Goal: Transaction & Acquisition: Purchase product/service

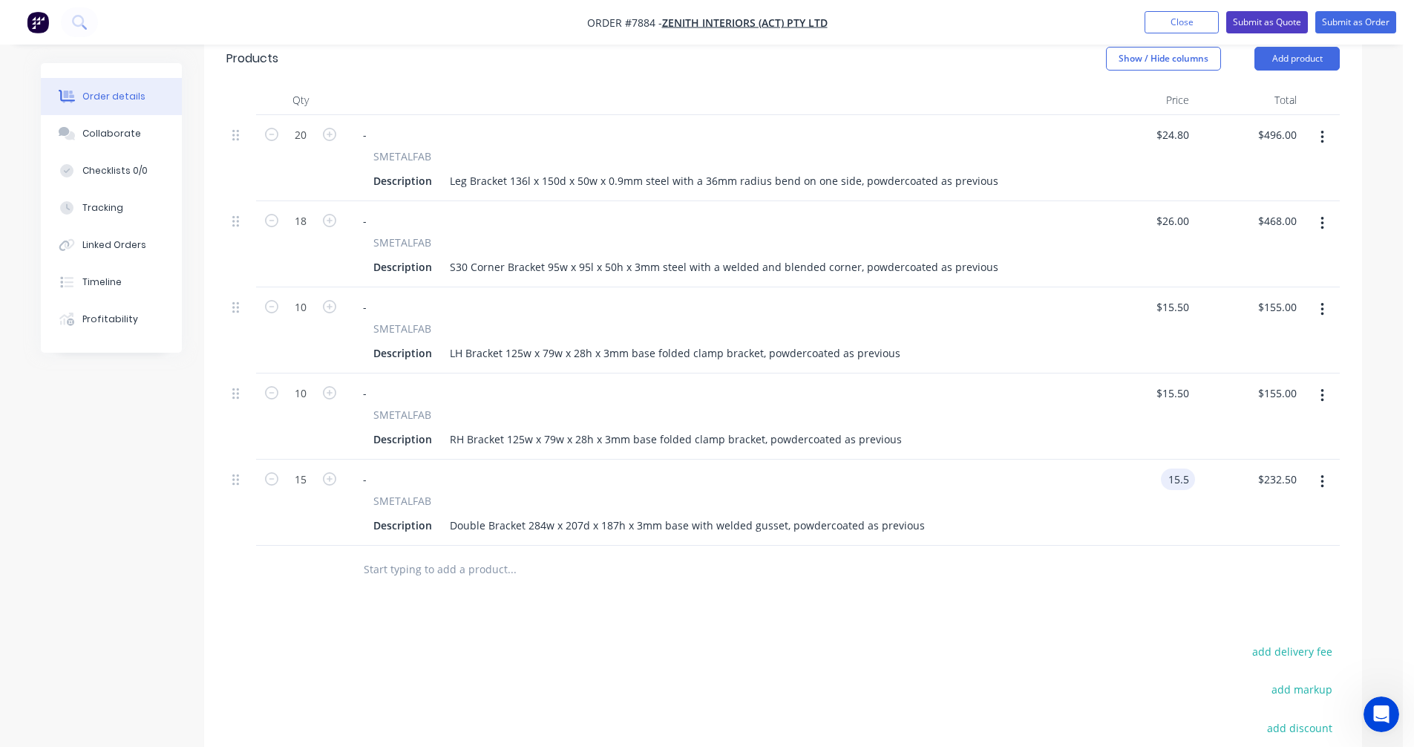
type input "$15.50"
click at [1262, 18] on button "Submit as Quote" at bounding box center [1267, 22] width 82 height 22
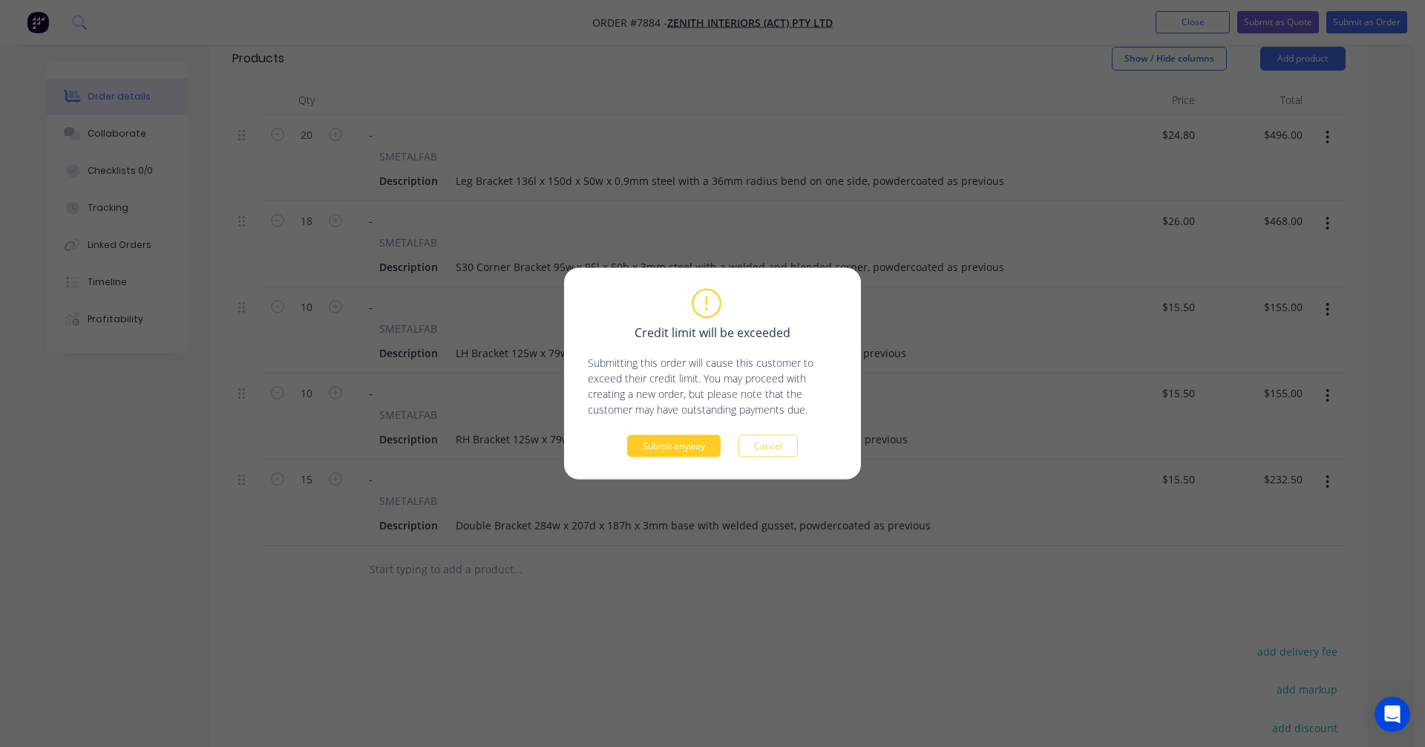
click at [671, 447] on button "Submit anyway" at bounding box center [674, 446] width 94 height 22
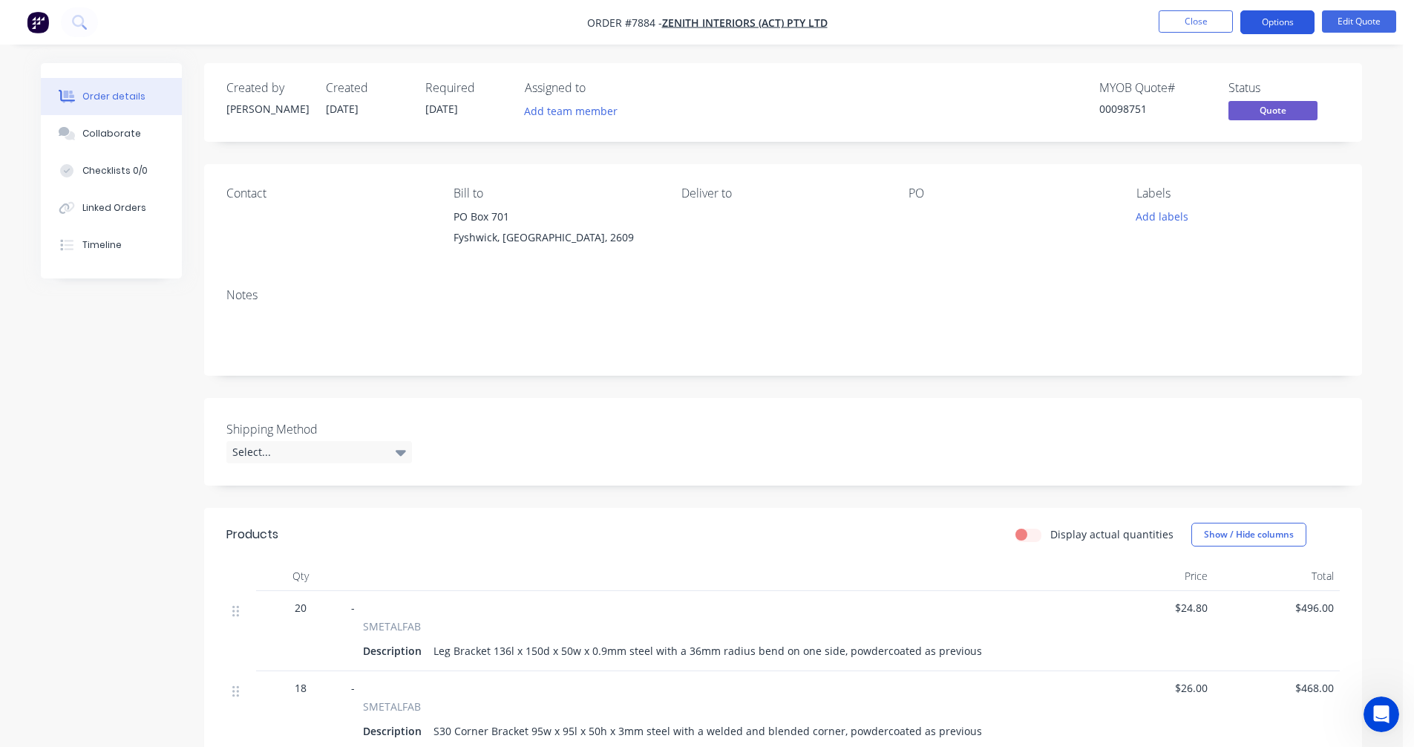
click at [1284, 17] on button "Options" at bounding box center [1277, 22] width 74 height 24
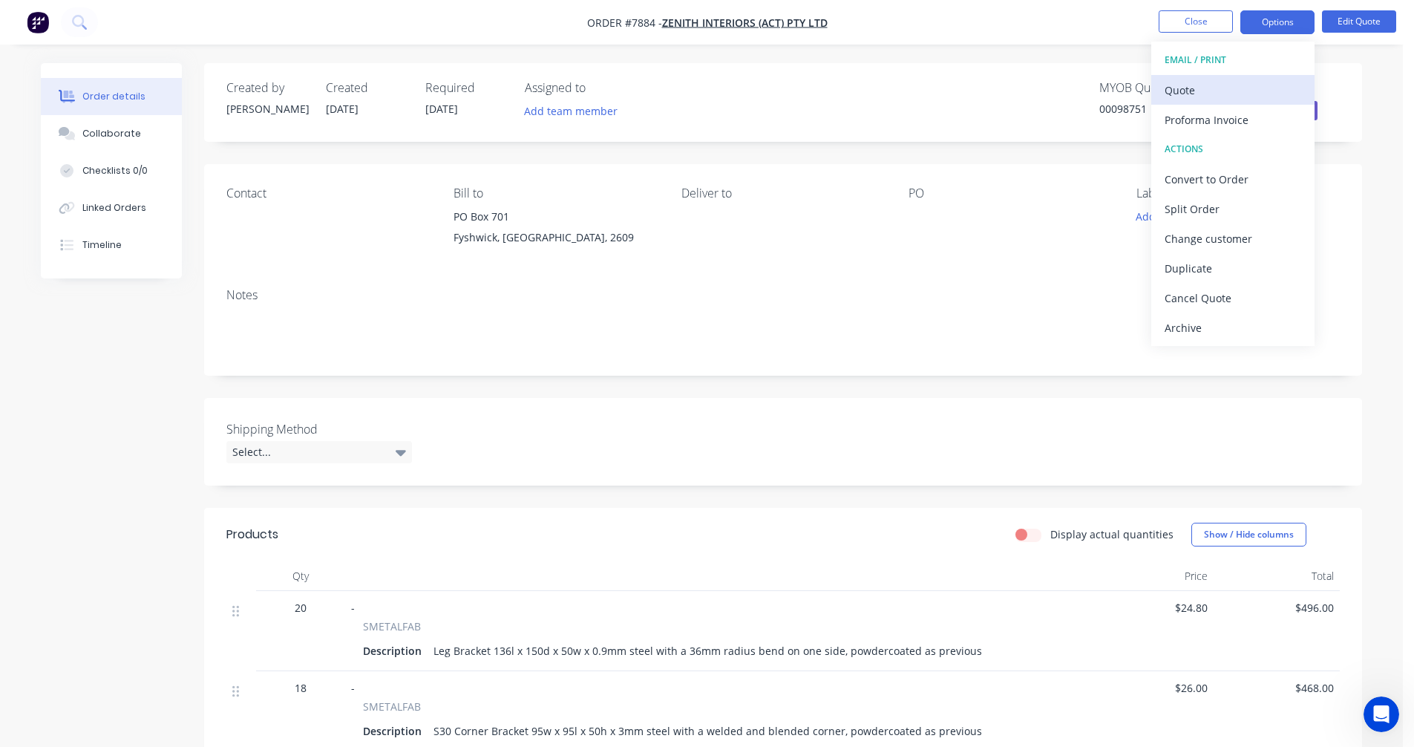
click at [1215, 88] on div "Quote" at bounding box center [1232, 90] width 137 height 22
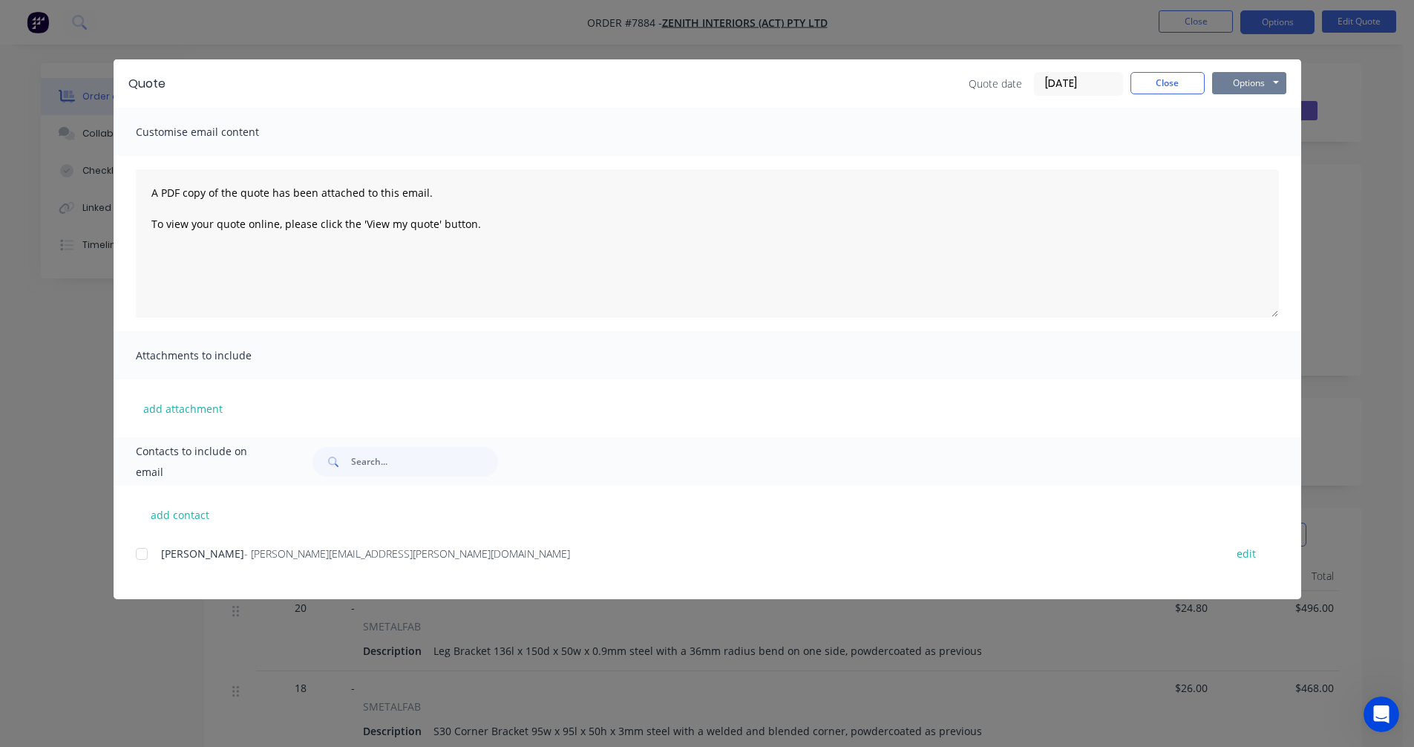
click at [1248, 79] on button "Options" at bounding box center [1249, 83] width 74 height 22
click at [1261, 108] on button "Preview" at bounding box center [1259, 109] width 95 height 24
click at [1165, 79] on button "Close" at bounding box center [1167, 83] width 74 height 22
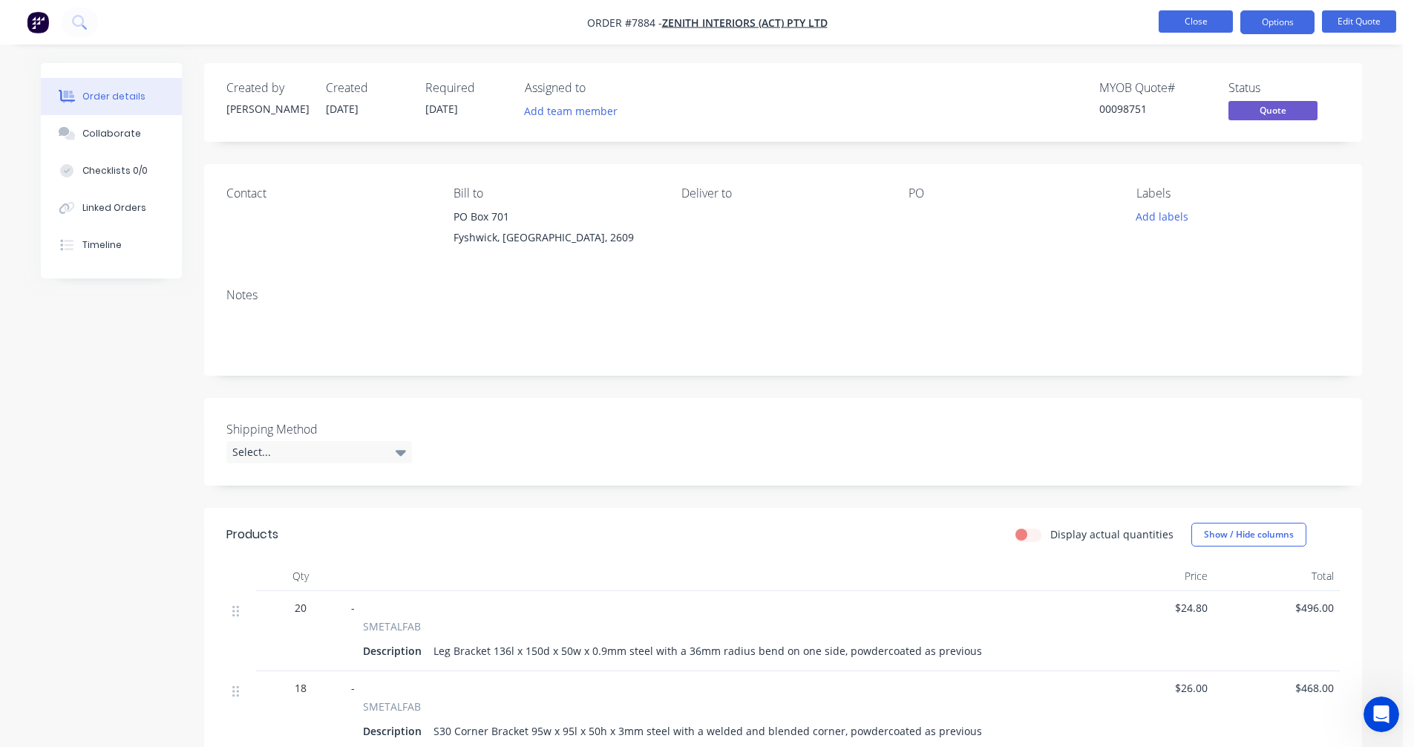
click at [1184, 24] on button "Close" at bounding box center [1195, 21] width 74 height 22
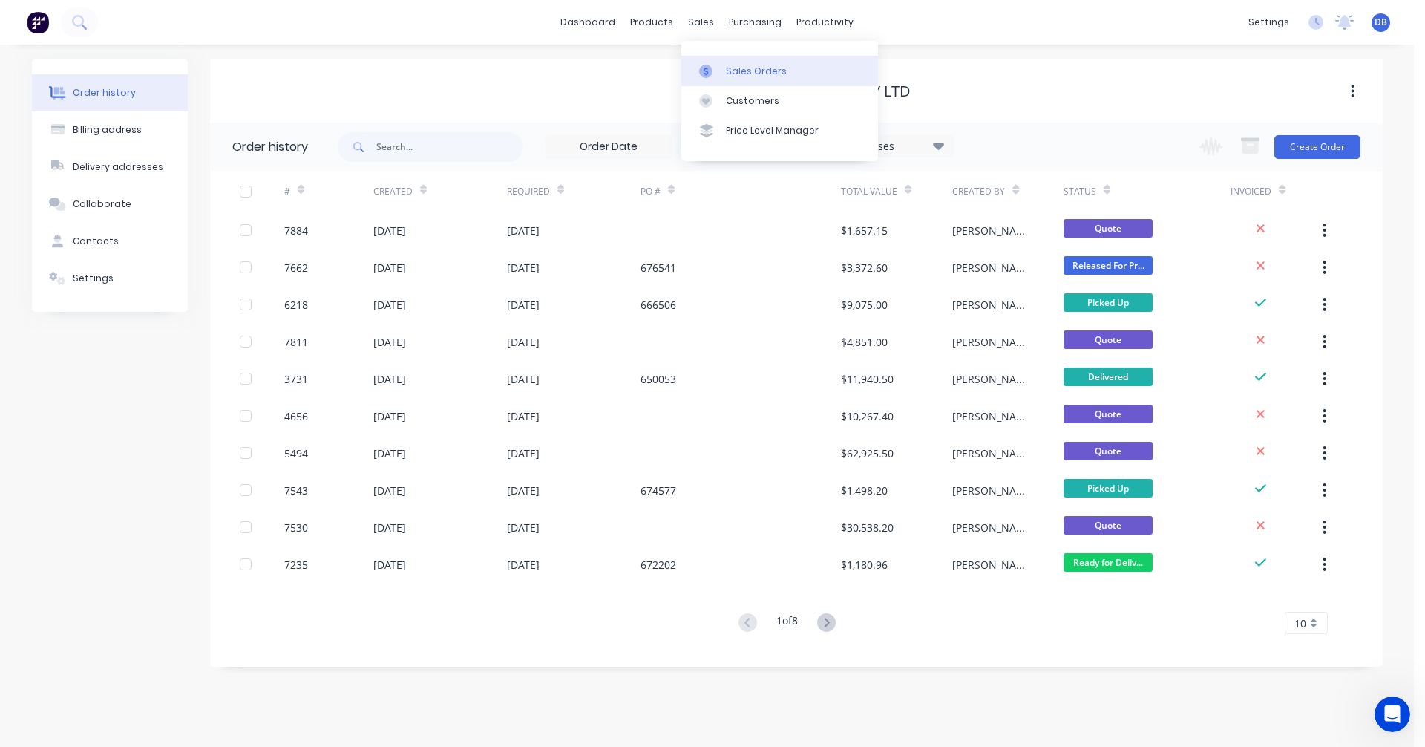
click at [722, 66] on link "Sales Orders" at bounding box center [779, 71] width 197 height 30
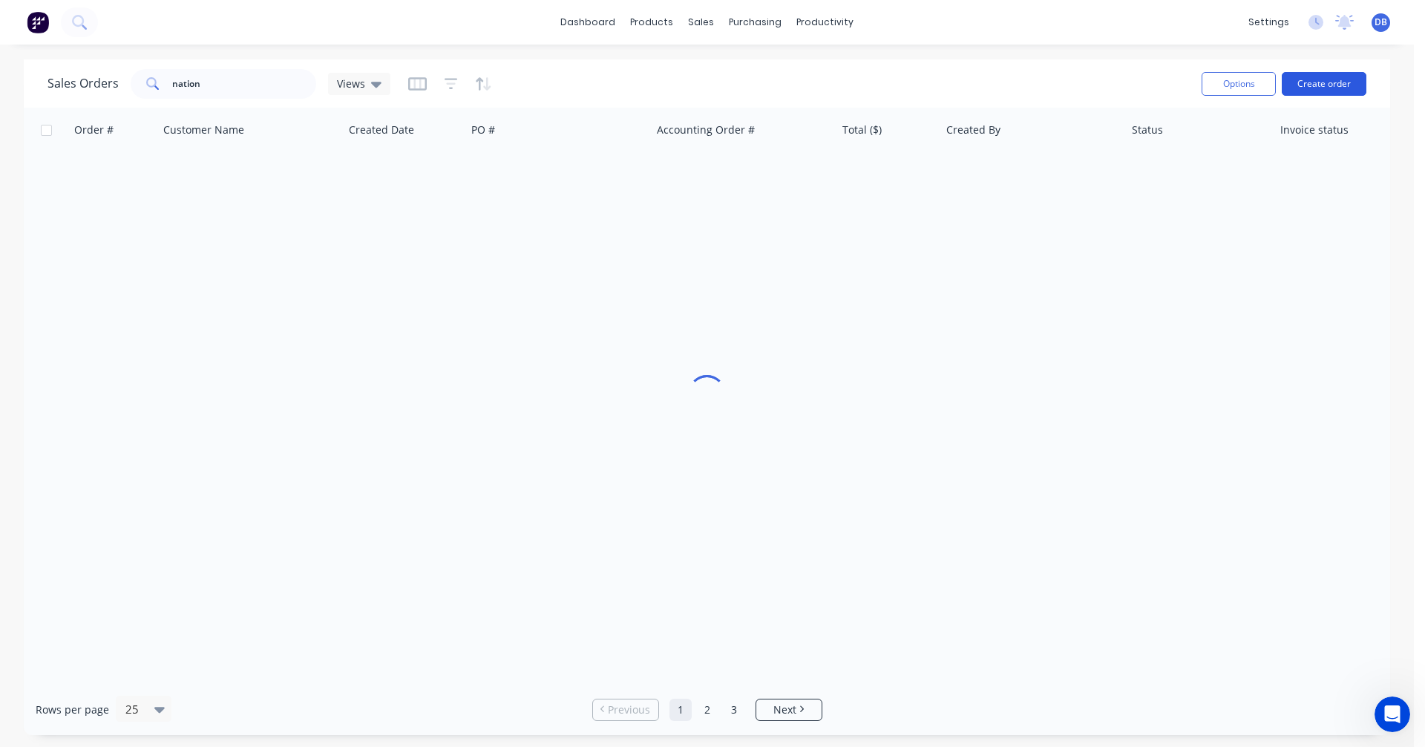
click at [1317, 84] on button "Create order" at bounding box center [1324, 84] width 85 height 24
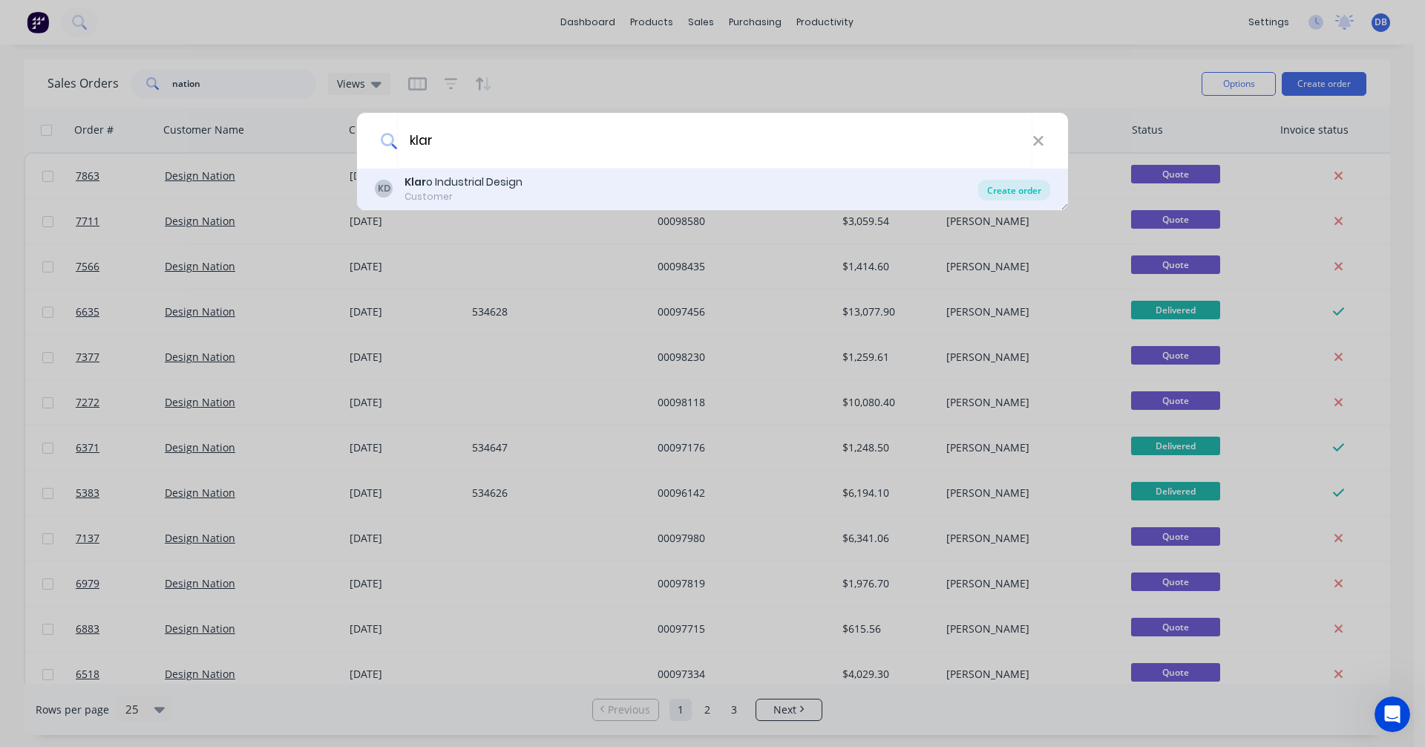
type input "klar"
click at [1011, 190] on div "Create order" at bounding box center [1014, 190] width 72 height 21
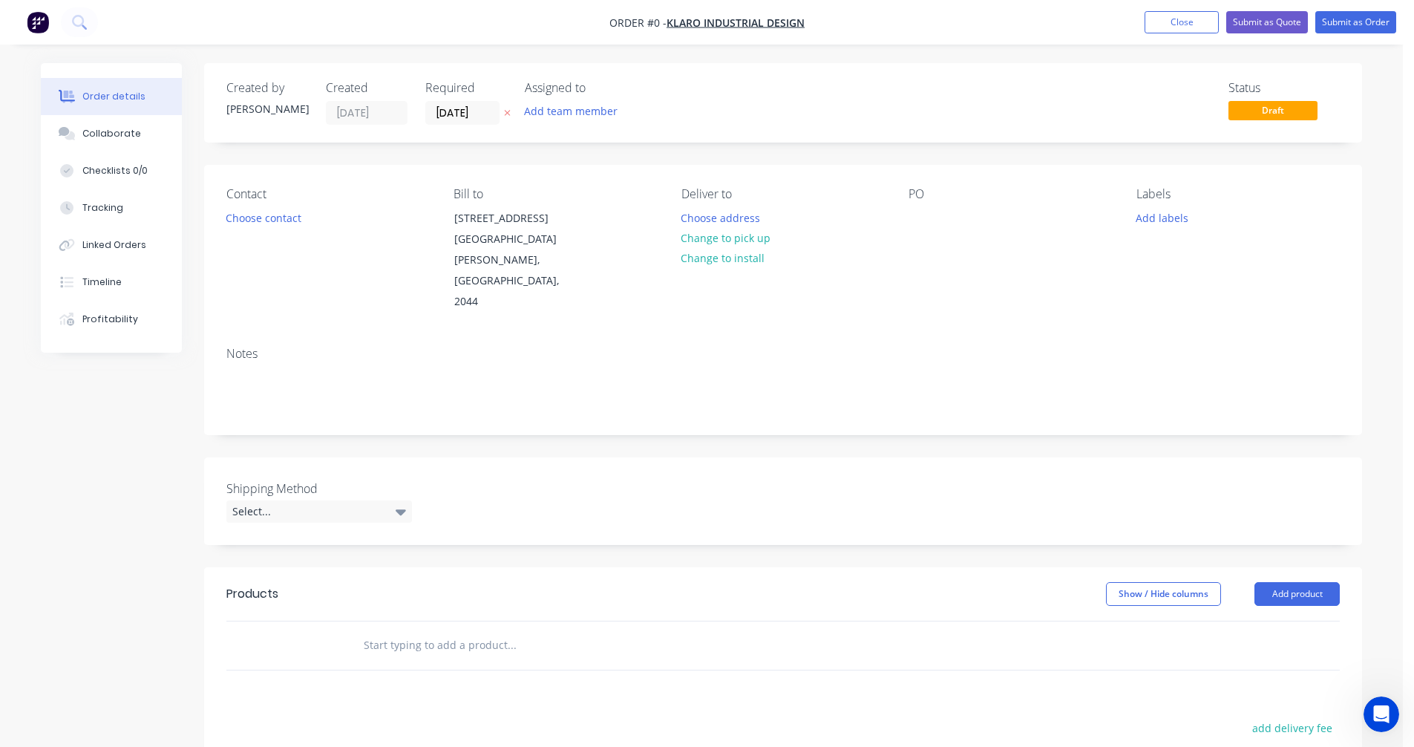
click at [399, 630] on input "text" at bounding box center [511, 645] width 297 height 30
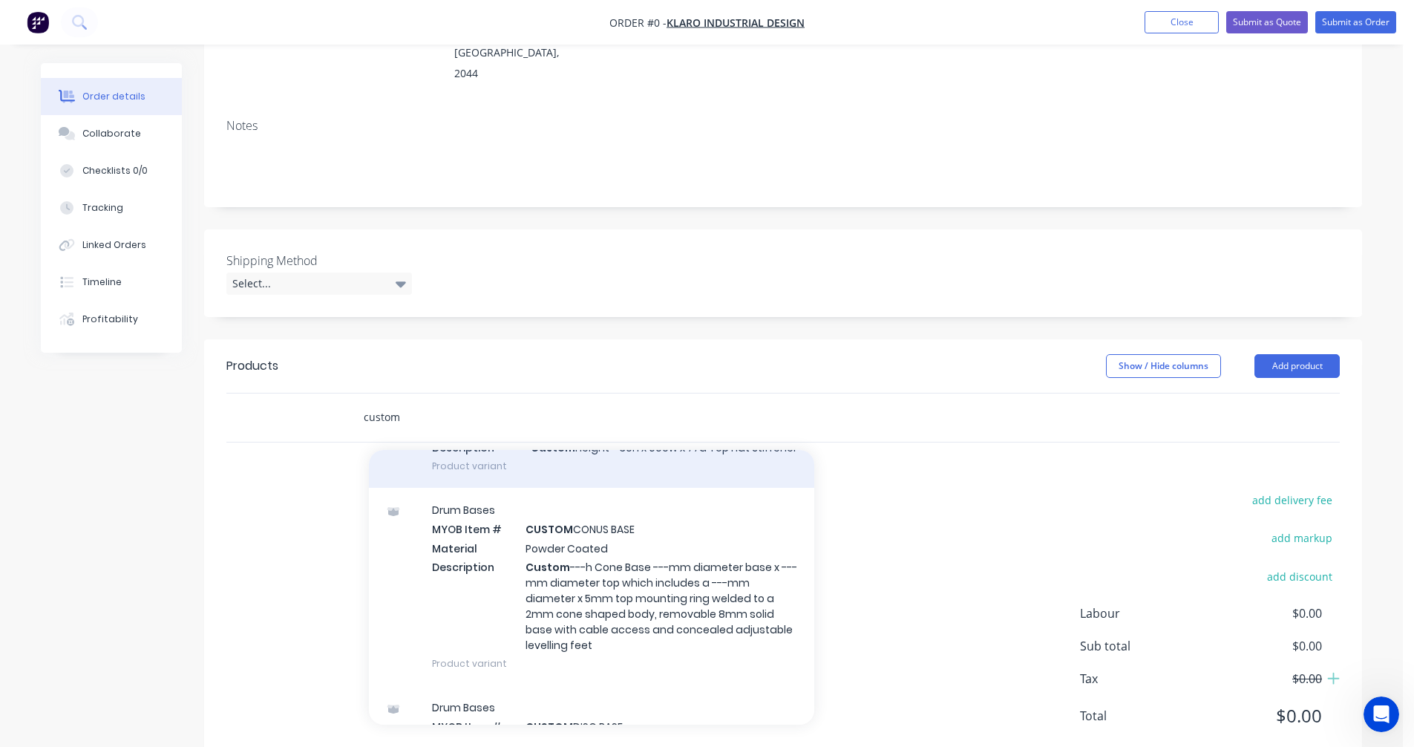
scroll to position [668, 0]
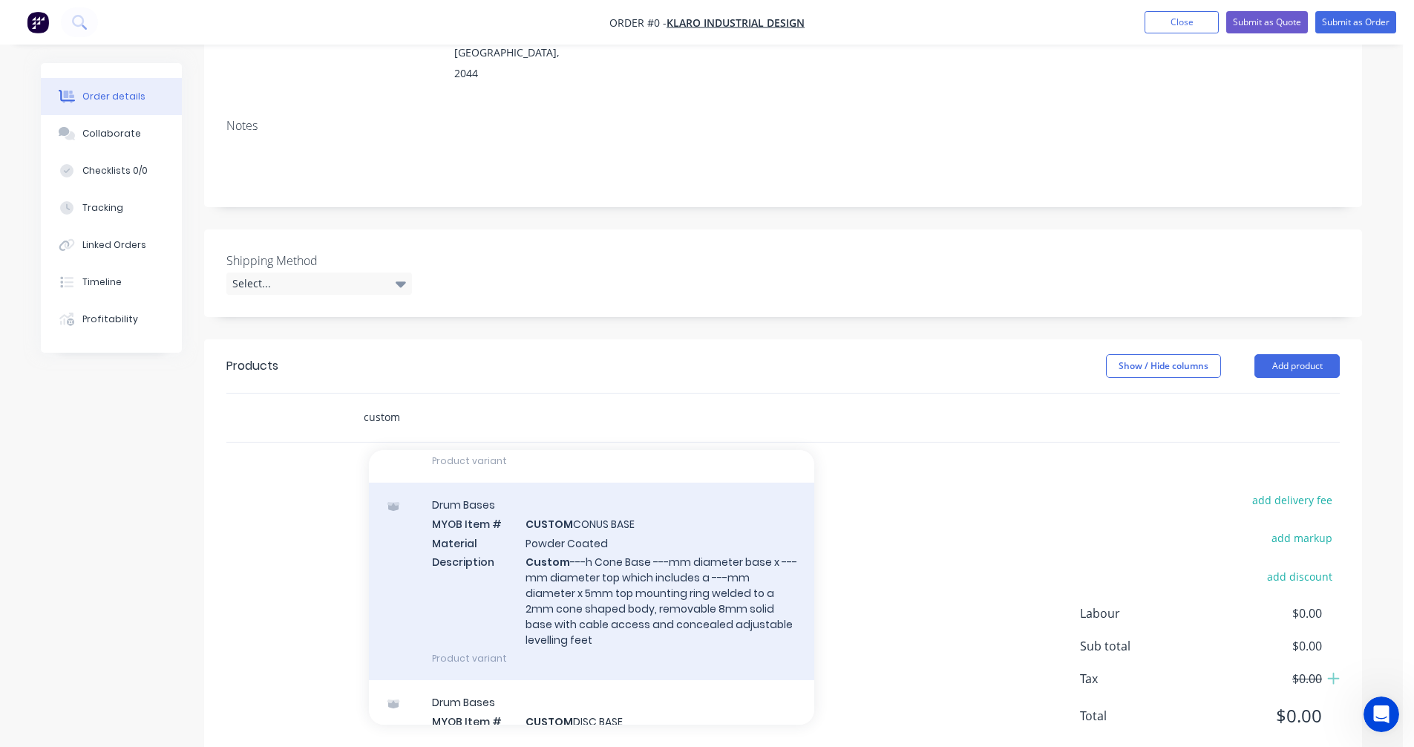
type input "custom"
click at [610, 572] on div "Drum Bases MYOB Item # CUSTOM CONUS BASE Material Powder Coated Description Cus…" at bounding box center [591, 580] width 445 height 197
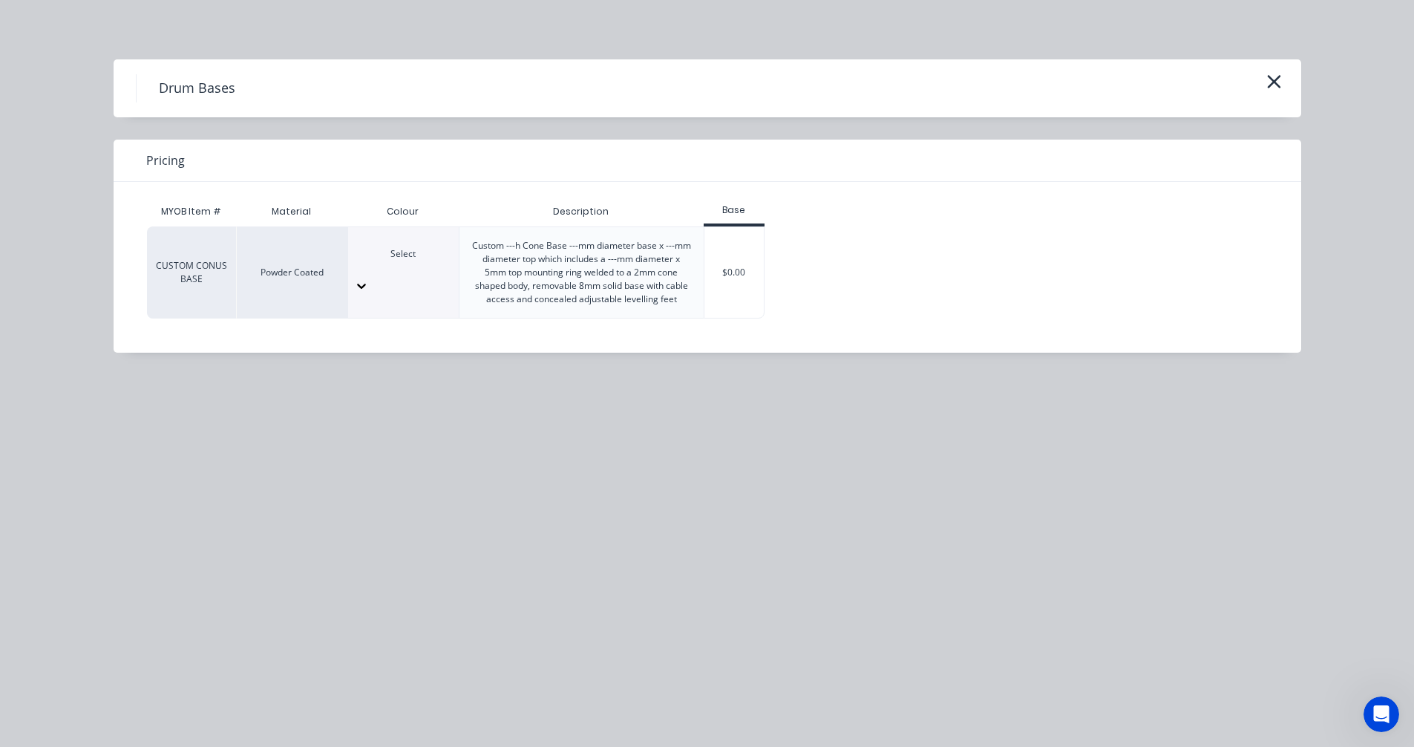
click at [413, 274] on div at bounding box center [403, 266] width 111 height 13
type input "[PERSON_NAME]"
click at [740, 275] on div "$0.00" at bounding box center [734, 272] width 60 height 91
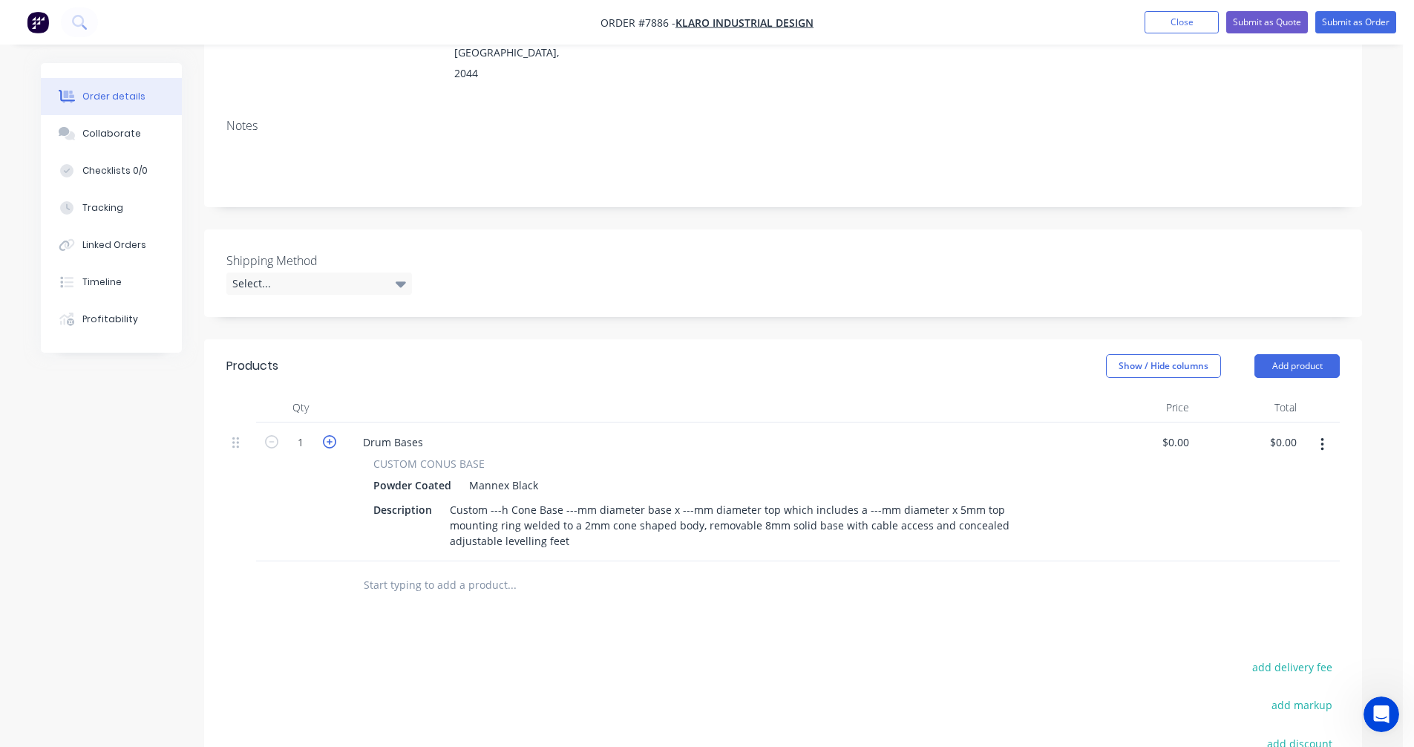
click at [331, 435] on icon "button" at bounding box center [329, 441] width 13 height 13
type input "2"
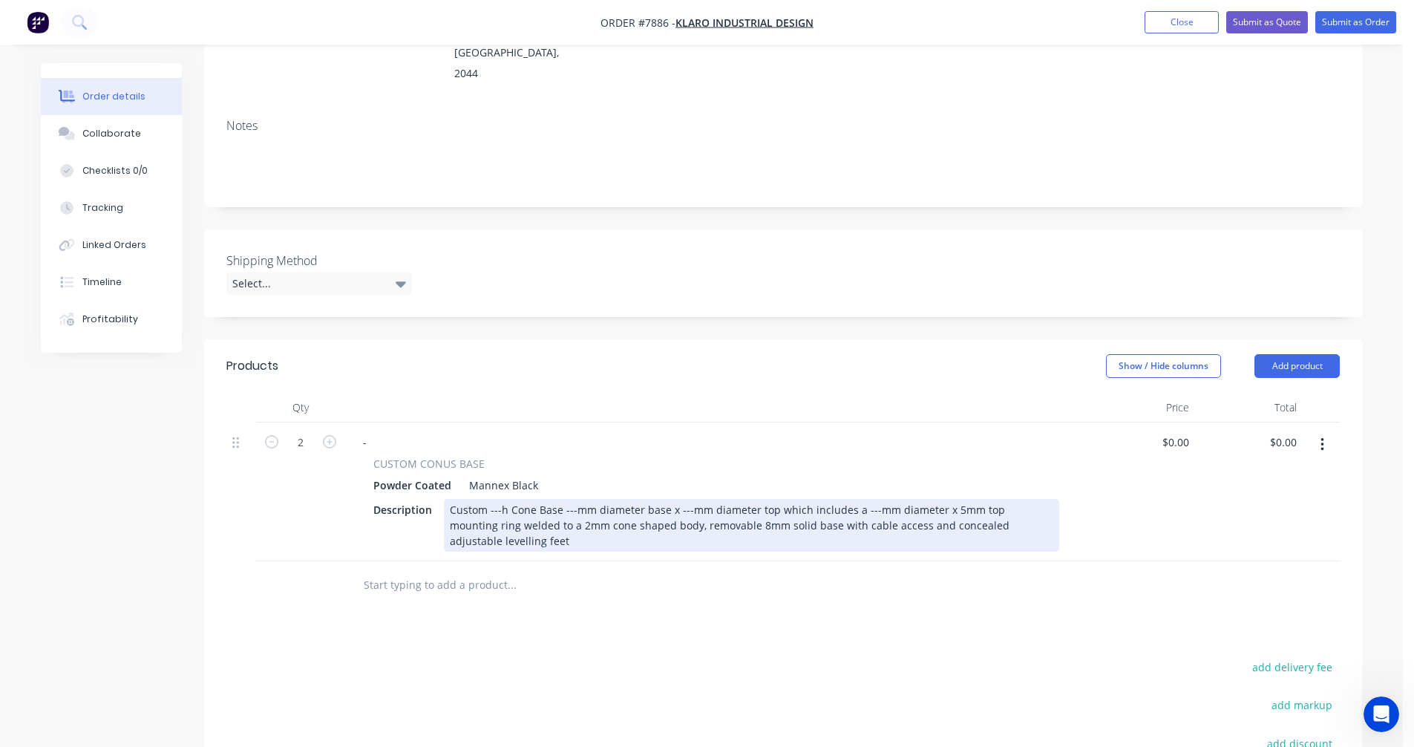
drag, startPoint x: 499, startPoint y: 467, endPoint x: 508, endPoint y: 465, distance: 8.3
click at [500, 499] on div "Custom ---h Cone Base ---mm diameter base x ---mm diameter top which includes a…" at bounding box center [751, 525] width 615 height 53
drag, startPoint x: 500, startPoint y: 468, endPoint x: 509, endPoint y: 467, distance: 9.0
click at [504, 499] on div "Custom ---h Cone Base ---mm diameter base x ---mm diameter top which includes a…" at bounding box center [751, 525] width 615 height 53
click at [540, 503] on div "Custom 695h Cone Base 750mm diameter base x 450mm diameter top which includes a…" at bounding box center [751, 525] width 615 height 53
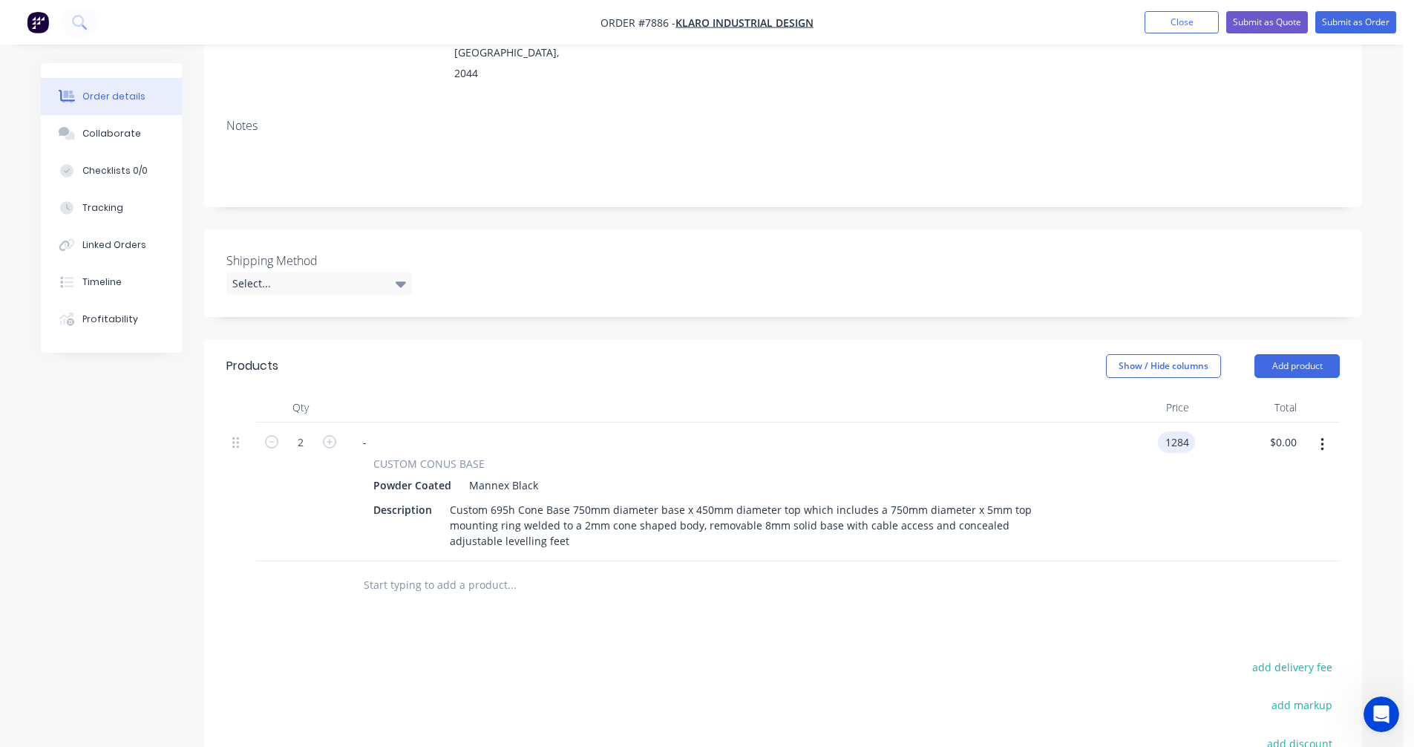
type input "$1,284.00"
type input "$2,568.00"
click at [1324, 431] on button "button" at bounding box center [1322, 444] width 35 height 27
click at [1256, 502] on div "Duplicate" at bounding box center [1269, 513] width 114 height 22
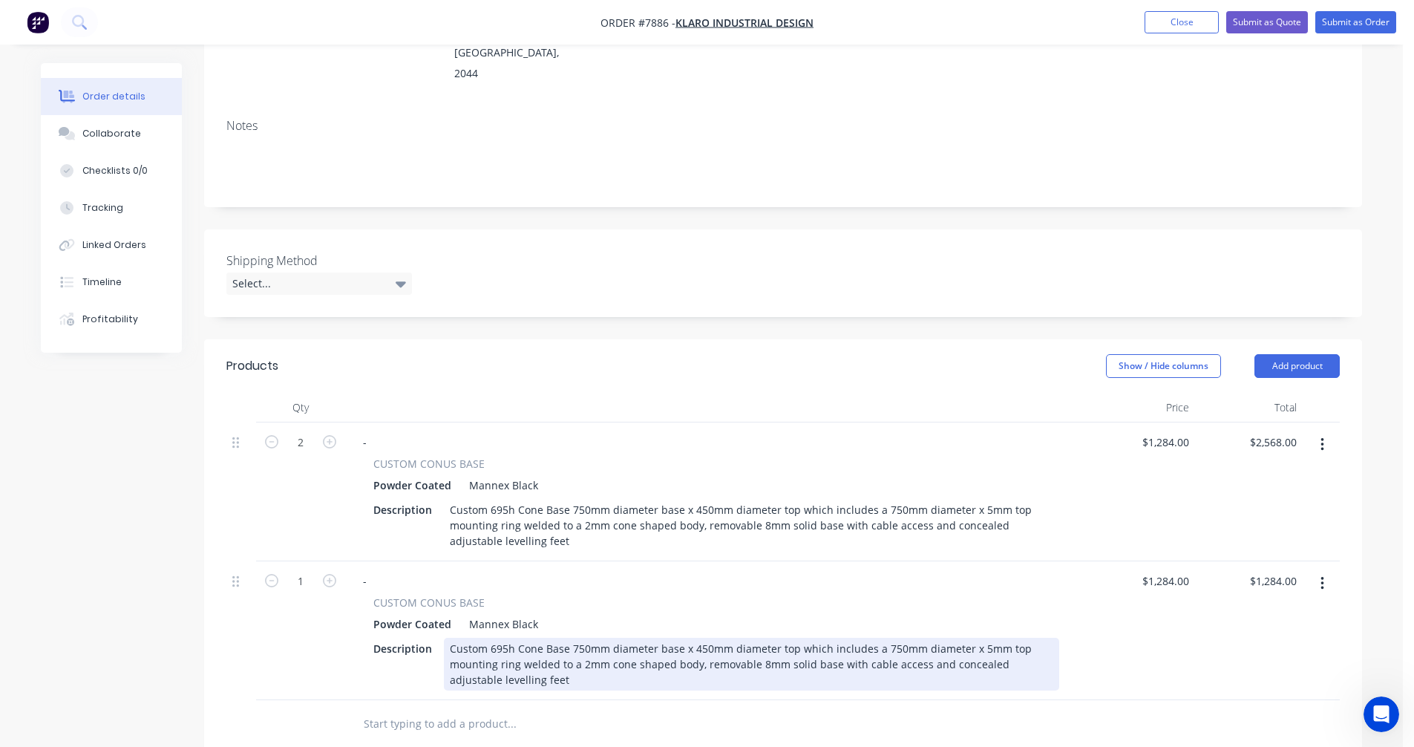
click at [566, 637] on div "Custom 695h Cone Base 750mm diameter base x 450mm diameter top which includes a…" at bounding box center [751, 663] width 615 height 53
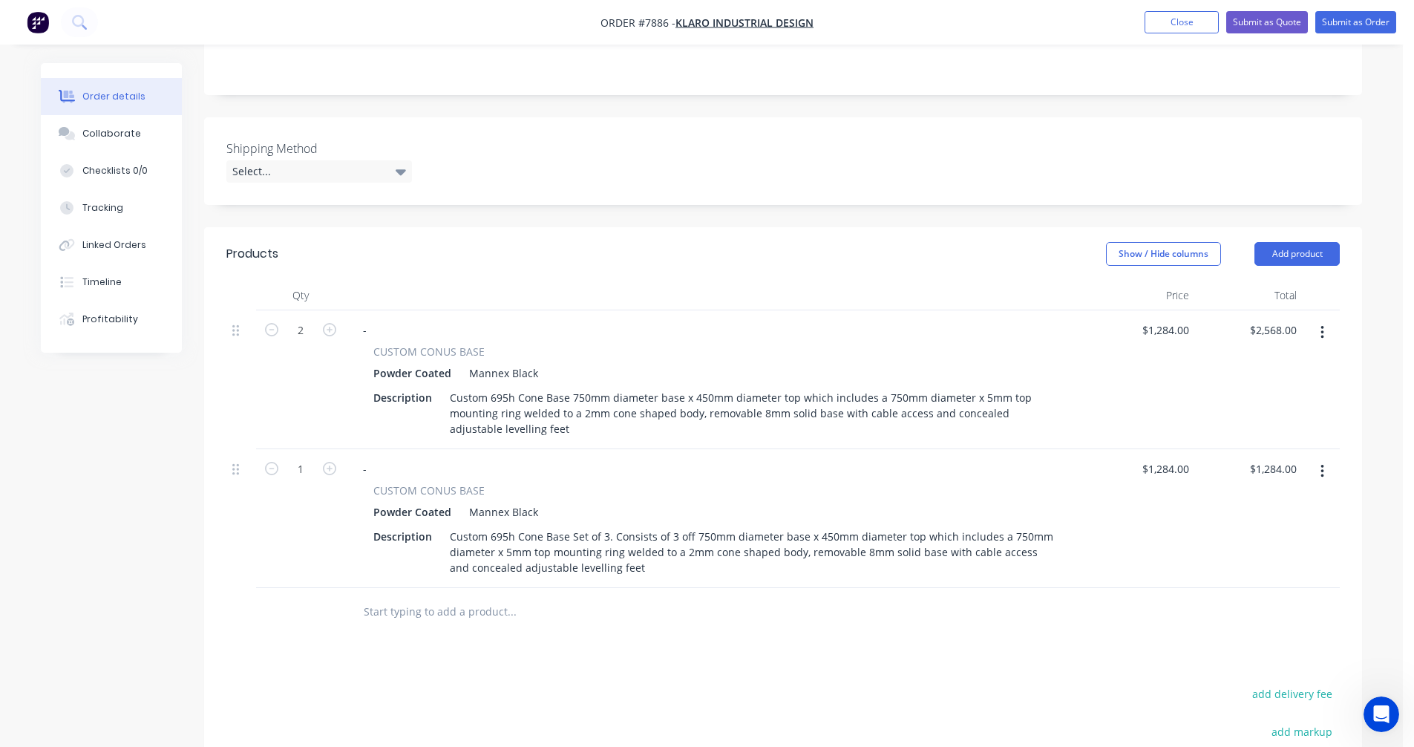
scroll to position [376, 0]
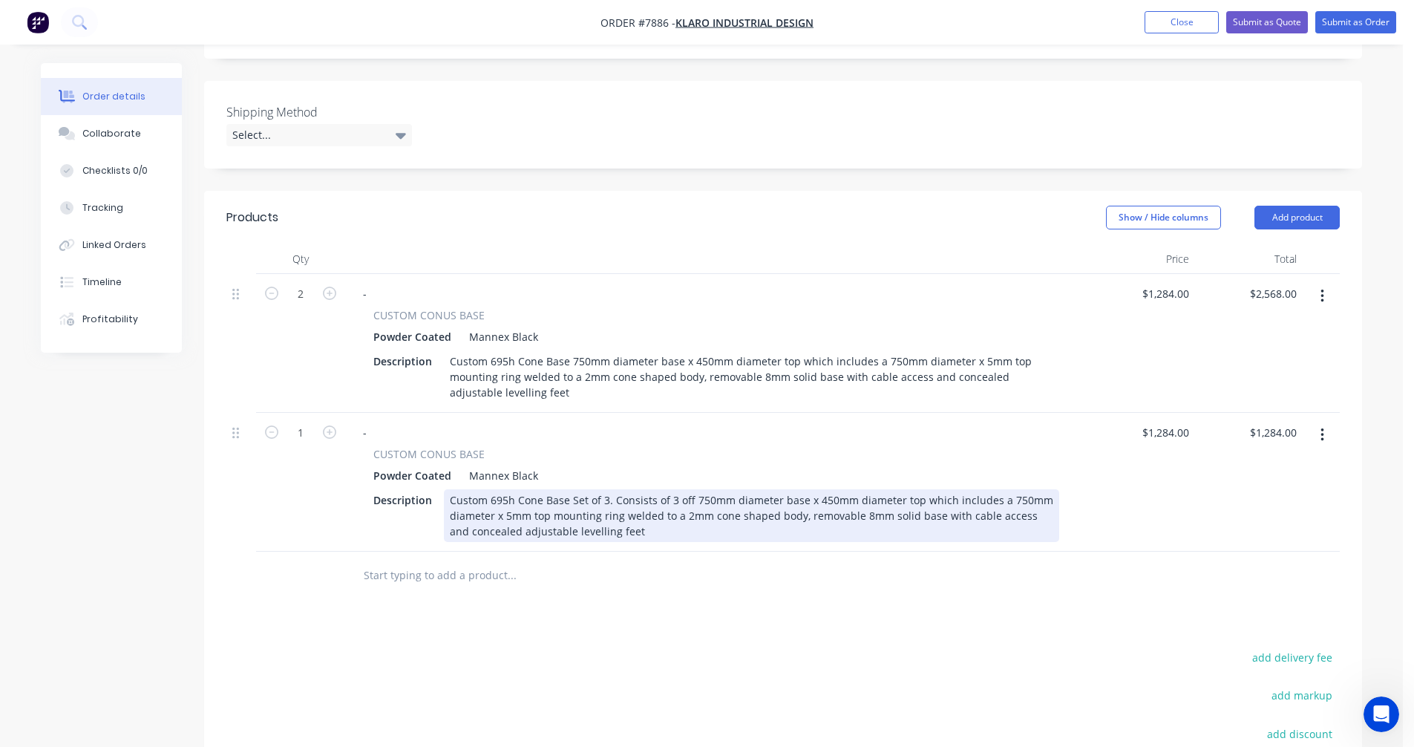
click at [996, 489] on div "Custom 695h Cone Base Set of 3. Consists of 3 off 750mm diameter base x 450mm d…" at bounding box center [751, 515] width 615 height 53
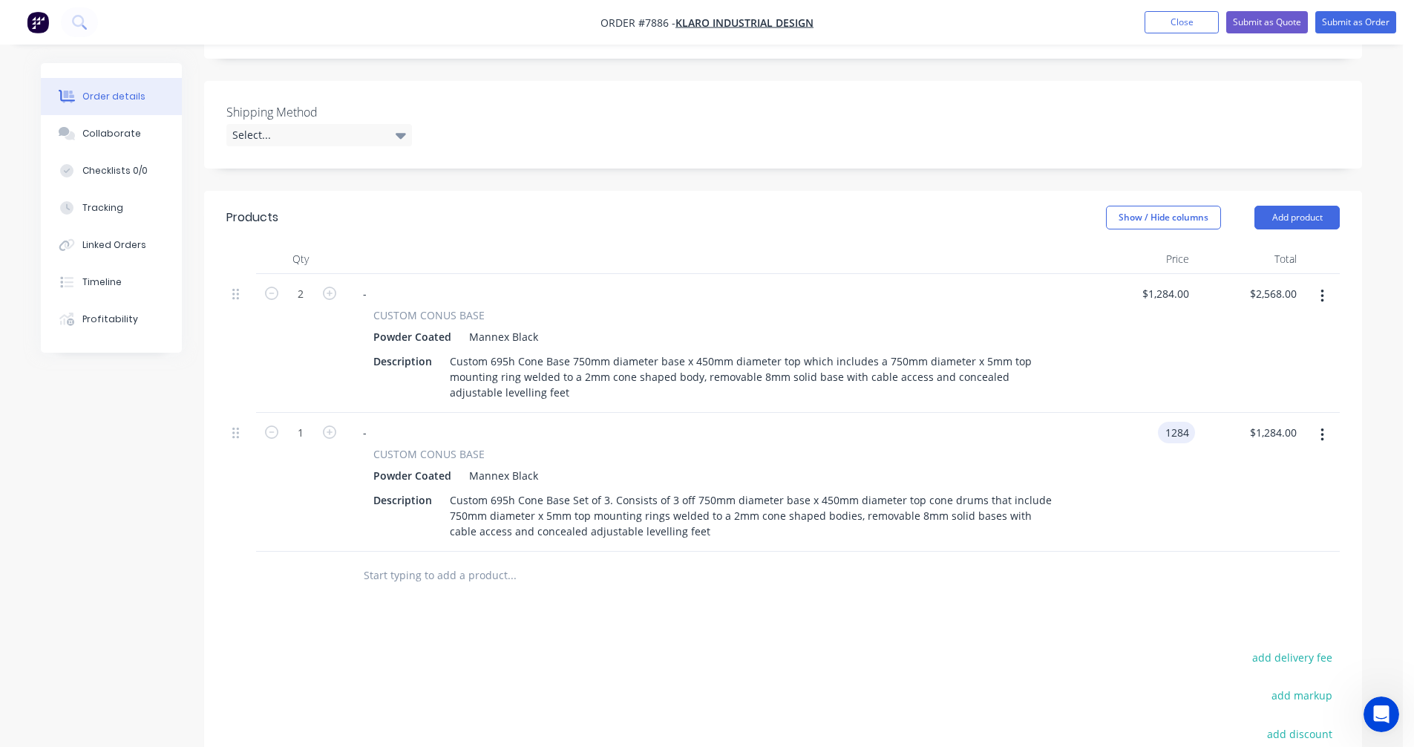
type input "$1,284.00"
click at [1323, 428] on icon "button" at bounding box center [1321, 434] width 3 height 13
click at [1256, 493] on div "Duplicate" at bounding box center [1269, 504] width 114 height 22
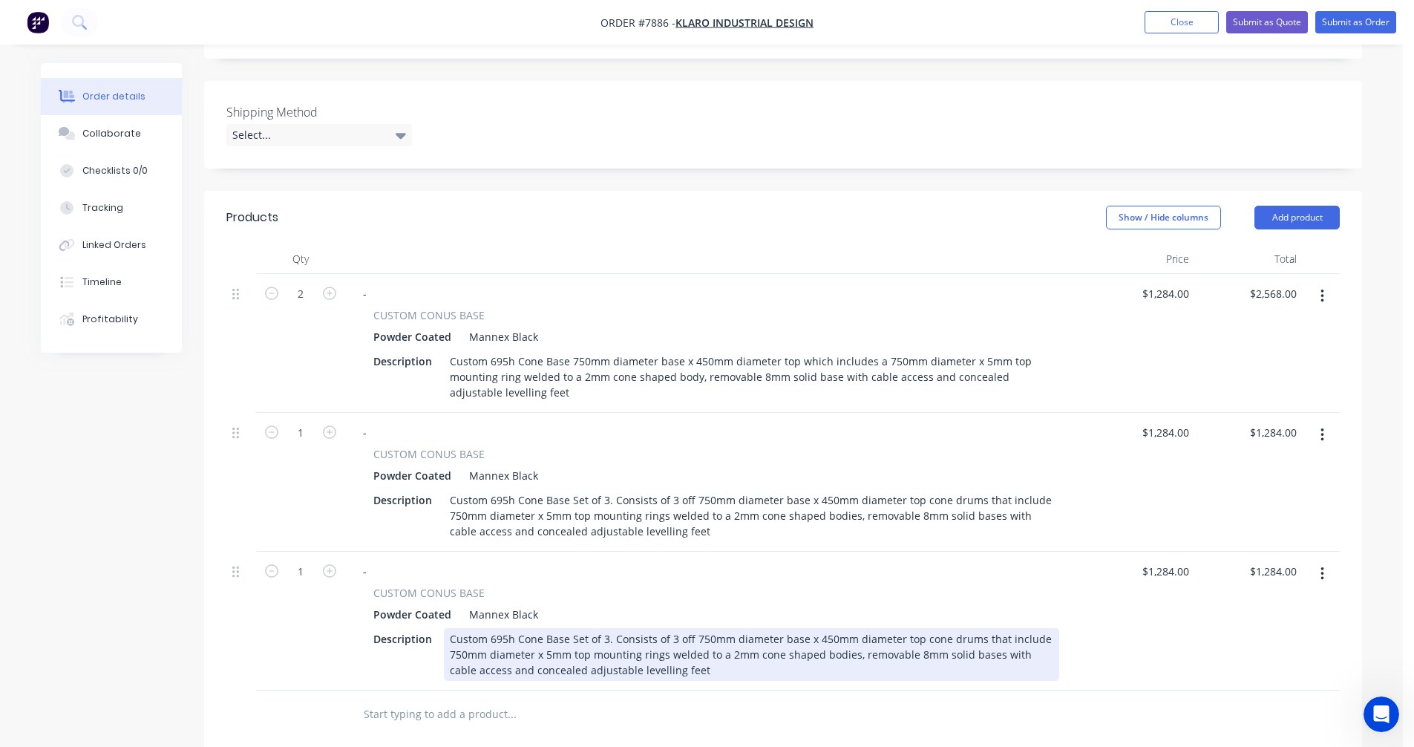
click at [603, 628] on div "Custom 695h Cone Base Set of 3. Consists of 3 off 750mm diameter base x 450mm d…" at bounding box center [751, 654] width 615 height 53
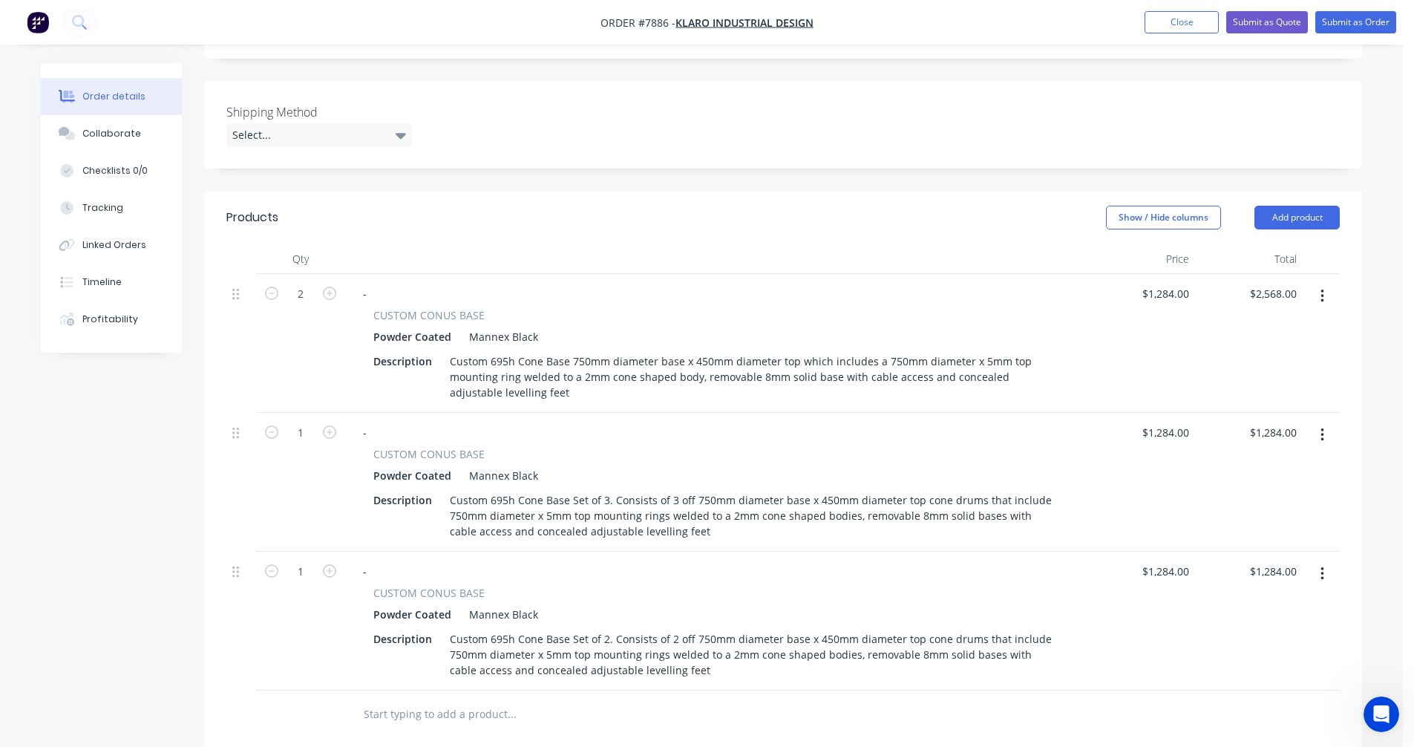
click at [1325, 283] on button "button" at bounding box center [1322, 296] width 35 height 27
click at [1274, 354] on div "Duplicate" at bounding box center [1269, 365] width 114 height 22
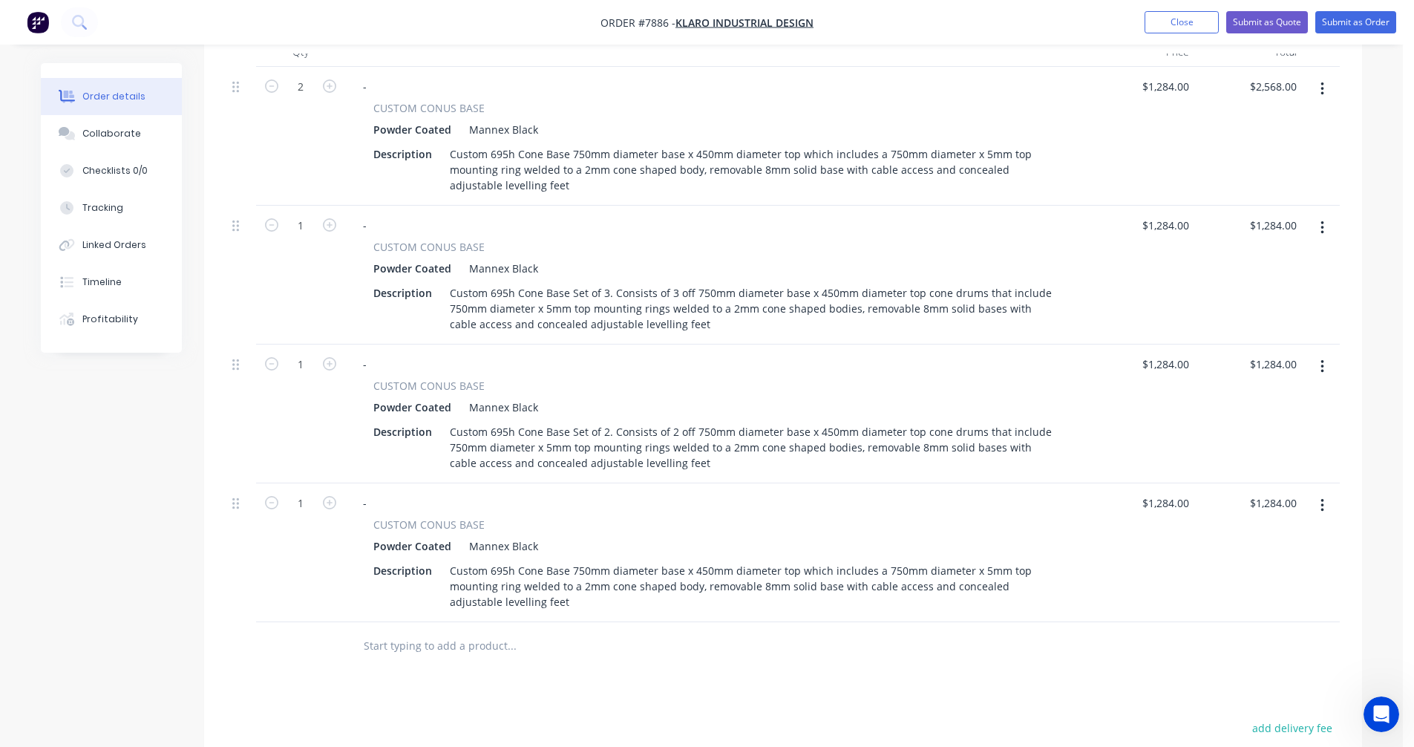
scroll to position [599, 0]
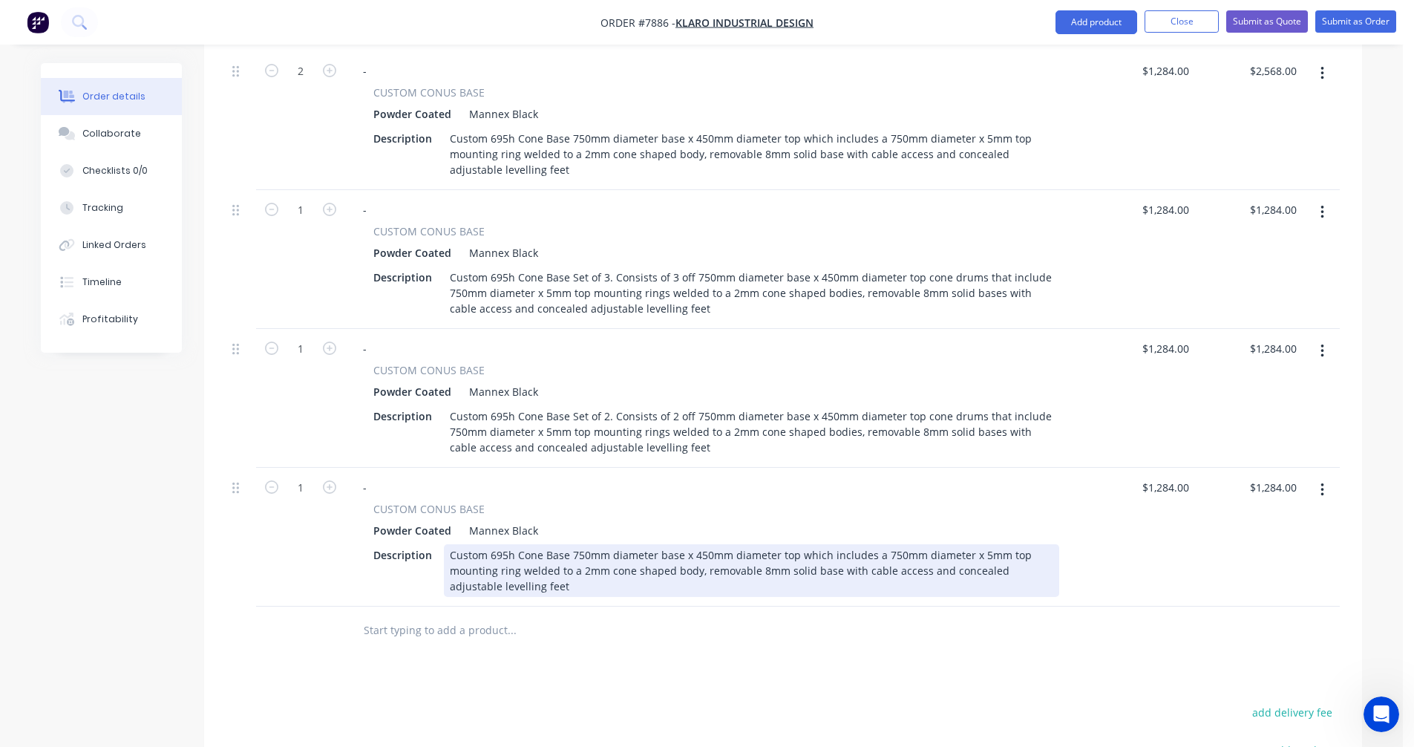
click at [581, 544] on div "Custom 695h Cone Base 750mm diameter base x 450mm diameter top which includes a…" at bounding box center [751, 570] width 615 height 53
type input "$1,056.00"
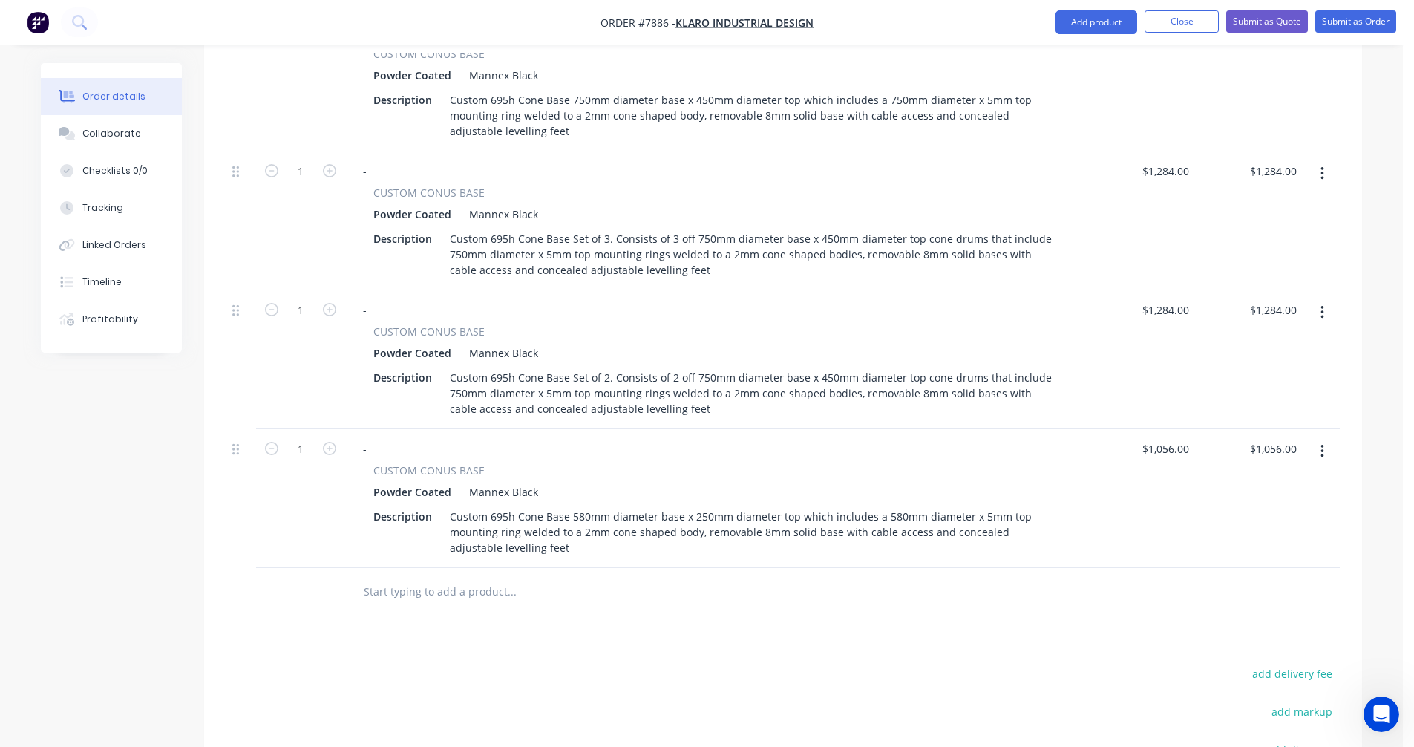
scroll to position [673, 0]
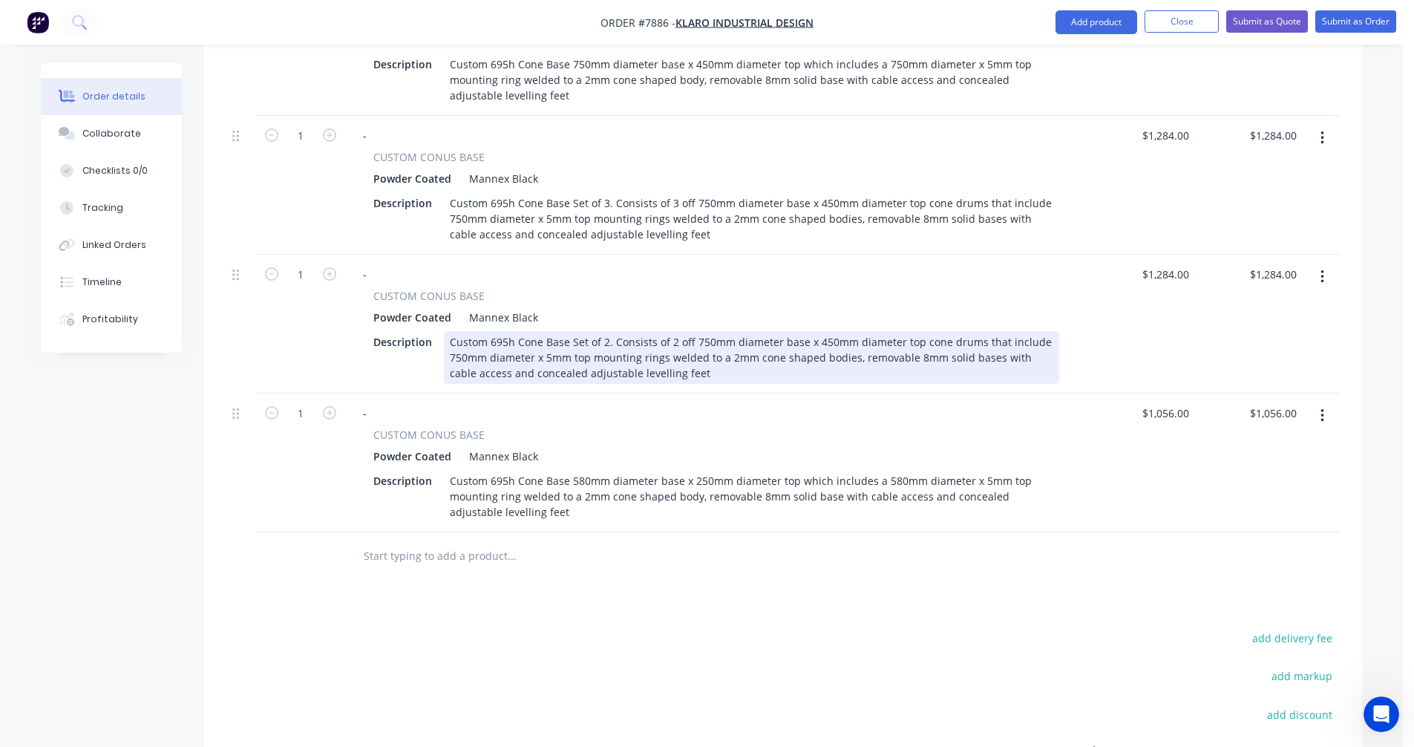
click at [695, 331] on div "Custom 695h Cone Base Set of 2. Consists of 2 off 750mm diameter base x 450mm d…" at bounding box center [751, 357] width 615 height 53
click at [686, 332] on div "Custom 695h Cone Base Set of 2. Consists of 2 off 650mm diameter base x 350mm d…" at bounding box center [751, 357] width 615 height 53
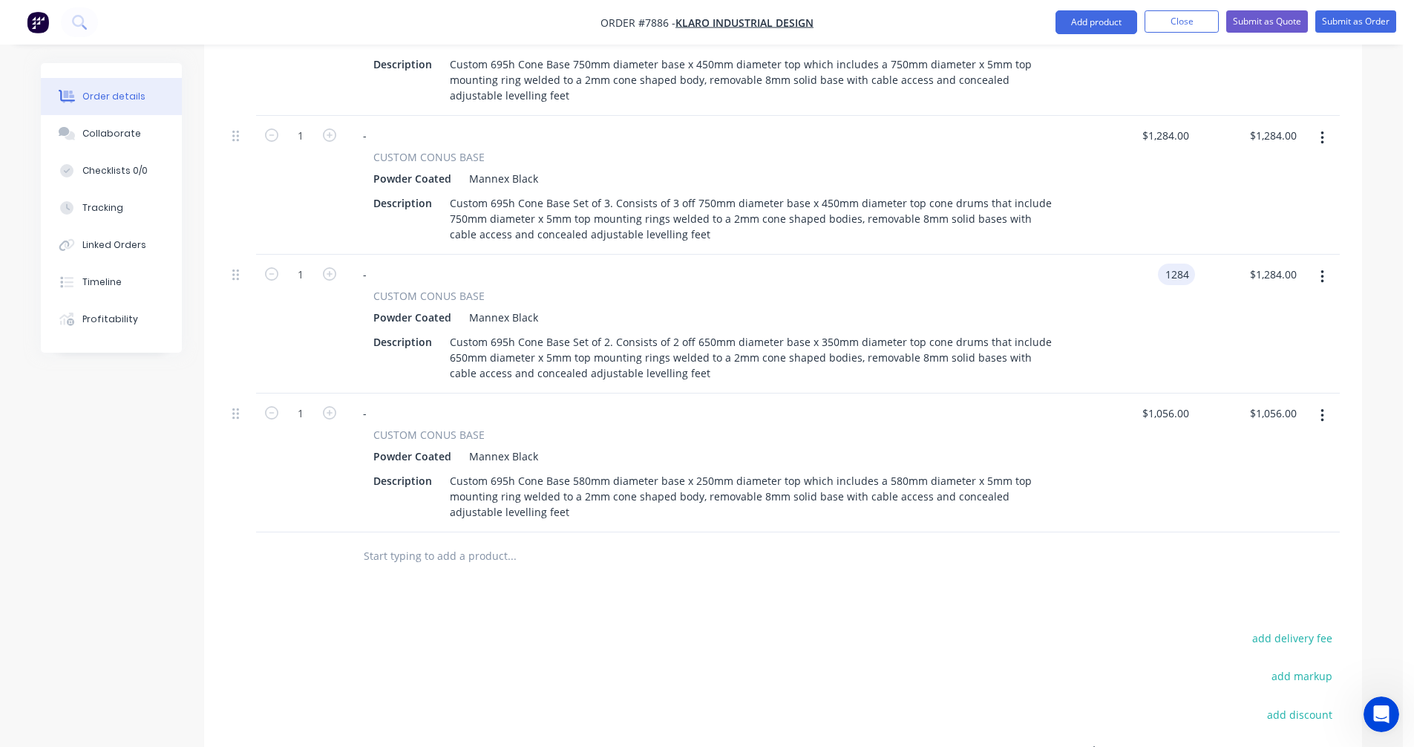
type input "$1,284.00"
click at [1321, 269] on icon "button" at bounding box center [1322, 277] width 4 height 16
click at [1262, 335] on div "Duplicate" at bounding box center [1269, 346] width 114 height 22
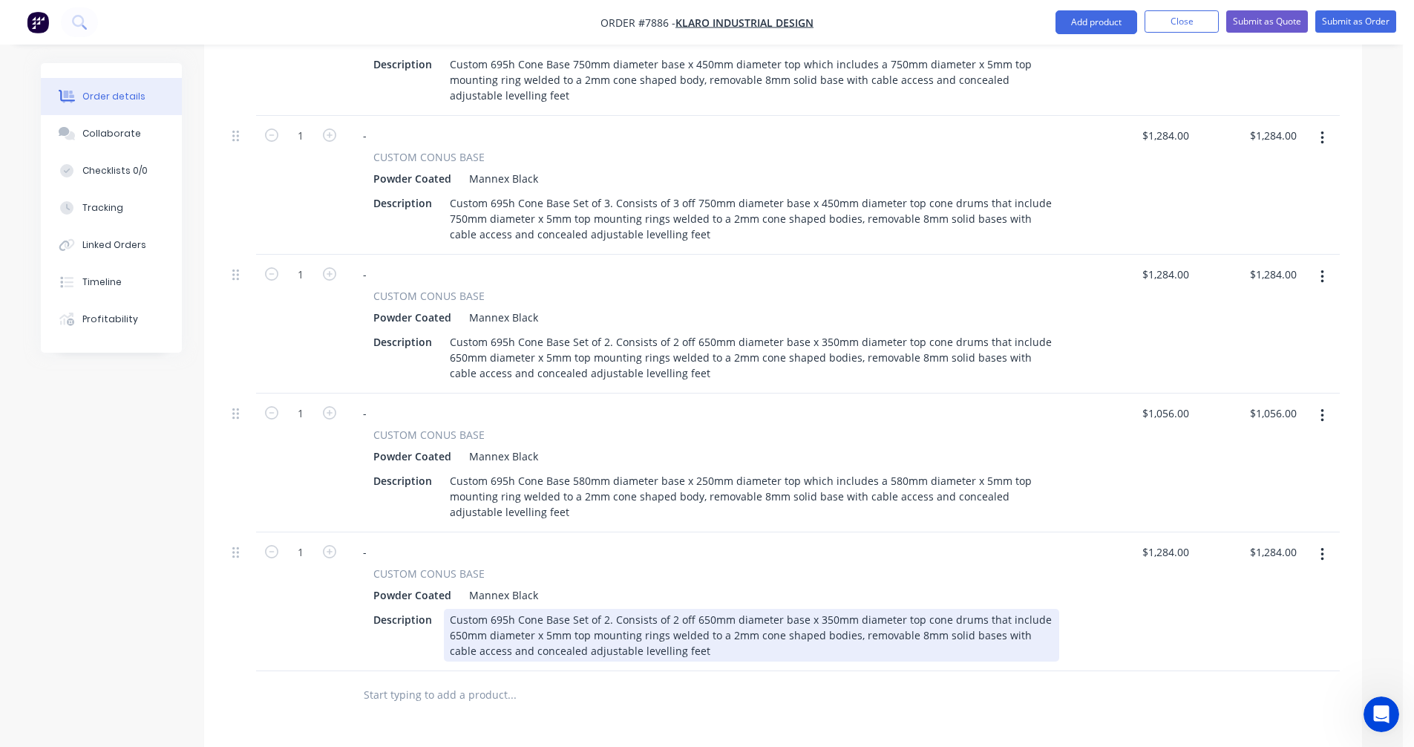
click at [703, 609] on div "Custom 695h Cone Base Set of 2. Consists of 2 off 650mm diameter base x 350mm d…" at bounding box center [751, 635] width 615 height 53
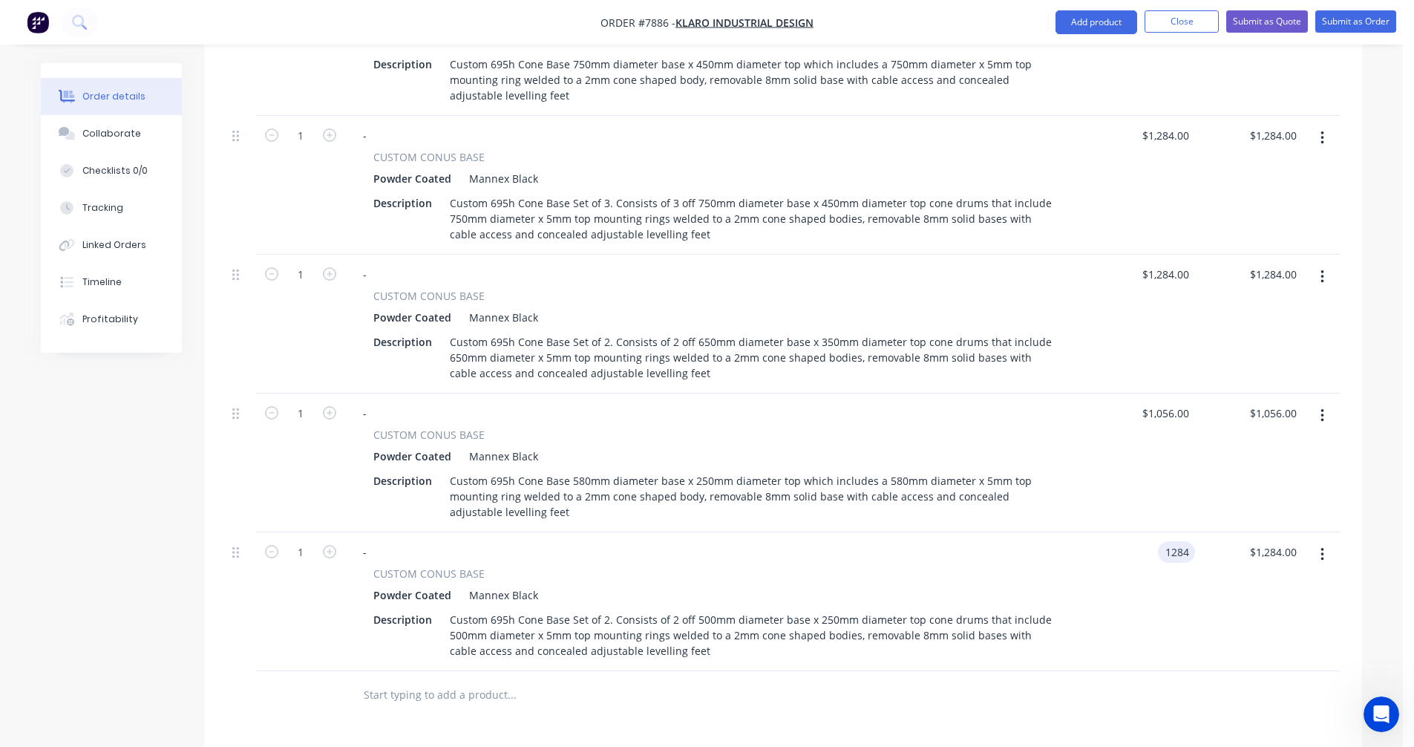
type input "$1,284.00"
click at [1322, 409] on icon "button" at bounding box center [1321, 415] width 3 height 13
click at [1269, 473] on div "Duplicate" at bounding box center [1269, 484] width 114 height 22
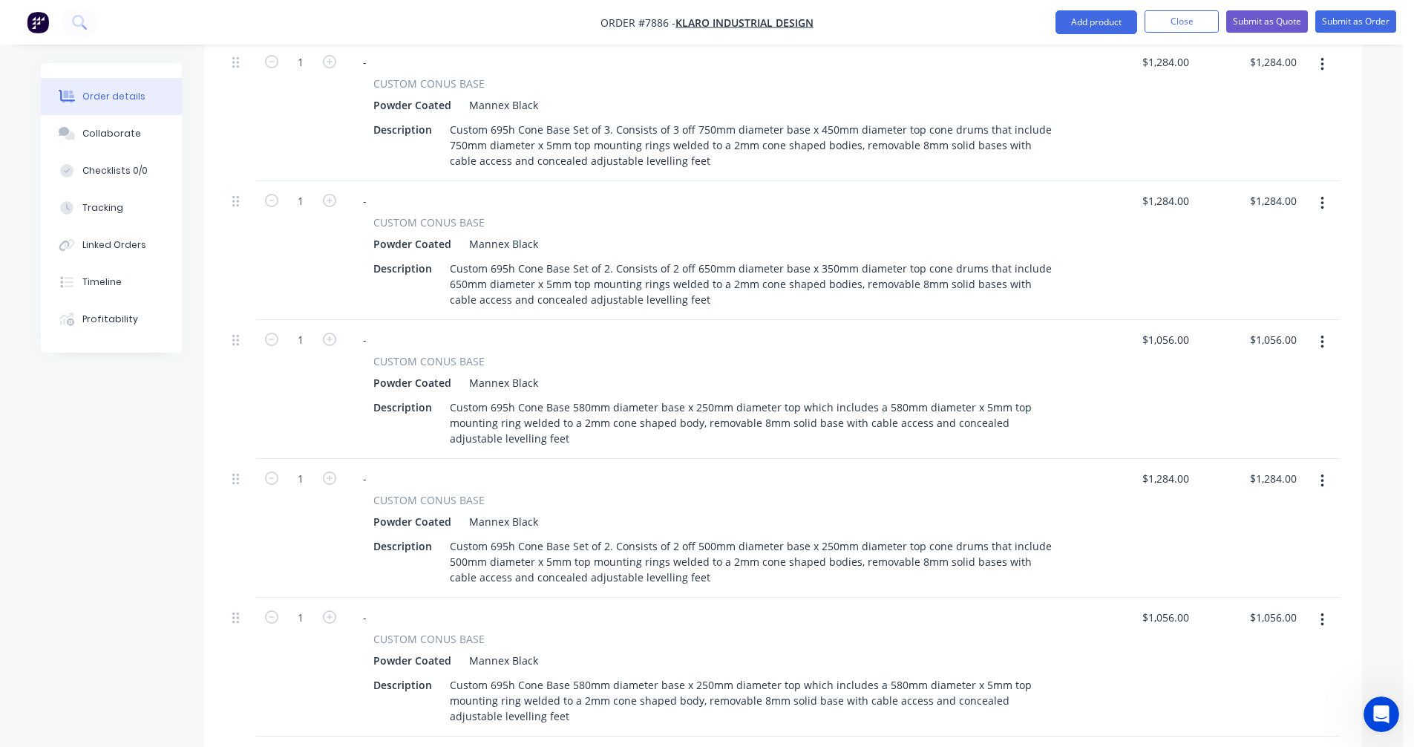
scroll to position [747, 0]
click at [332, 471] on icon "button" at bounding box center [329, 477] width 13 height 13
type input "2"
type input "$2,568.00"
click at [332, 471] on icon "button" at bounding box center [329, 477] width 13 height 13
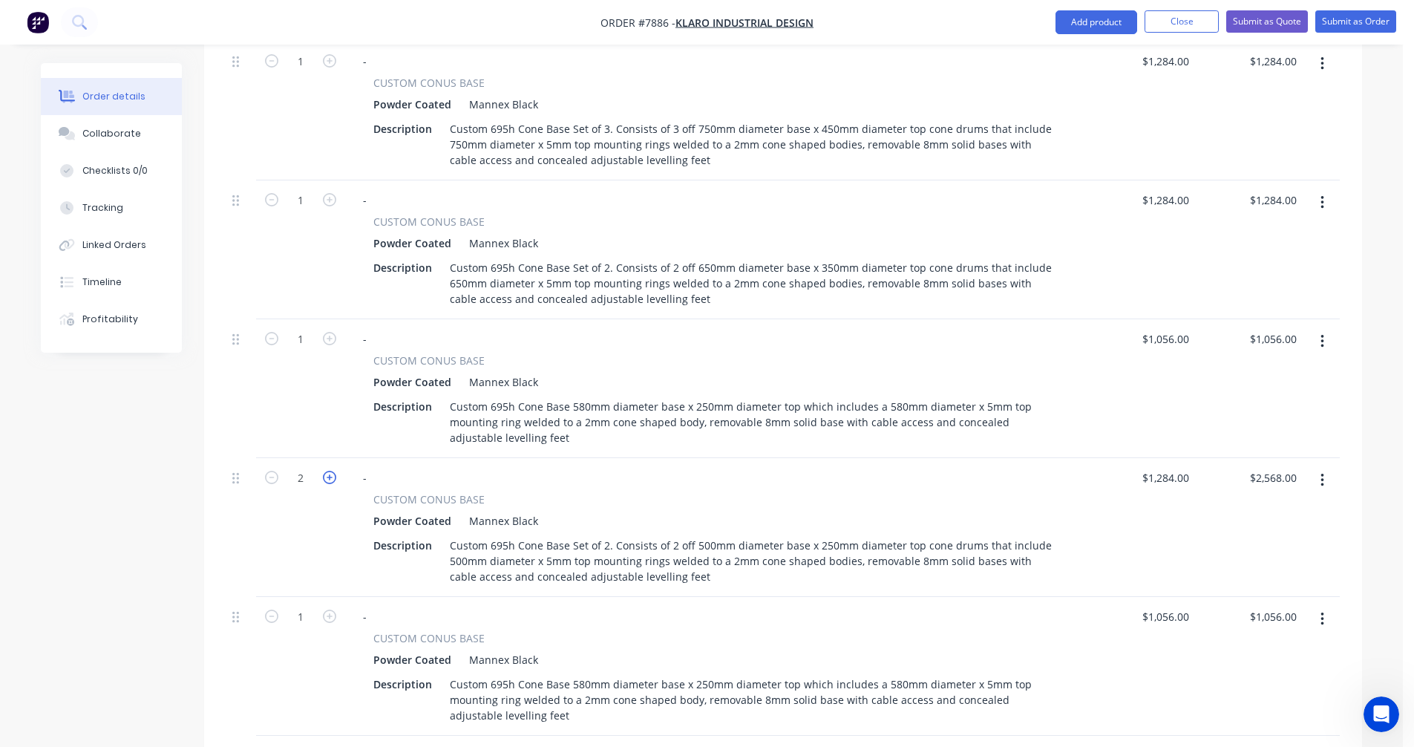
type input "3"
type input "$3,852.00"
click at [332, 471] on icon "button" at bounding box center [329, 477] width 13 height 13
type input "4"
type input "$5,136.00"
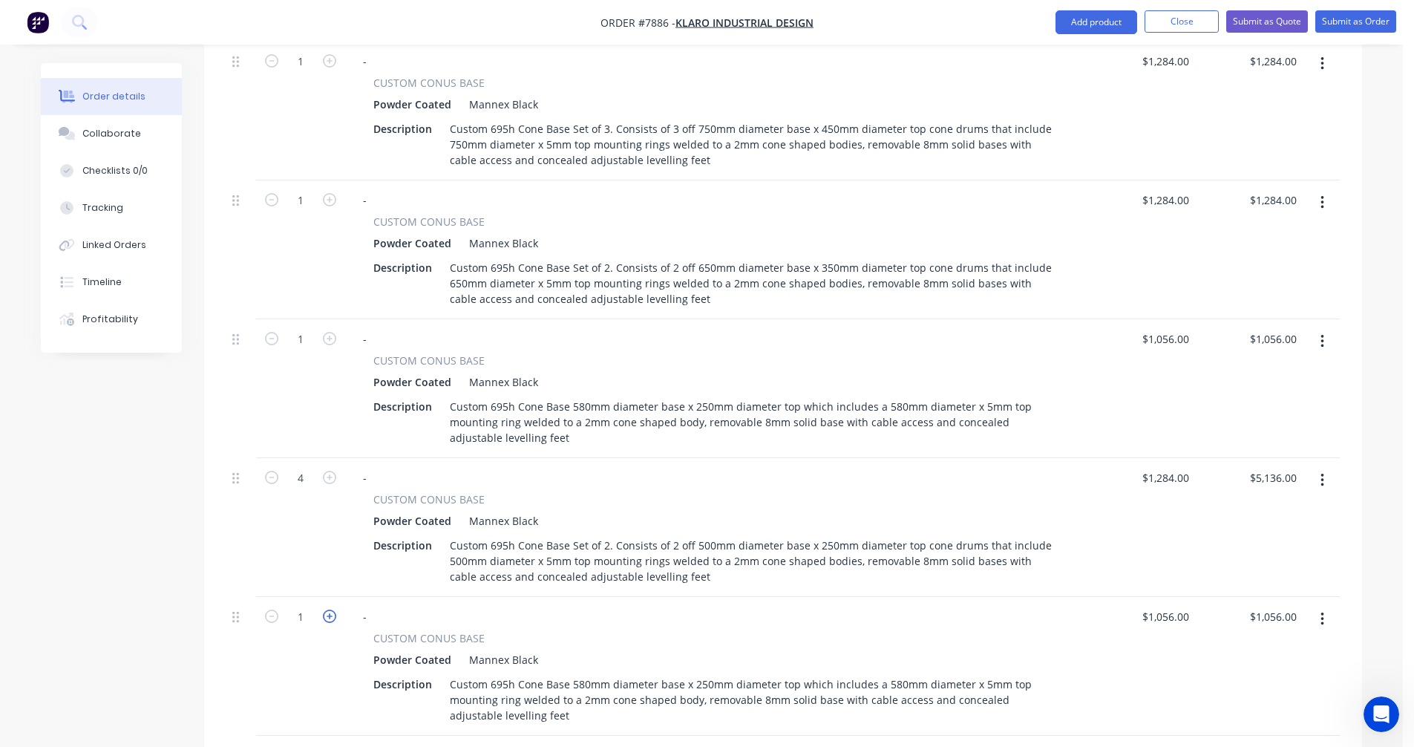
click at [329, 609] on icon "button" at bounding box center [329, 615] width 13 height 13
type input "2"
type input "$2,112.00"
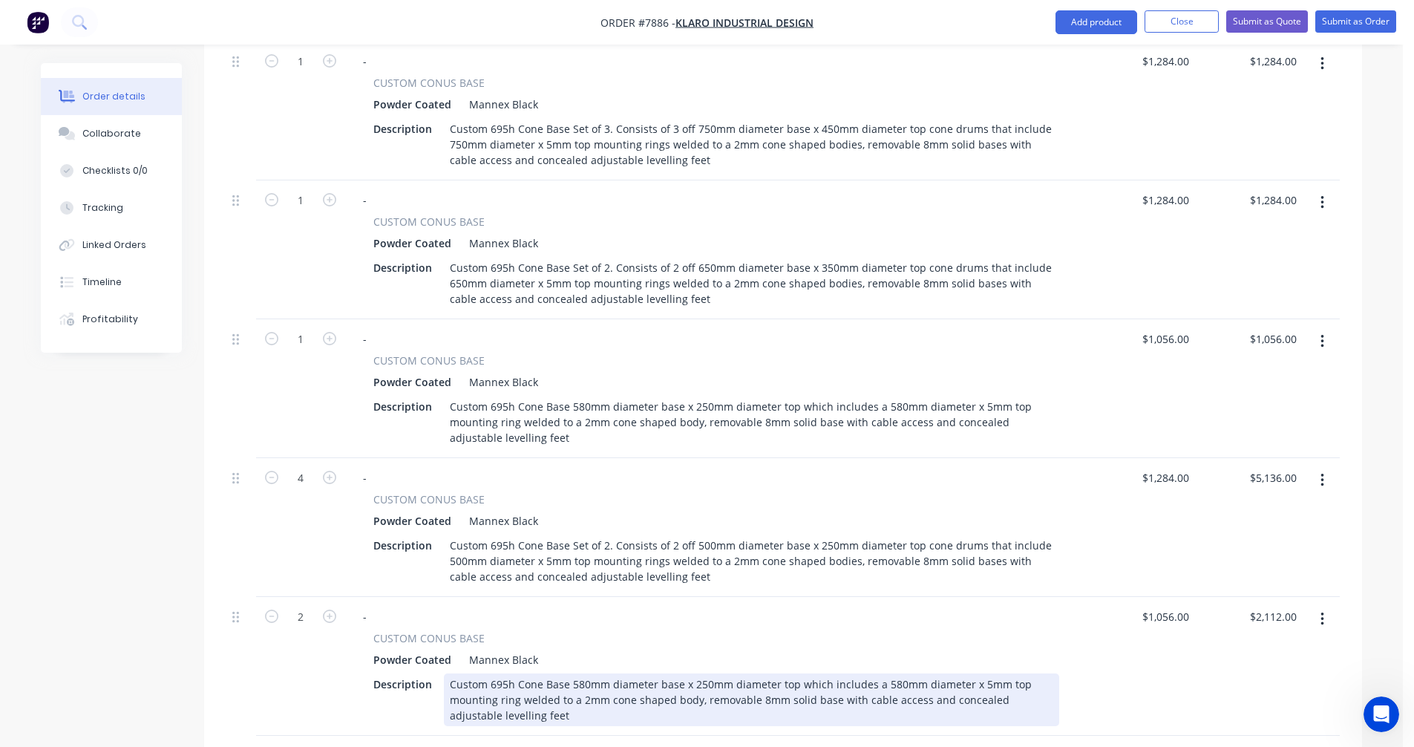
click at [586, 673] on div "Custom 695h Cone Base 580mm diameter base x 250mm diameter top which includes a…" at bounding box center [751, 699] width 615 height 53
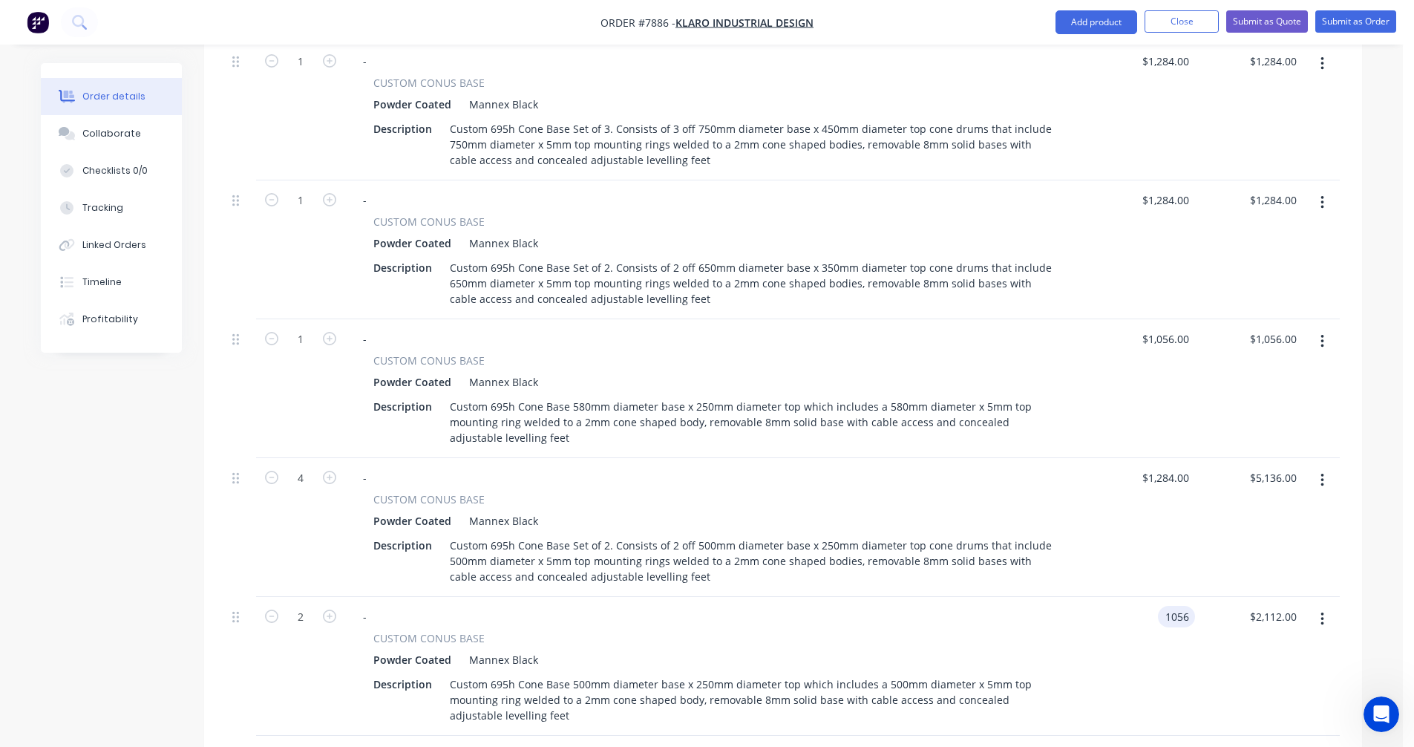
type input "$1,056.00"
type input "$2,112.00"
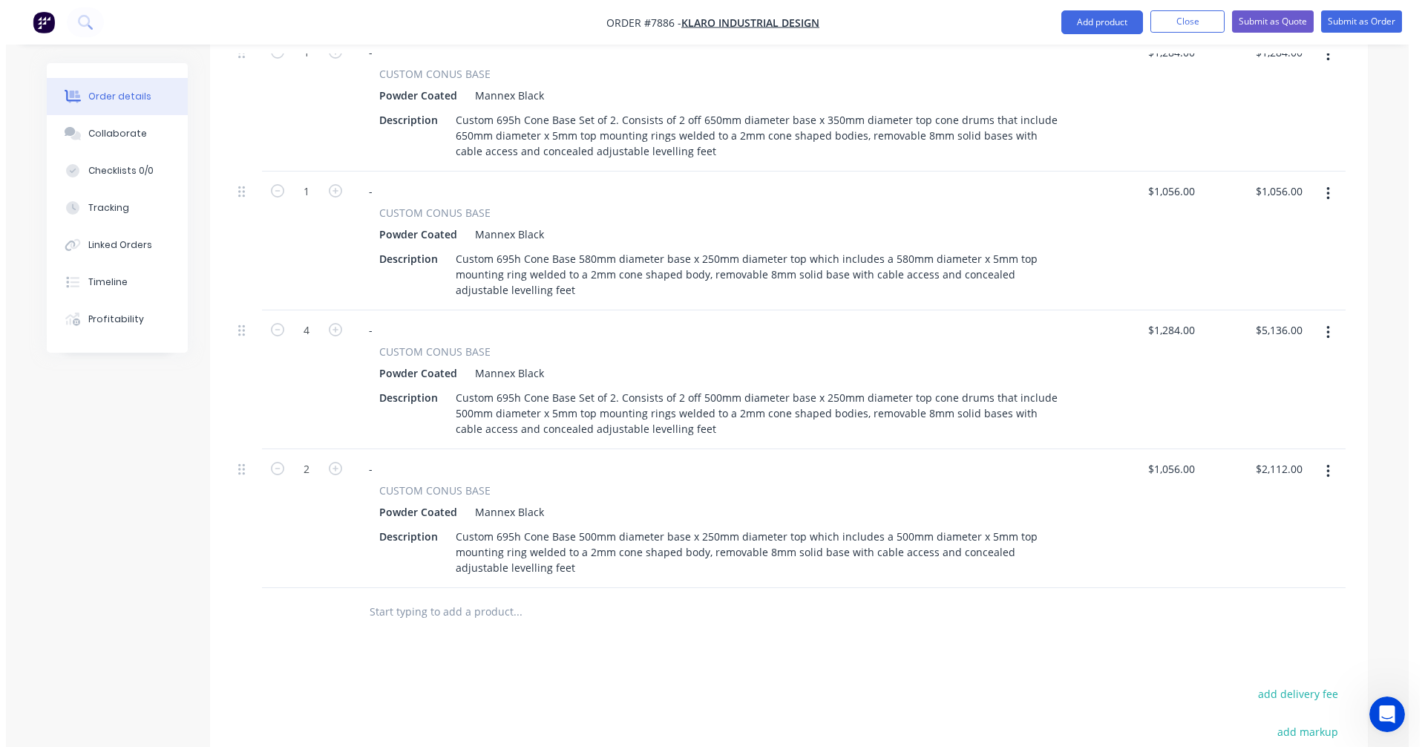
scroll to position [970, 0]
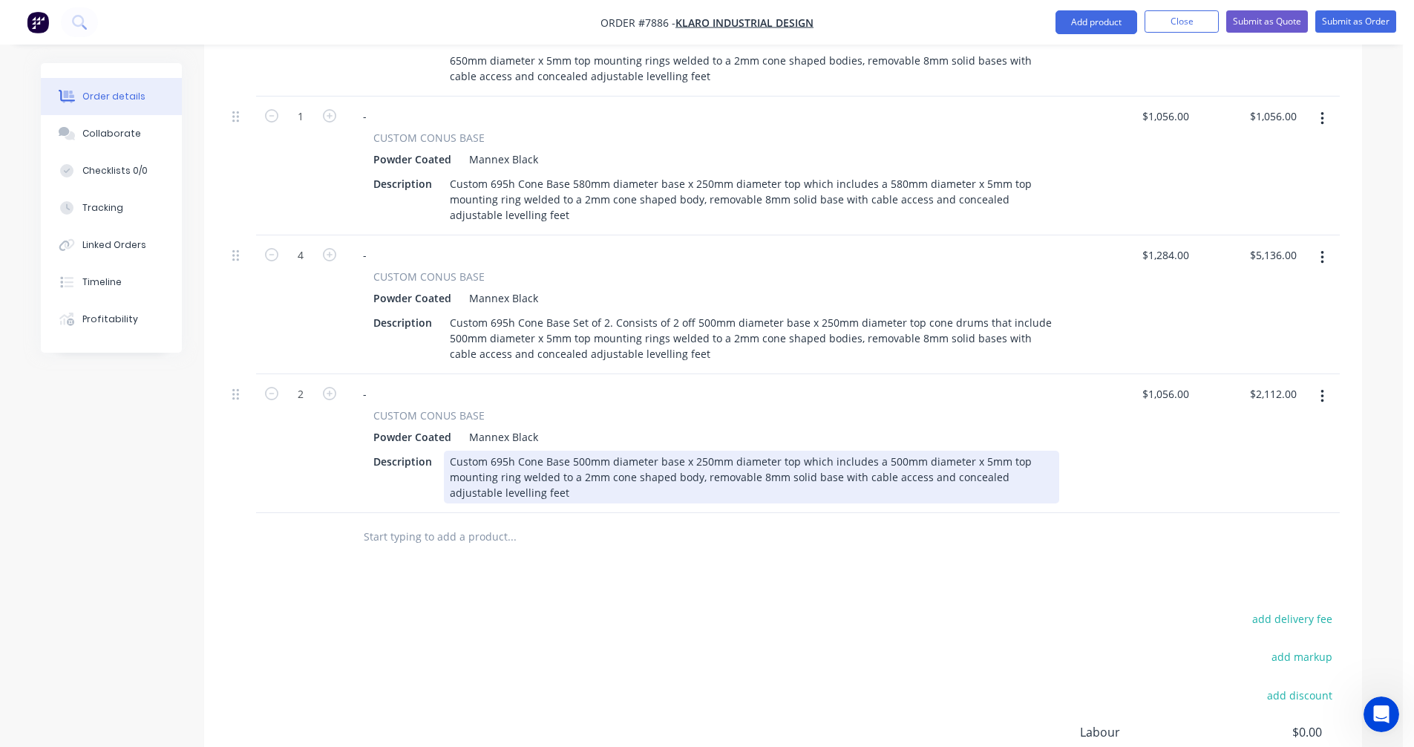
click at [680, 450] on div "Custom 695h Cone Base 500mm diameter base x 250mm diameter top which includes a…" at bounding box center [751, 476] width 615 height 53
type input "$959.00"
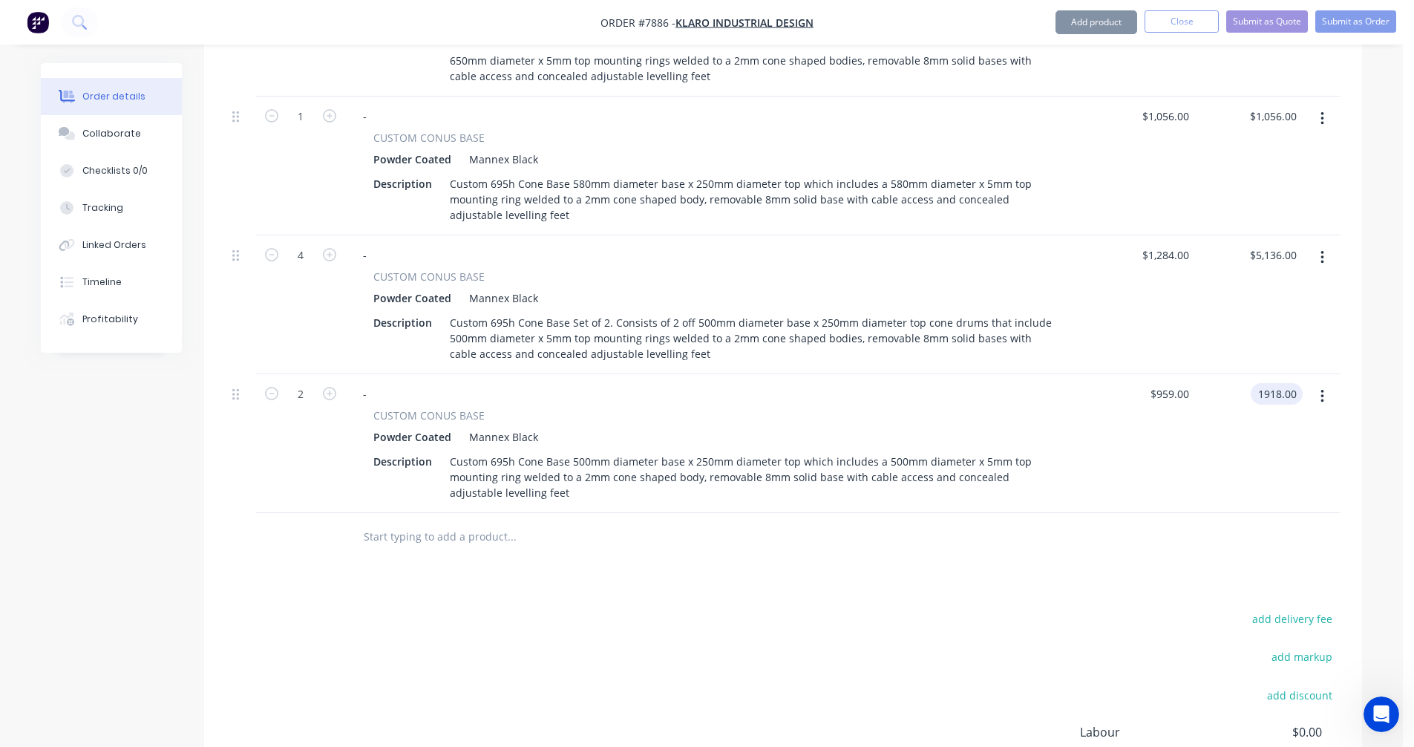
type input "$1,918.00"
click at [1256, 24] on button "Submit as Quote" at bounding box center [1267, 21] width 82 height 22
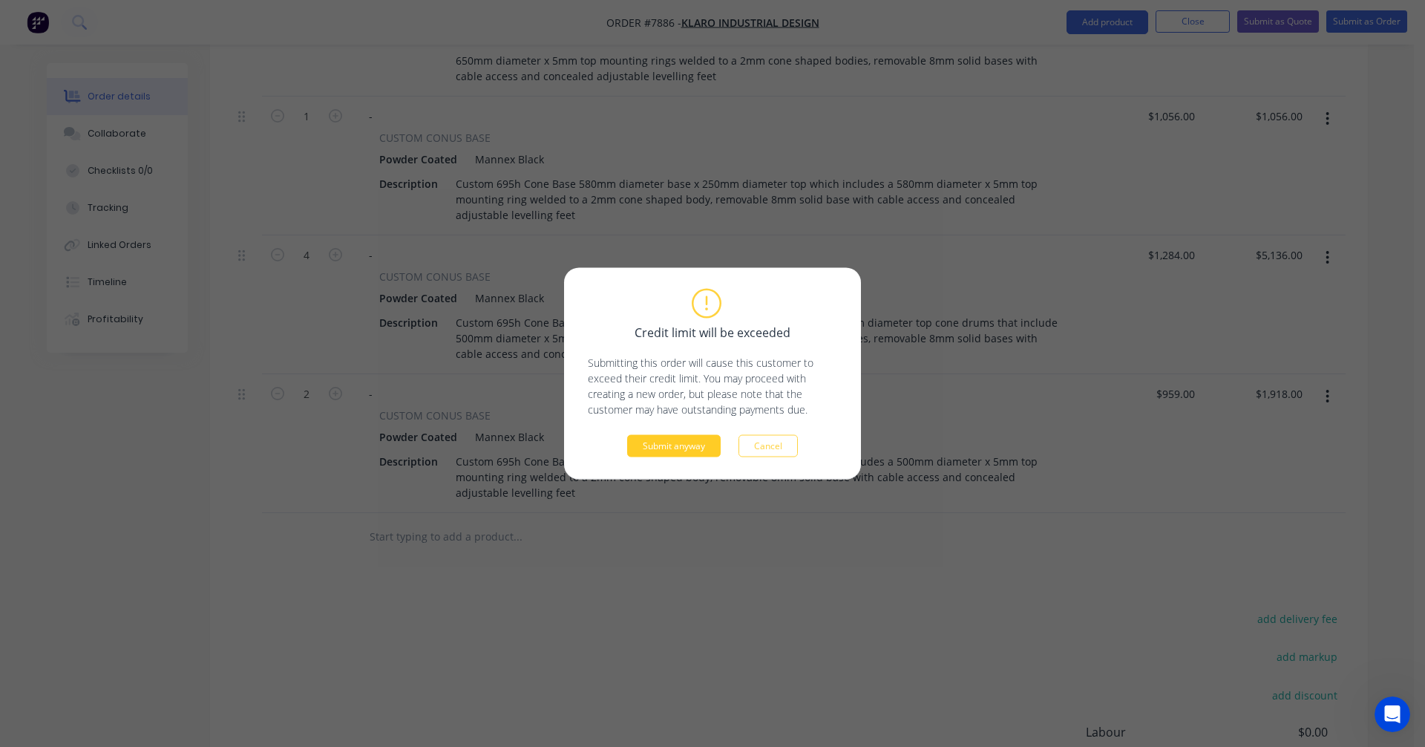
click at [679, 439] on button "Submit anyway" at bounding box center [674, 446] width 94 height 22
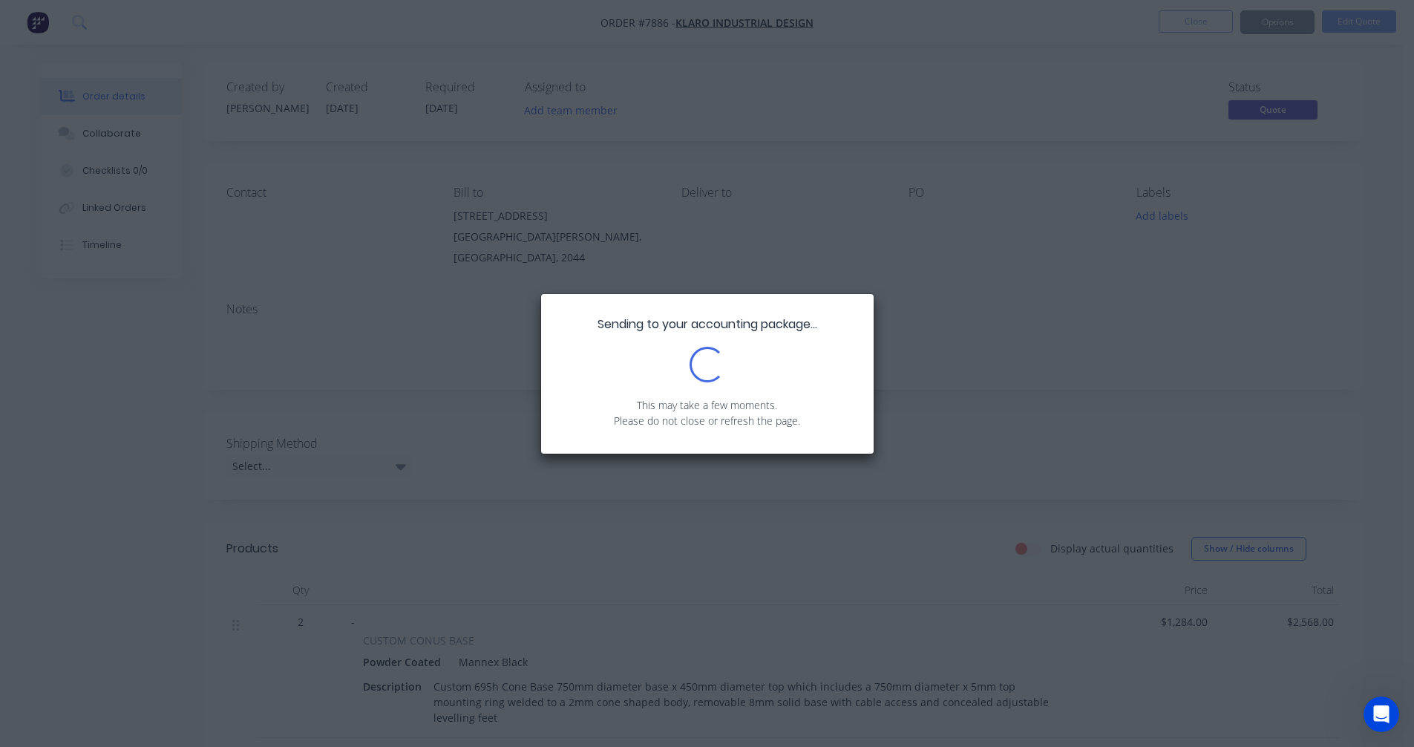
scroll to position [0, 0]
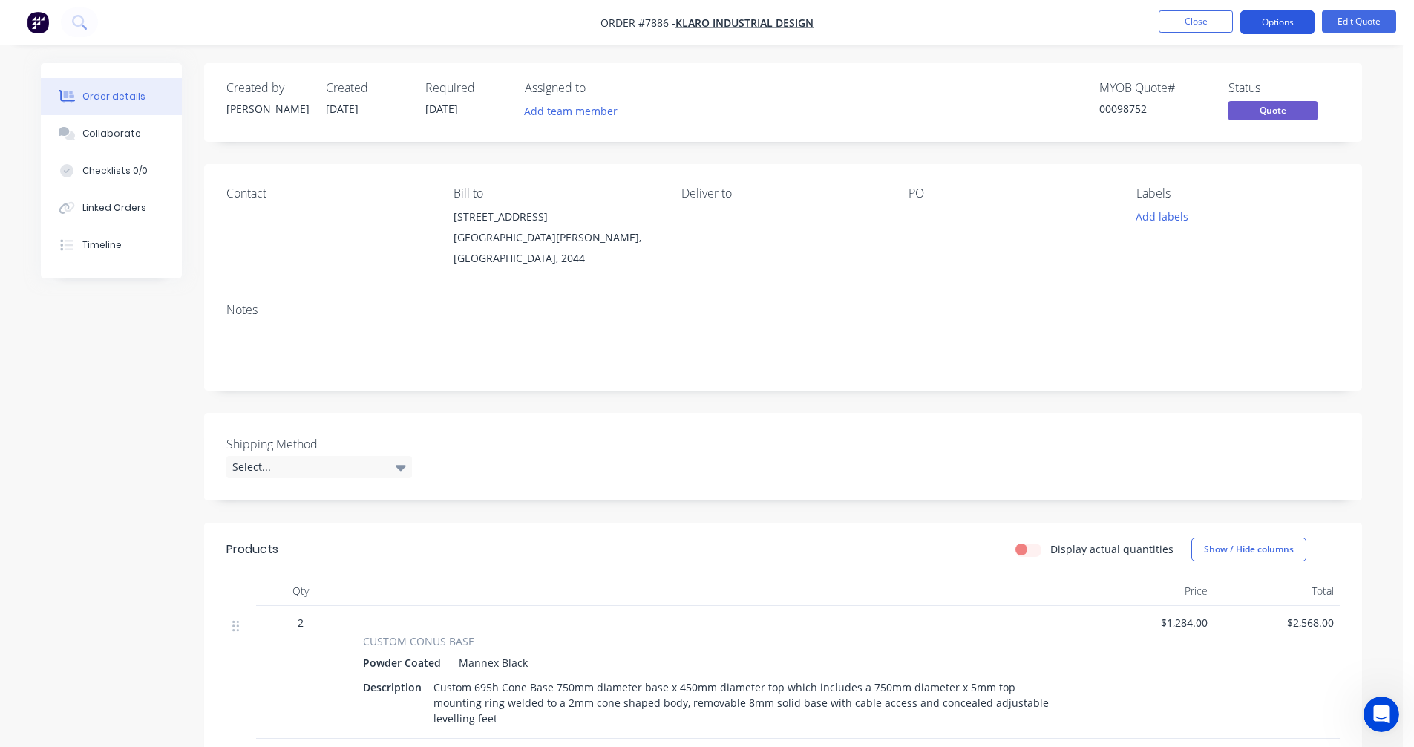
click at [1267, 21] on button "Options" at bounding box center [1277, 22] width 74 height 24
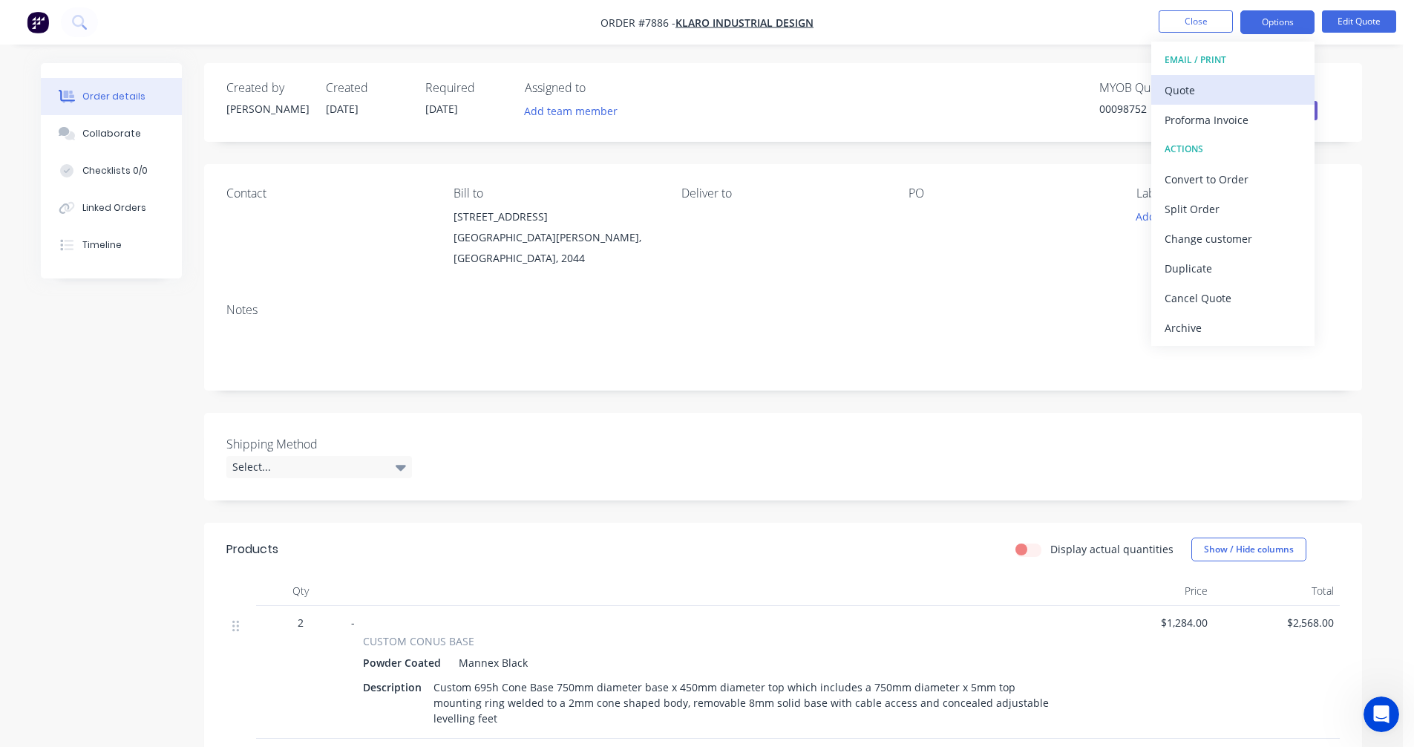
click at [1198, 85] on div "Quote" at bounding box center [1232, 90] width 137 height 22
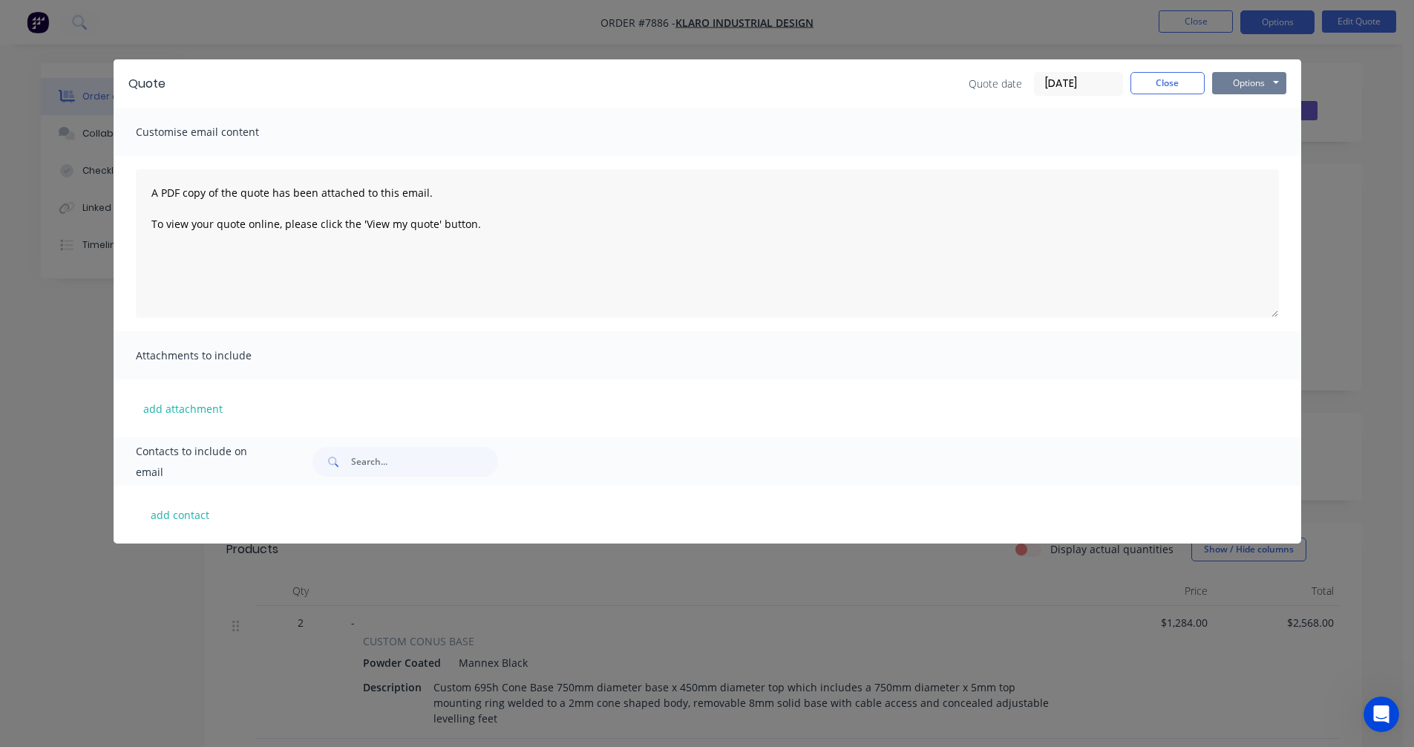
click at [1266, 83] on button "Options" at bounding box center [1249, 83] width 74 height 22
click at [1261, 111] on button "Preview" at bounding box center [1259, 109] width 95 height 24
click at [1164, 89] on button "Close" at bounding box center [1167, 83] width 74 height 22
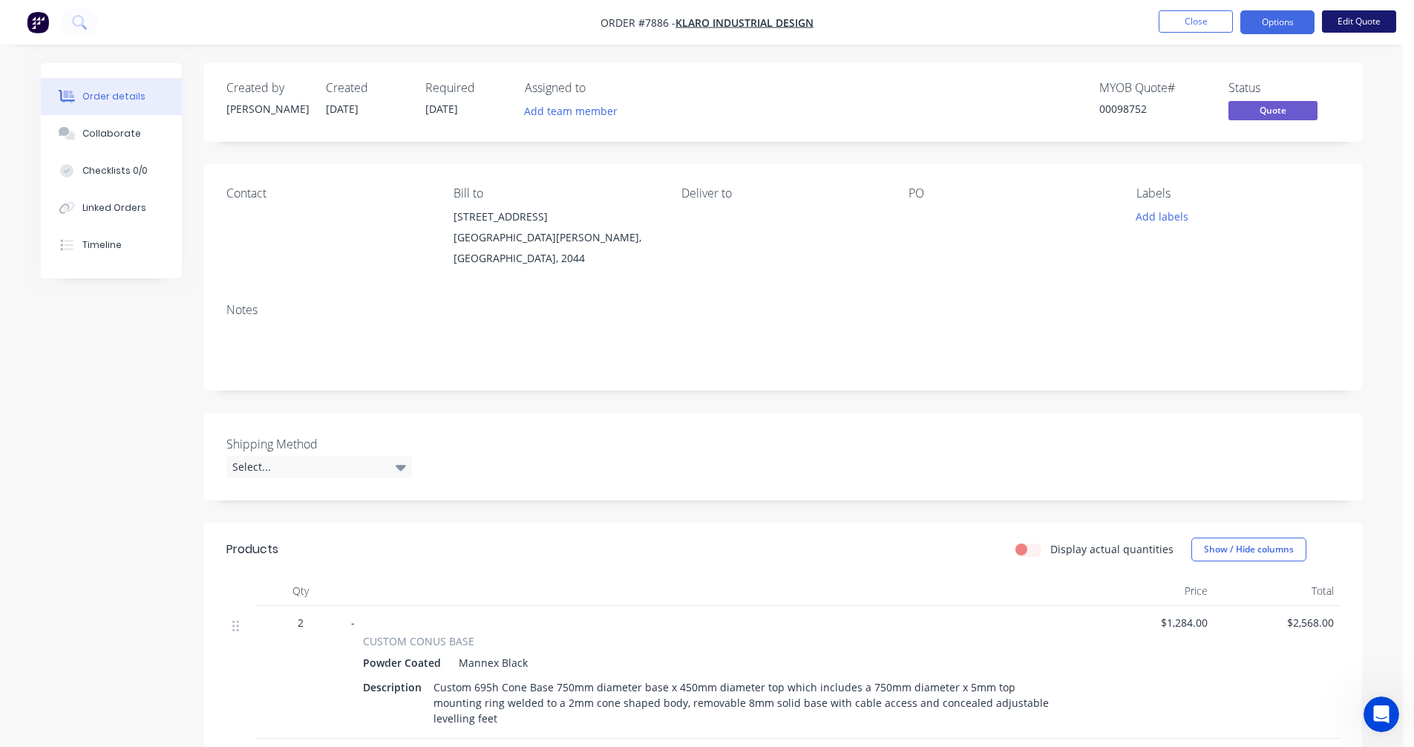
click at [1367, 19] on button "Edit Quote" at bounding box center [1359, 21] width 74 height 22
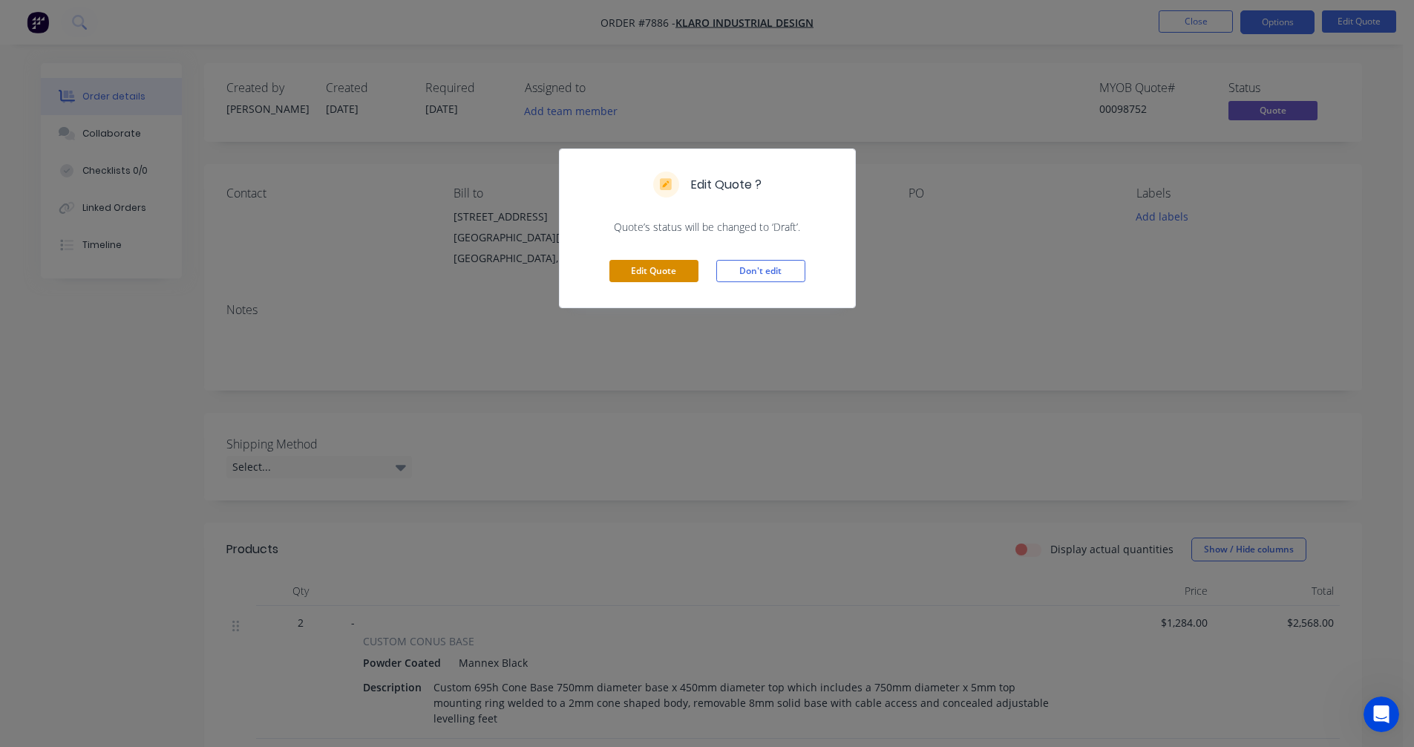
click at [652, 271] on button "Edit Quote" at bounding box center [653, 271] width 89 height 22
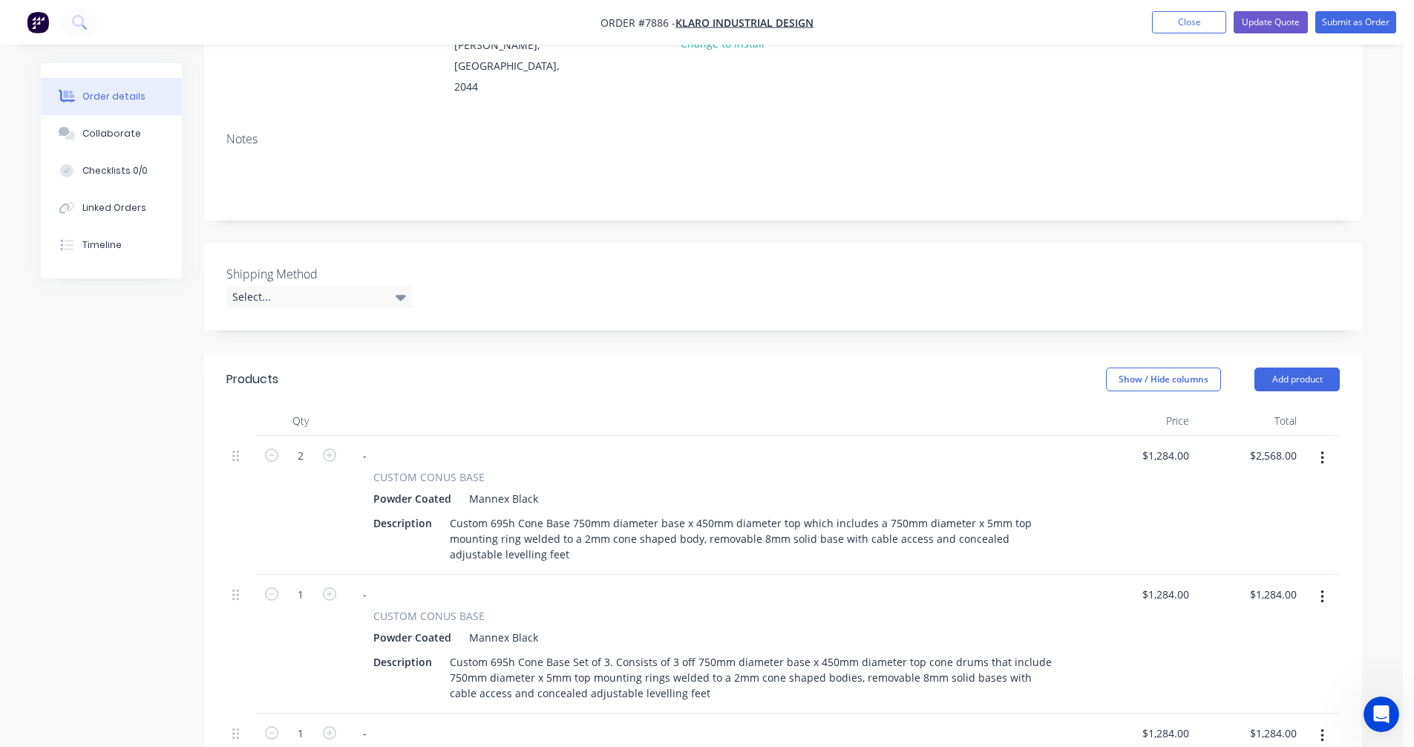
scroll to position [223, 0]
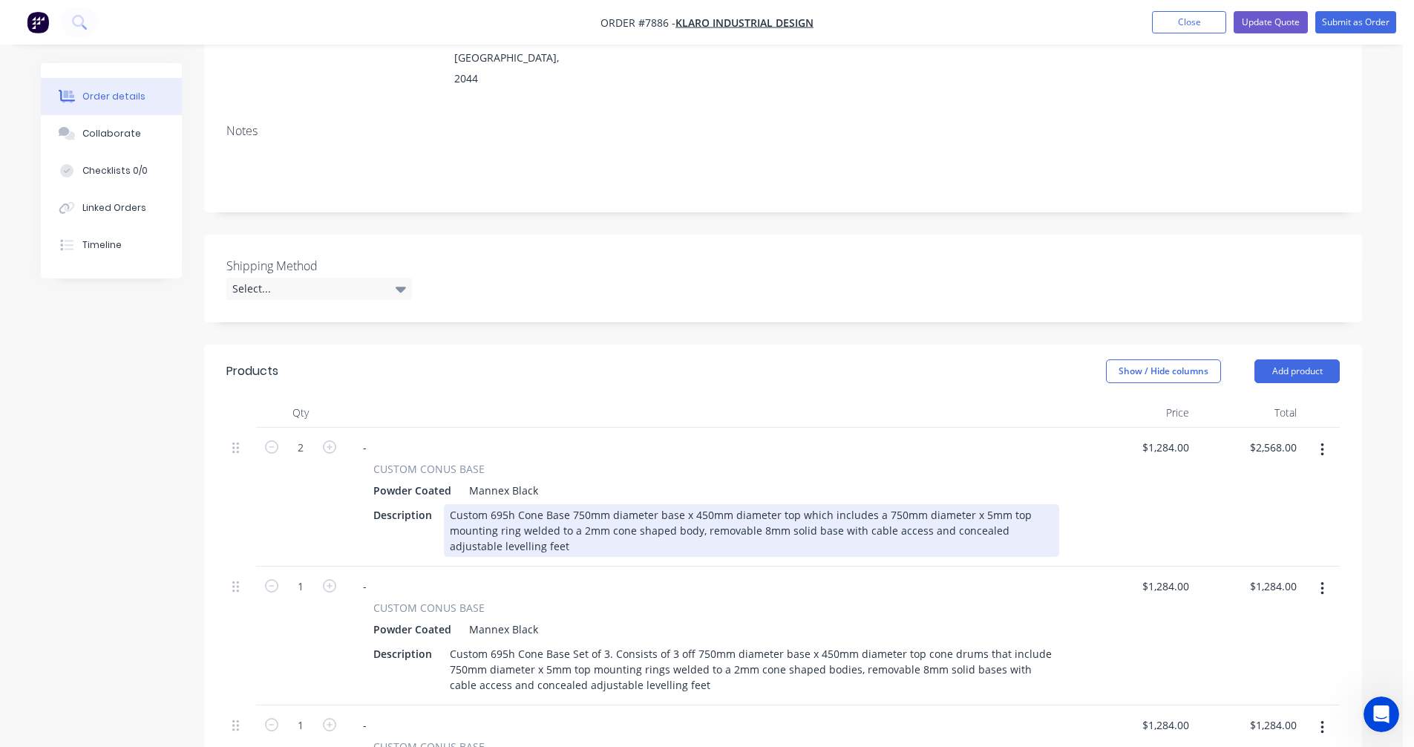
click at [522, 504] on div "Custom 695h Cone Base 750mm diameter base x 450mm diameter top which includes a…" at bounding box center [751, 530] width 615 height 53
type input "$1,284.00"
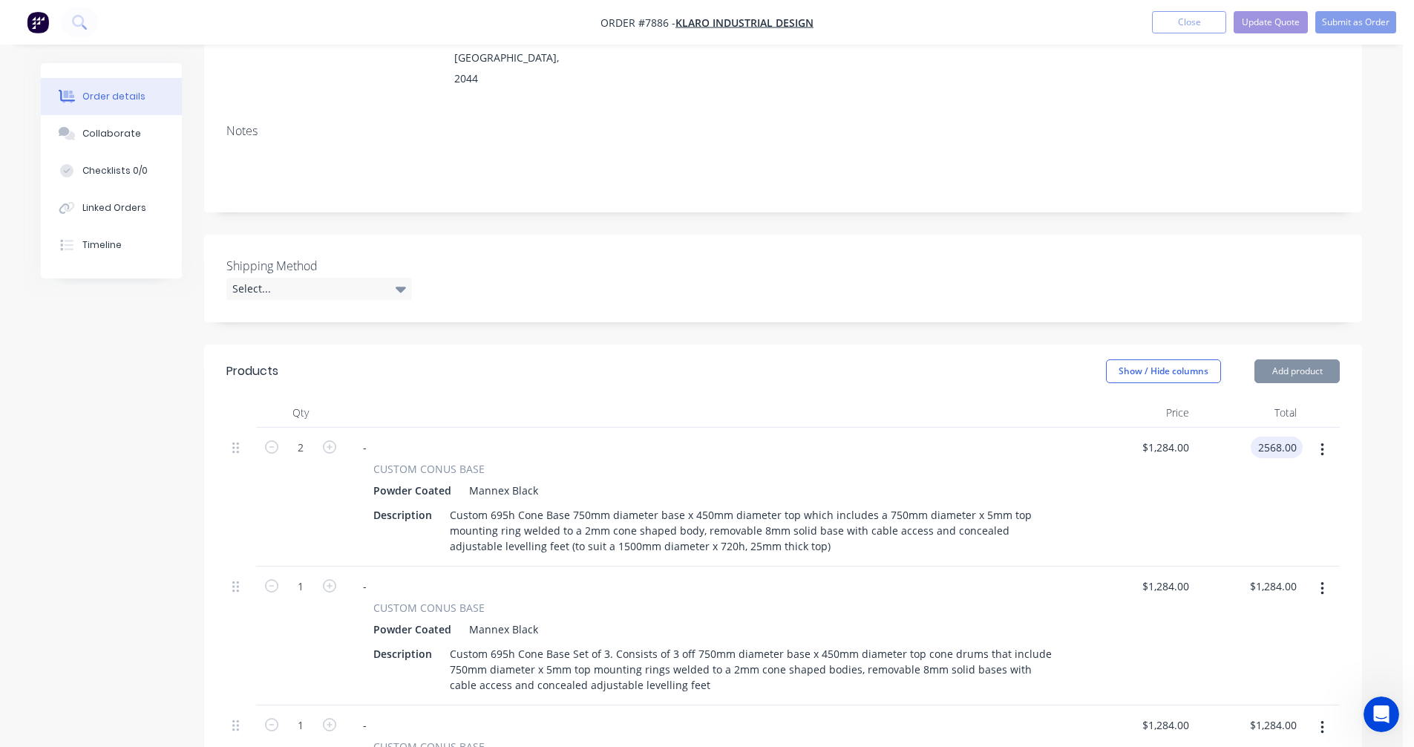
type input "$2,568.00"
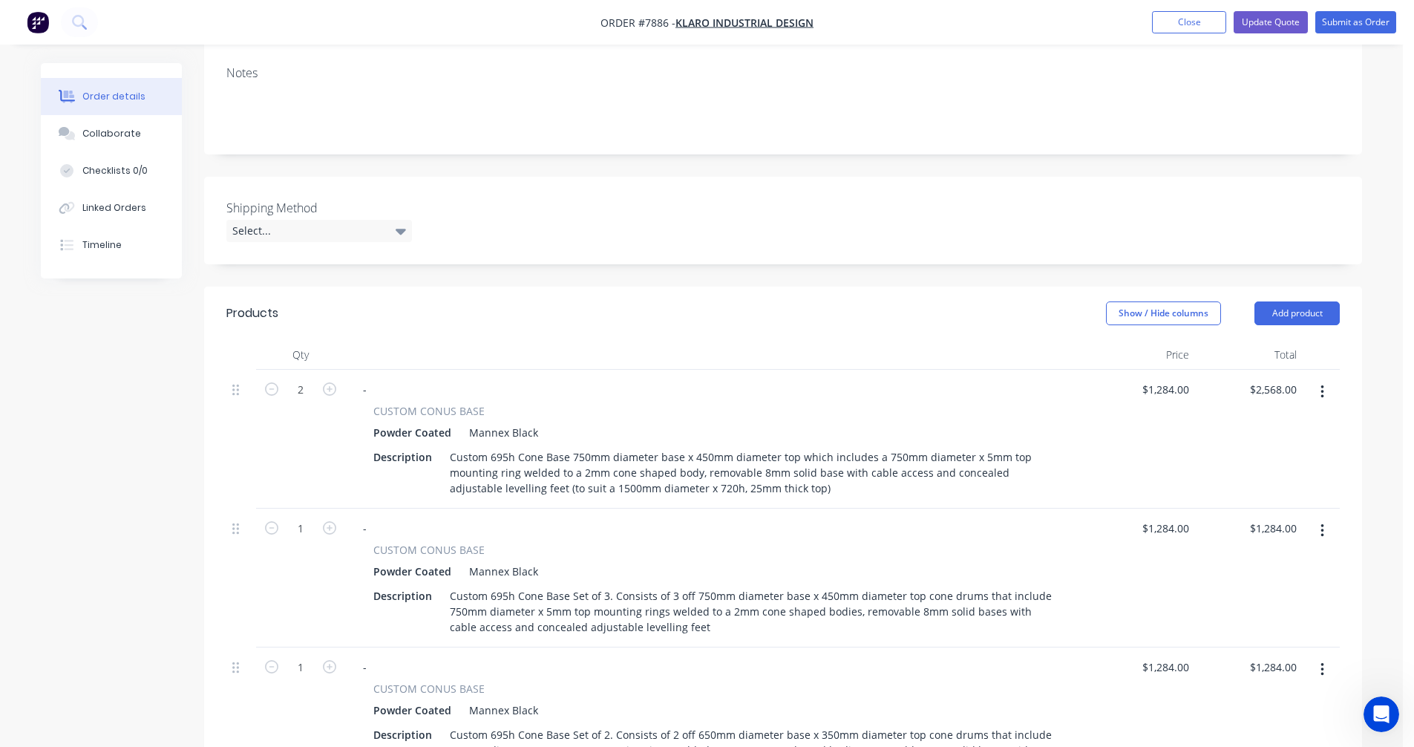
scroll to position [371, 0]
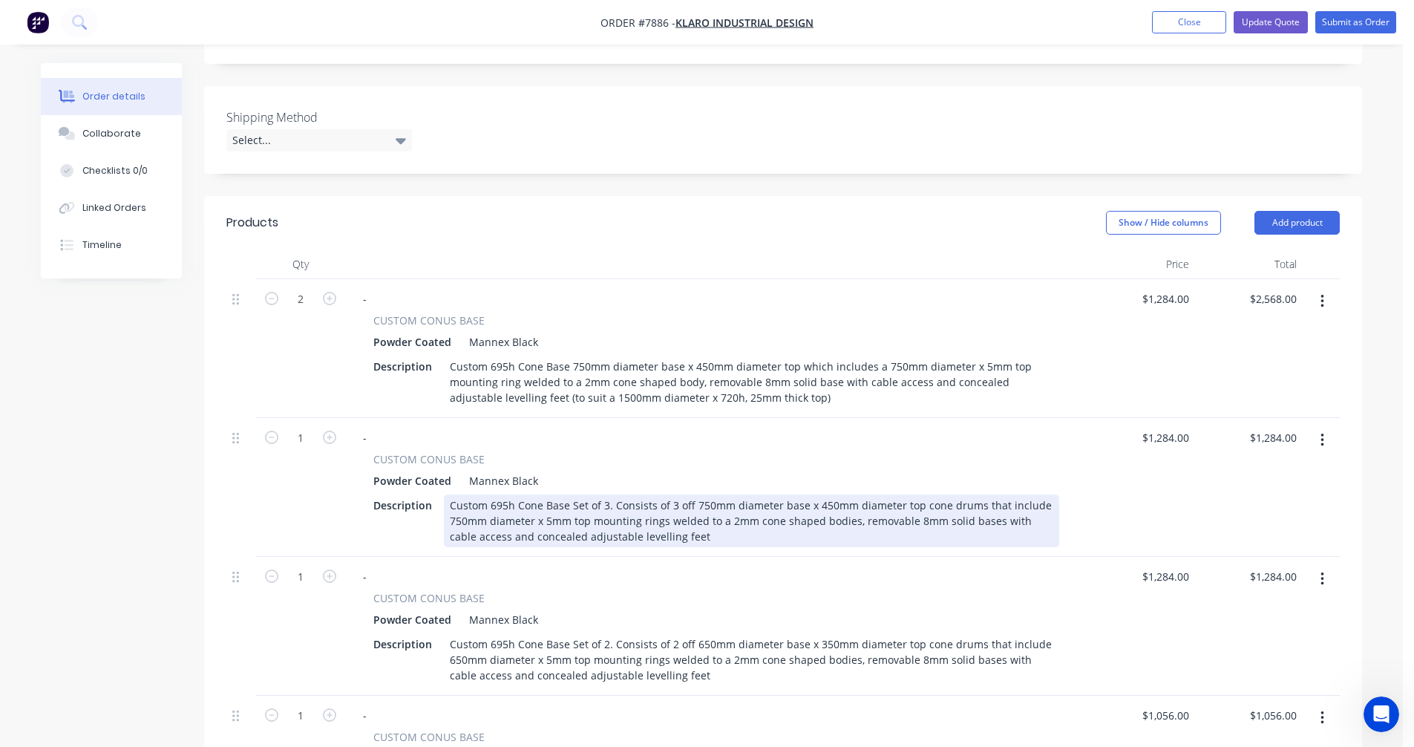
click at [695, 495] on div "Custom 695h Cone Base Set of 3. Consists of 3 off 750mm diameter base x 450mm d…" at bounding box center [751, 520] width 615 height 53
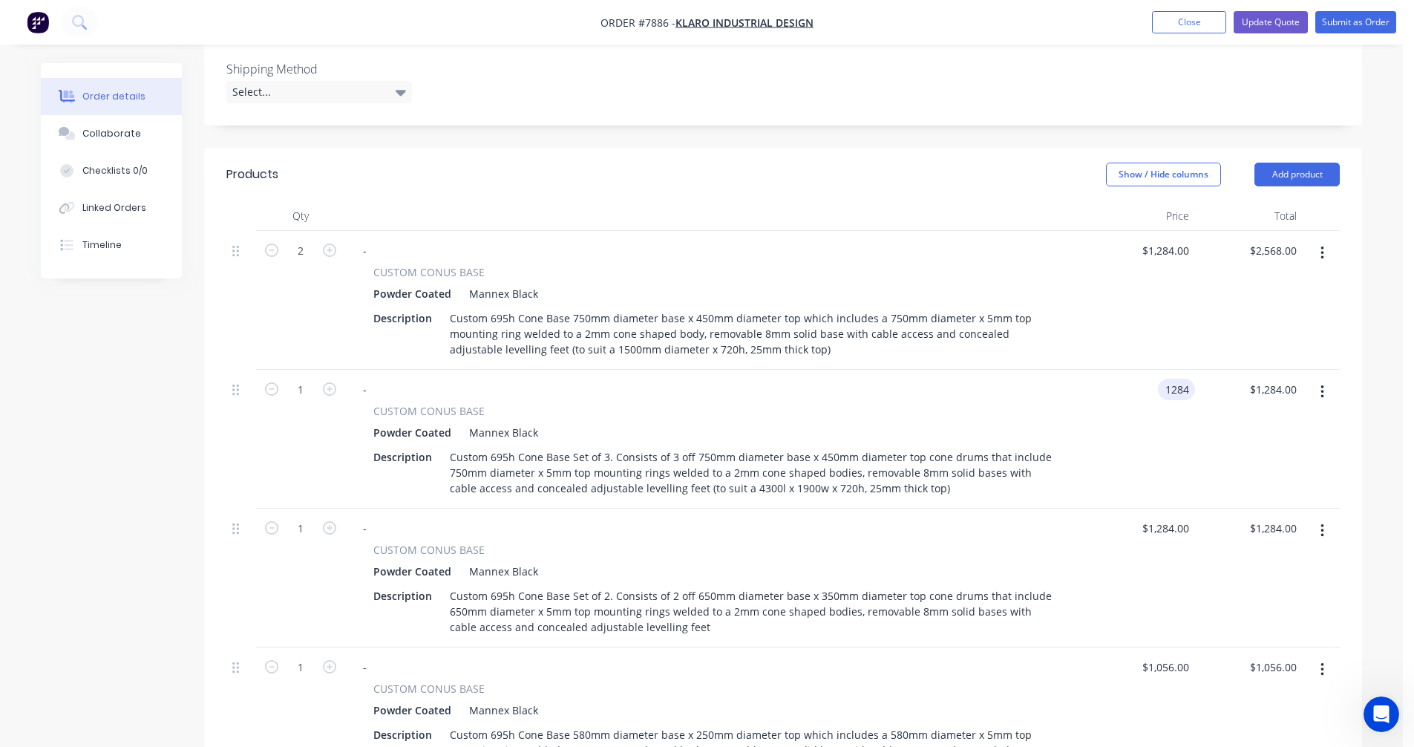
scroll to position [445, 0]
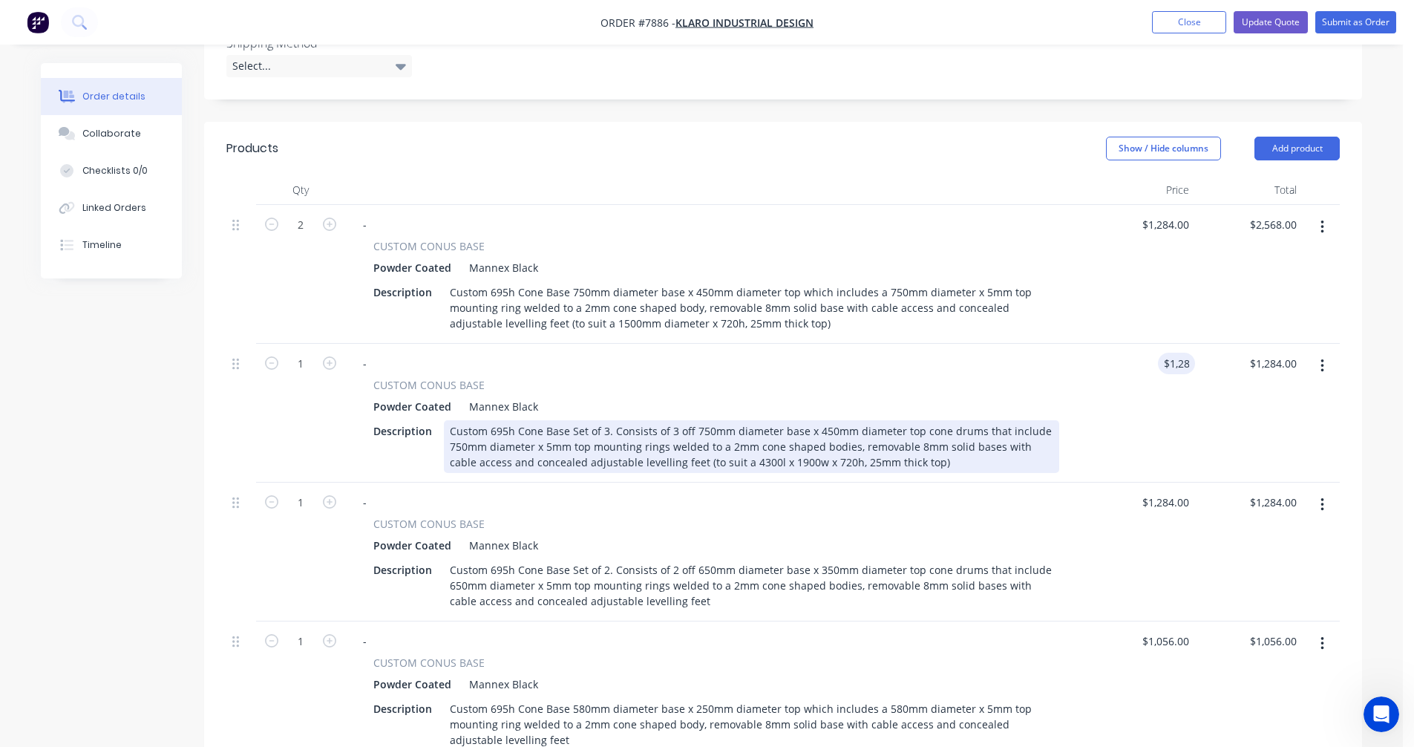
click at [702, 420] on div "Custom 695h Cone Base Set of 3. Consists of 3 off 750mm diameter base x 450mm d…" at bounding box center [751, 446] width 615 height 53
drag, startPoint x: 701, startPoint y: 390, endPoint x: 714, endPoint y: 390, distance: 12.6
click at [705, 420] on div "Custom 695h Cone Base Set of 3. Consists of 3 off 750mm diameter base x 450mm d…" at bounding box center [751, 446] width 615 height 53
click at [459, 420] on div "Custom 695h Cone Base Set of 3. Consists of 3 off 900mm diameter base x 450mm d…" at bounding box center [751, 446] width 615 height 53
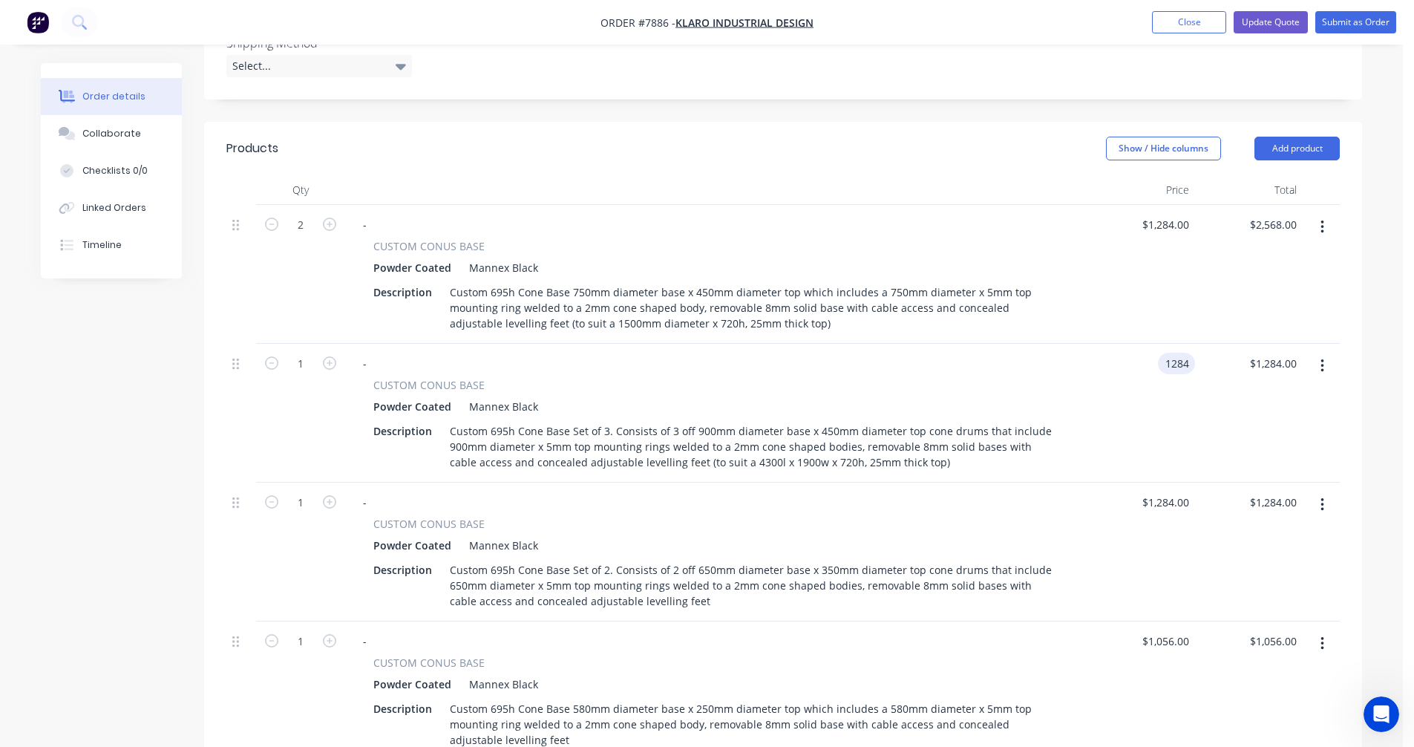
type input "$1,284.00"
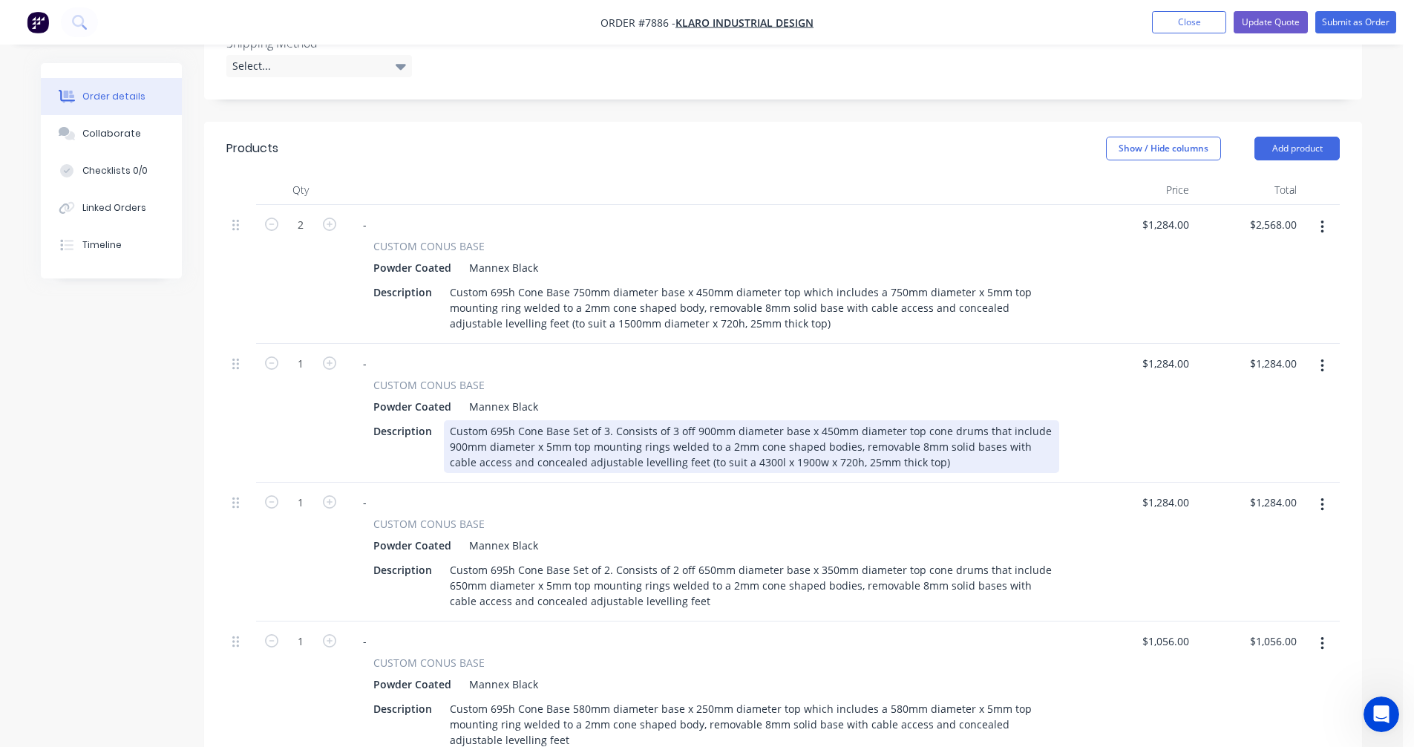
click at [721, 420] on div "Custom 695h Cone Base Set of 3. Consists of 3 off 900mm diameter base x 450mm d…" at bounding box center [751, 446] width 615 height 53
type input "$4,656.00"
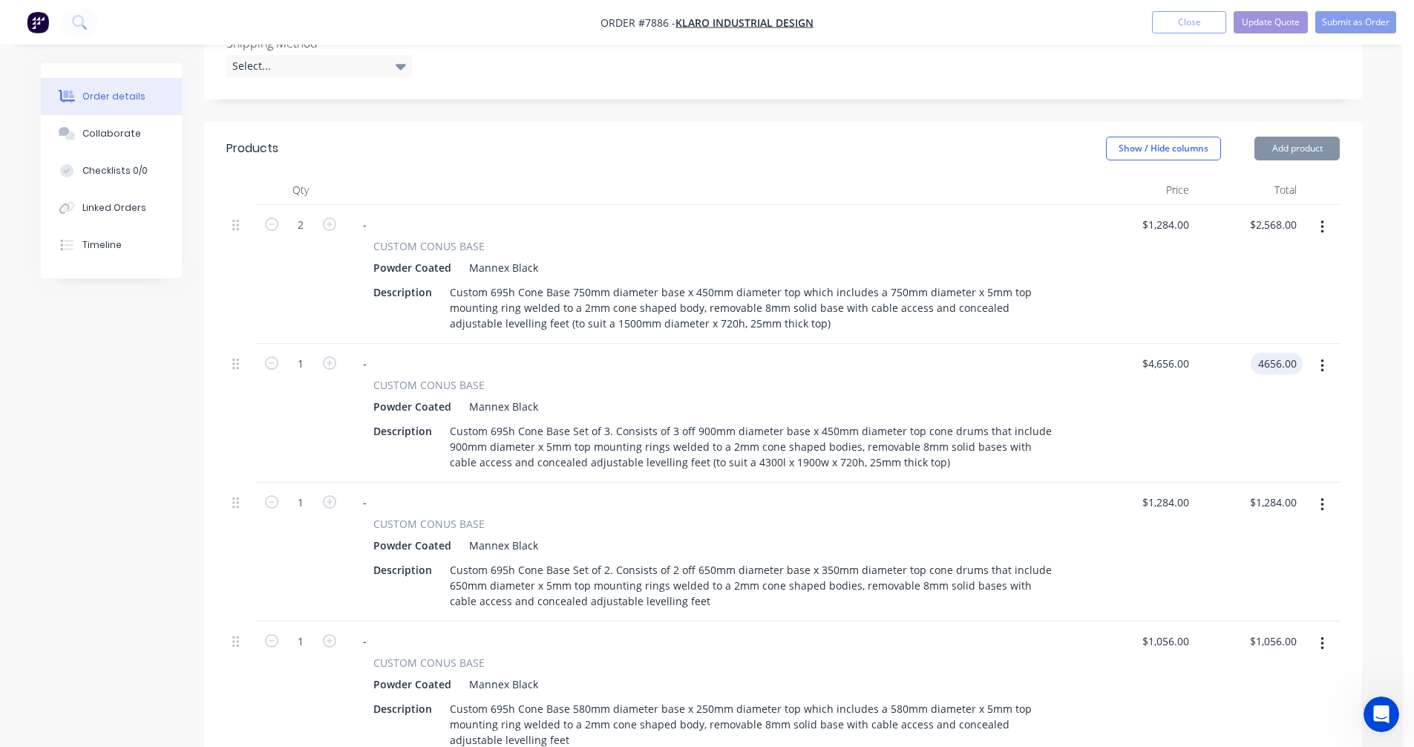
type input "$4,656.00"
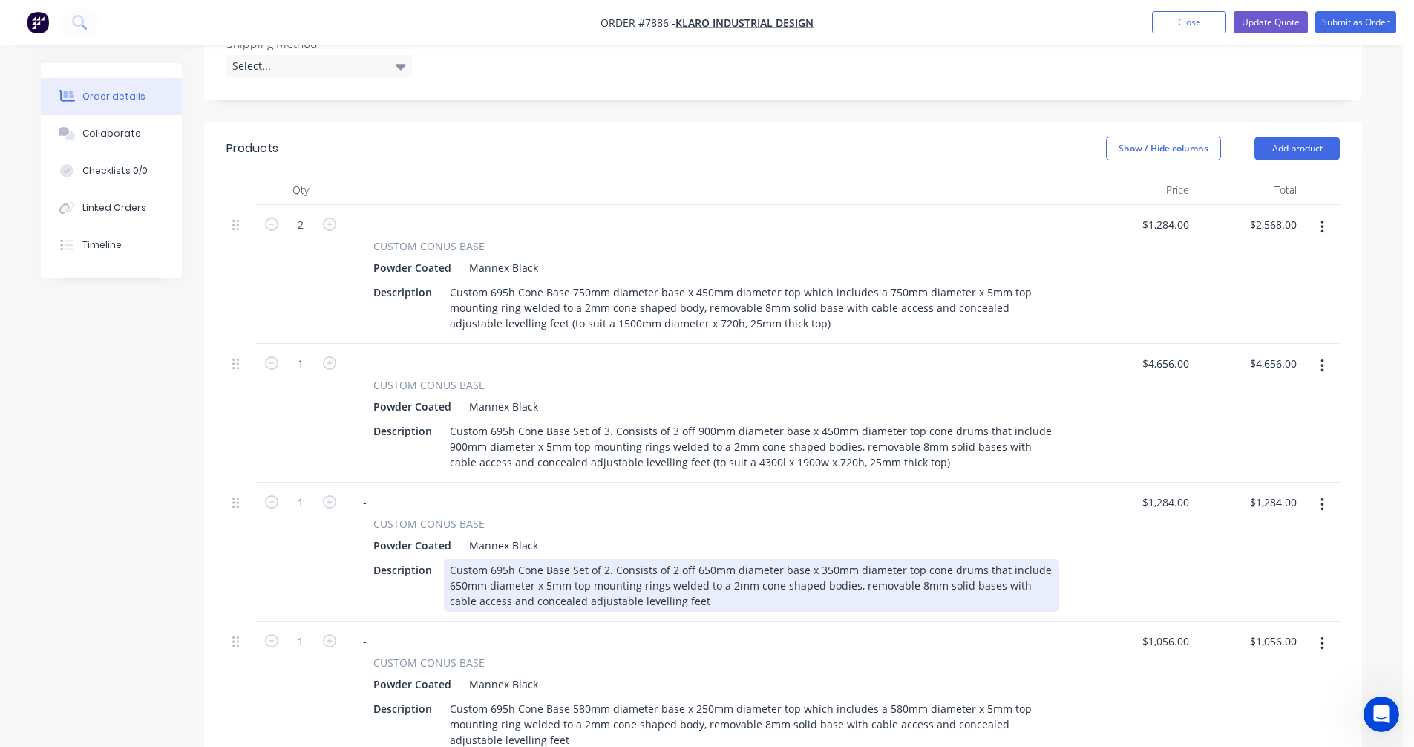
click at [758, 559] on div "Custom 695h Cone Base Set of 2. Consists of 2 off 650mm diameter base x 350mm d…" at bounding box center [751, 585] width 615 height 53
click at [707, 565] on div "Custom 695h Cone Base Set of 2. Consists of 2 off 650mm diameter base x 350mm d…" at bounding box center [751, 585] width 615 height 53
type input "$2,264.00"
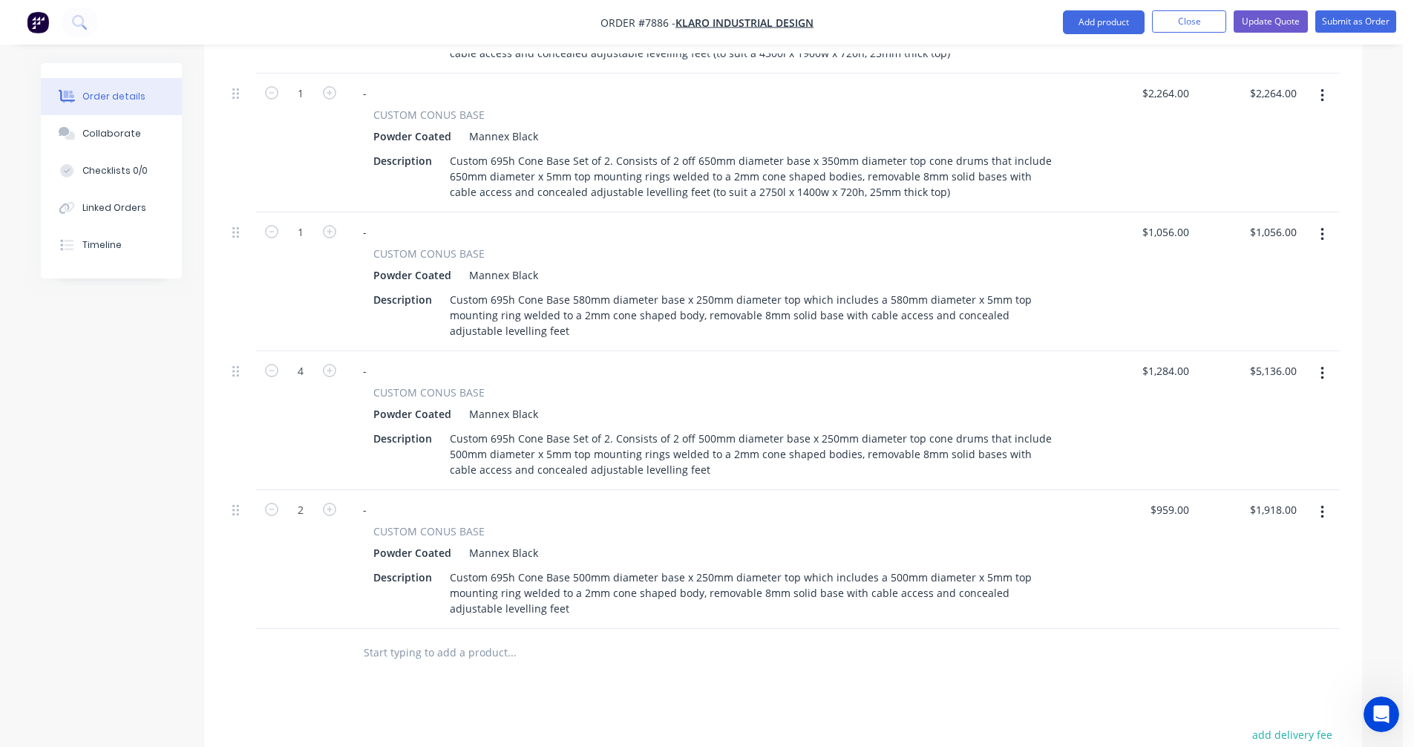
scroll to position [891, 0]
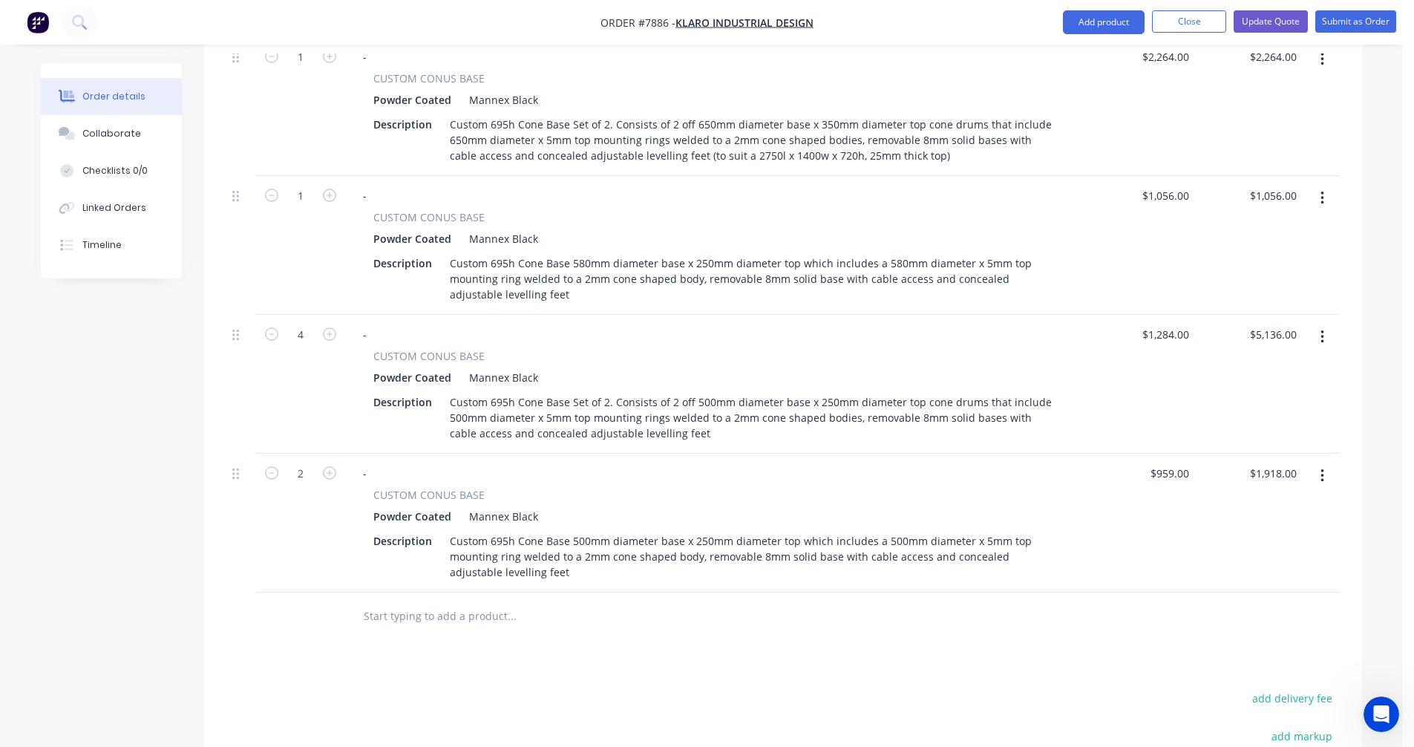
click at [398, 601] on input "text" at bounding box center [511, 616] width 297 height 30
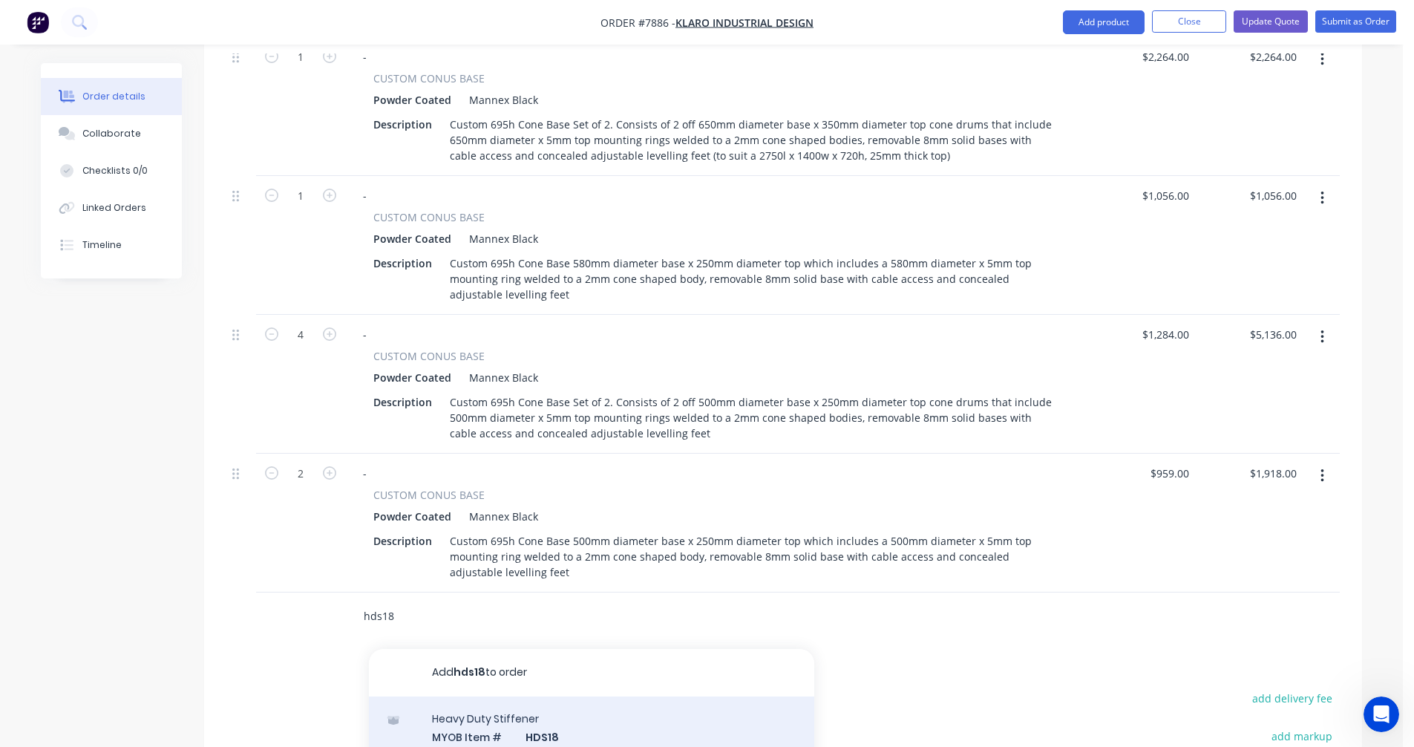
type input "hds18"
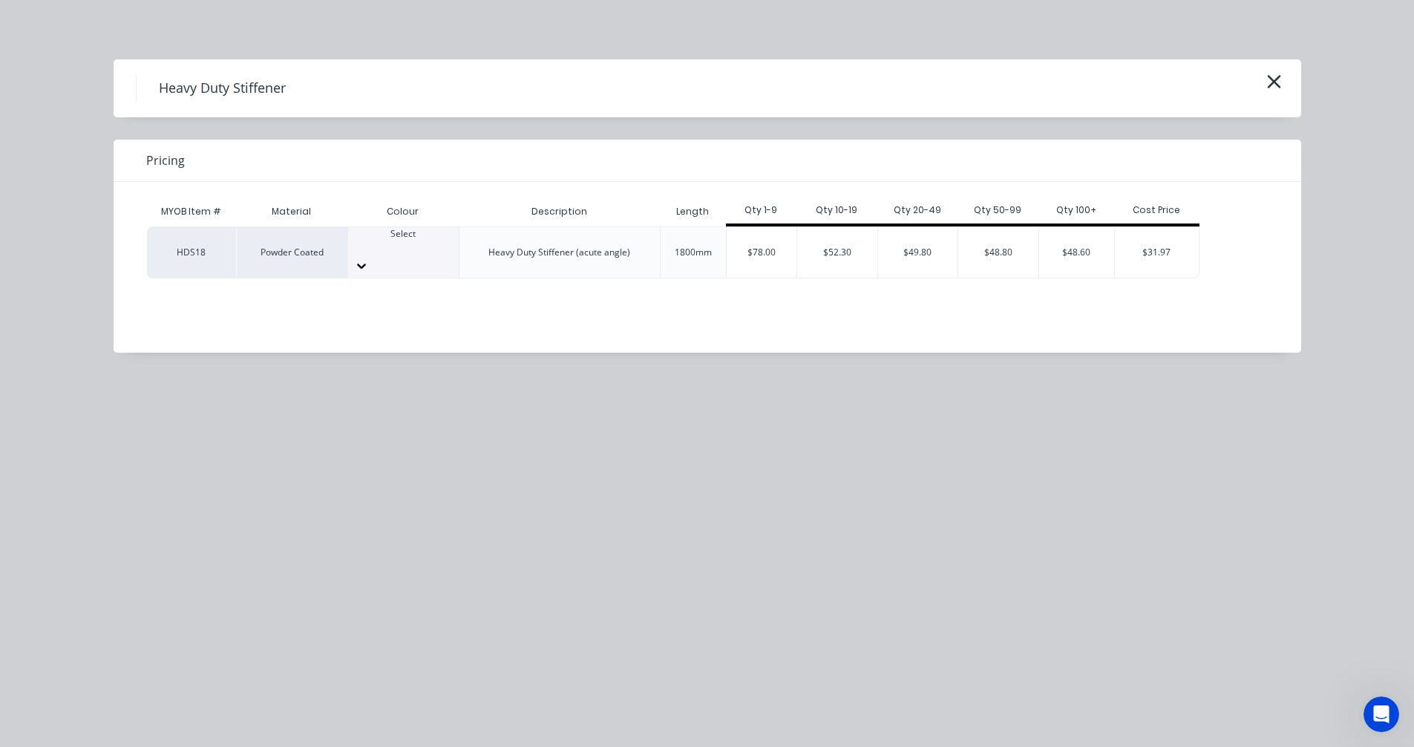
click at [369, 258] on icon at bounding box center [361, 265] width 15 height 15
type input "[PERSON_NAME]"
click at [749, 241] on div "$78.00" at bounding box center [762, 252] width 71 height 50
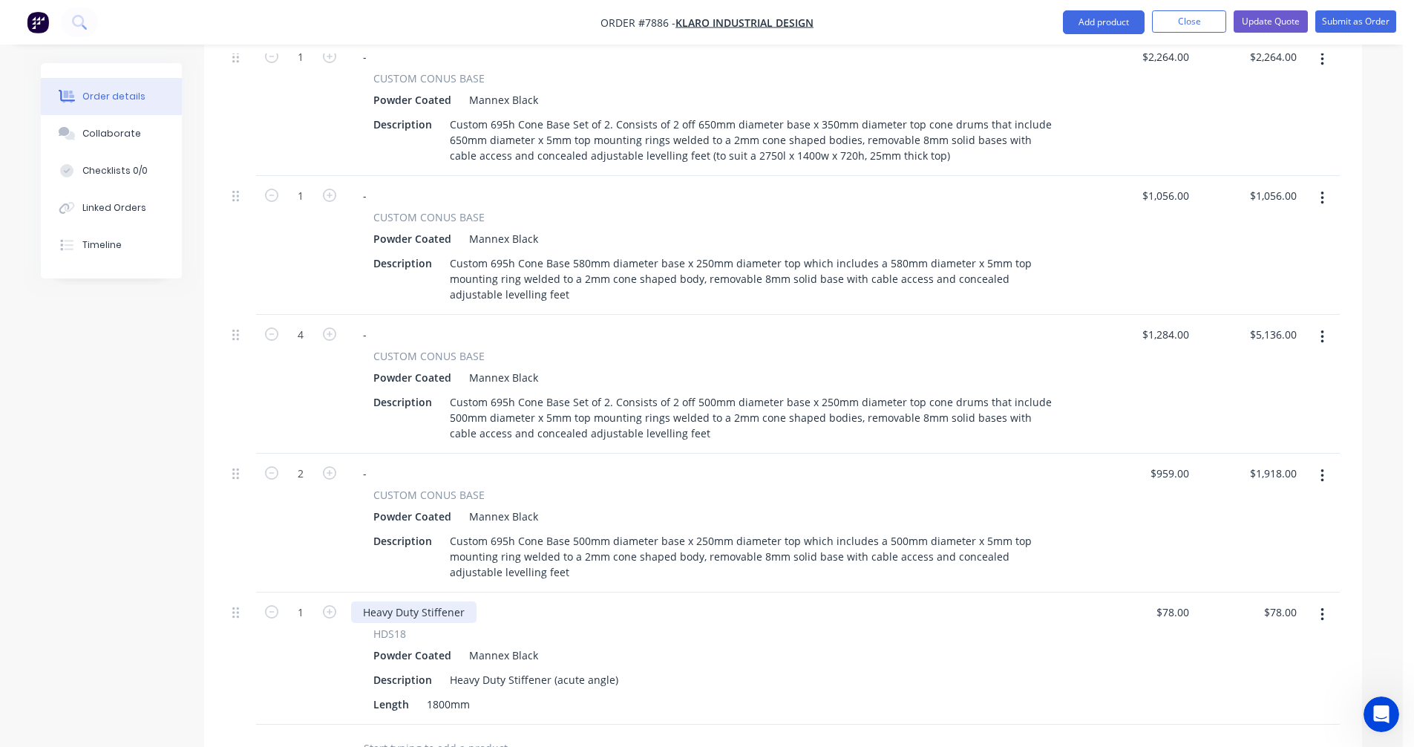
click at [465, 601] on div "Heavy Duty Stiffener" at bounding box center [413, 612] width 125 height 22
click at [332, 605] on icon "button" at bounding box center [329, 611] width 13 height 13
type input "2"
type input "$156.00"
click at [469, 601] on div "Heavy Duty Stiffener" at bounding box center [413, 612] width 125 height 22
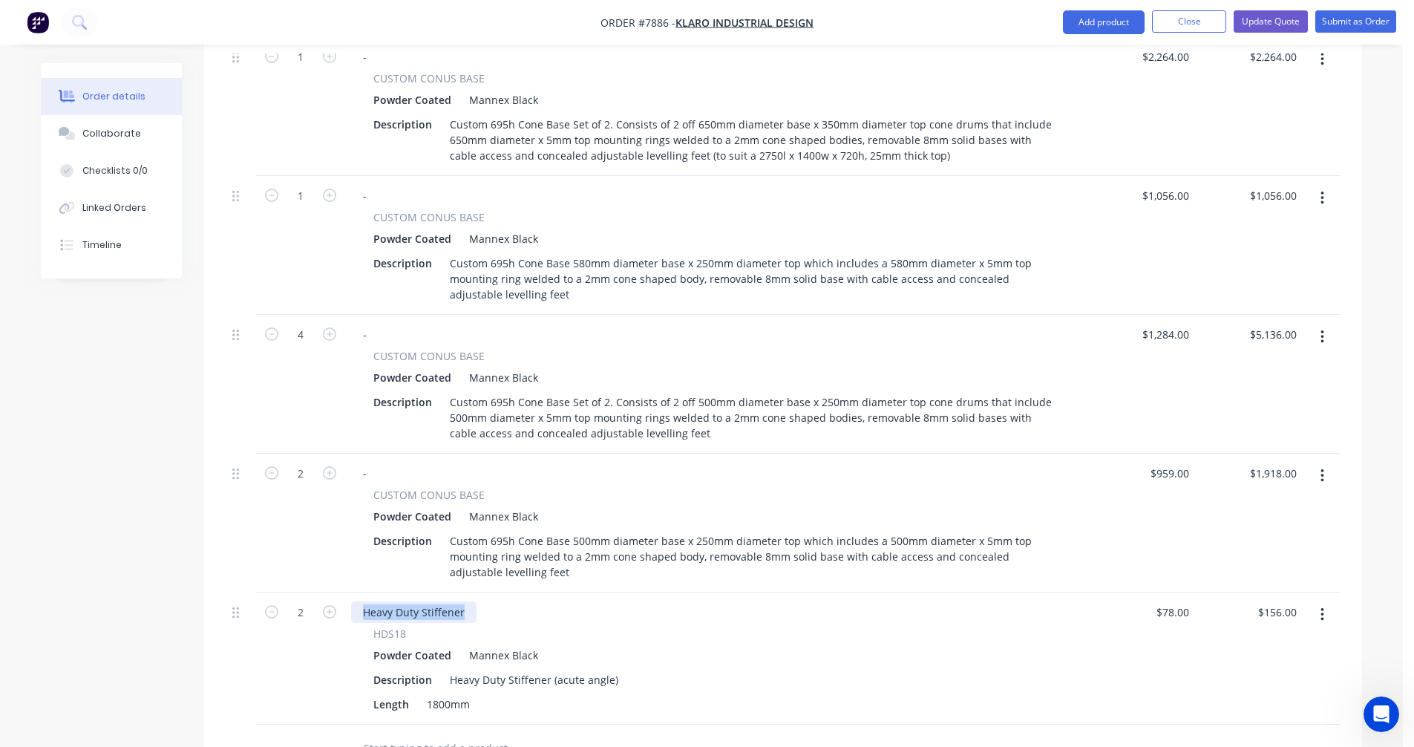
drag, startPoint x: 464, startPoint y: 569, endPoint x: 360, endPoint y: 571, distance: 103.9
click at [360, 601] on div "Heavy Duty Stiffener" at bounding box center [413, 612] width 125 height 22
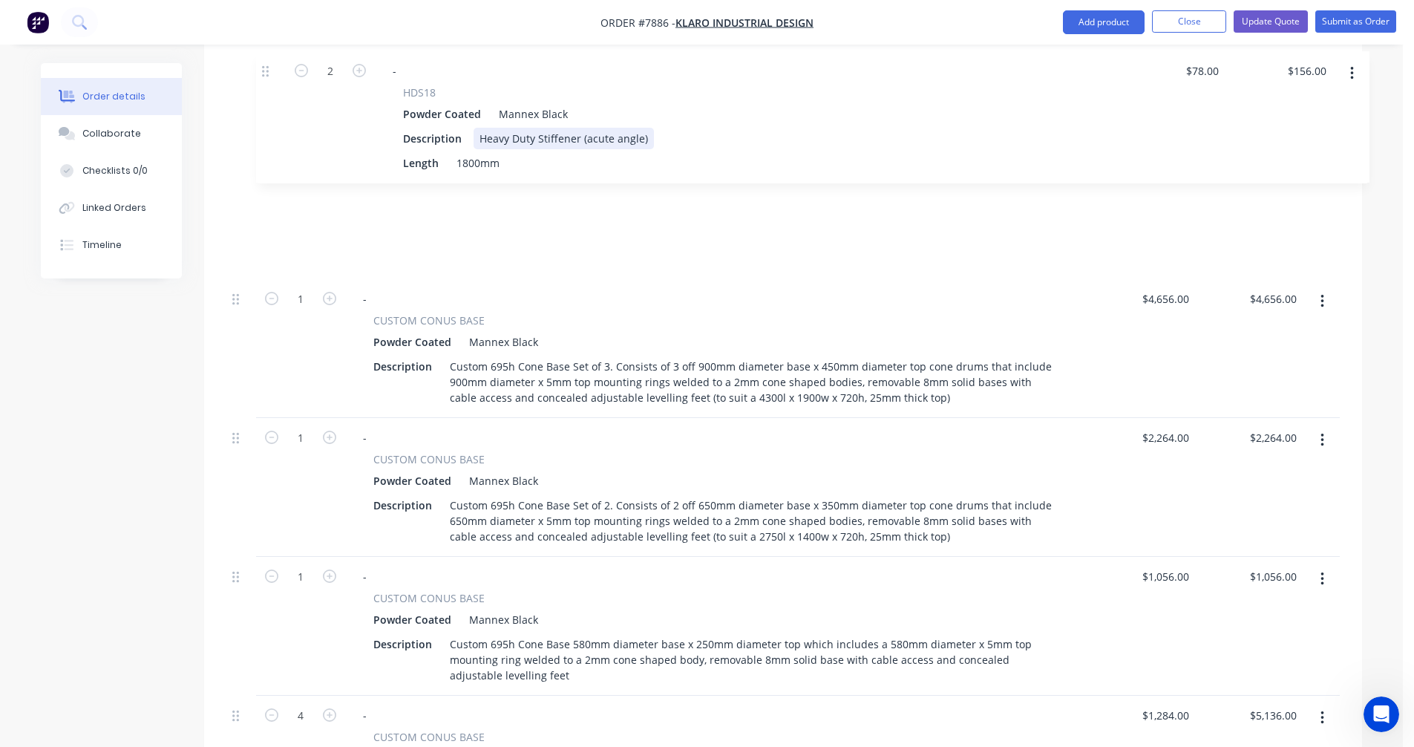
scroll to position [640, 0]
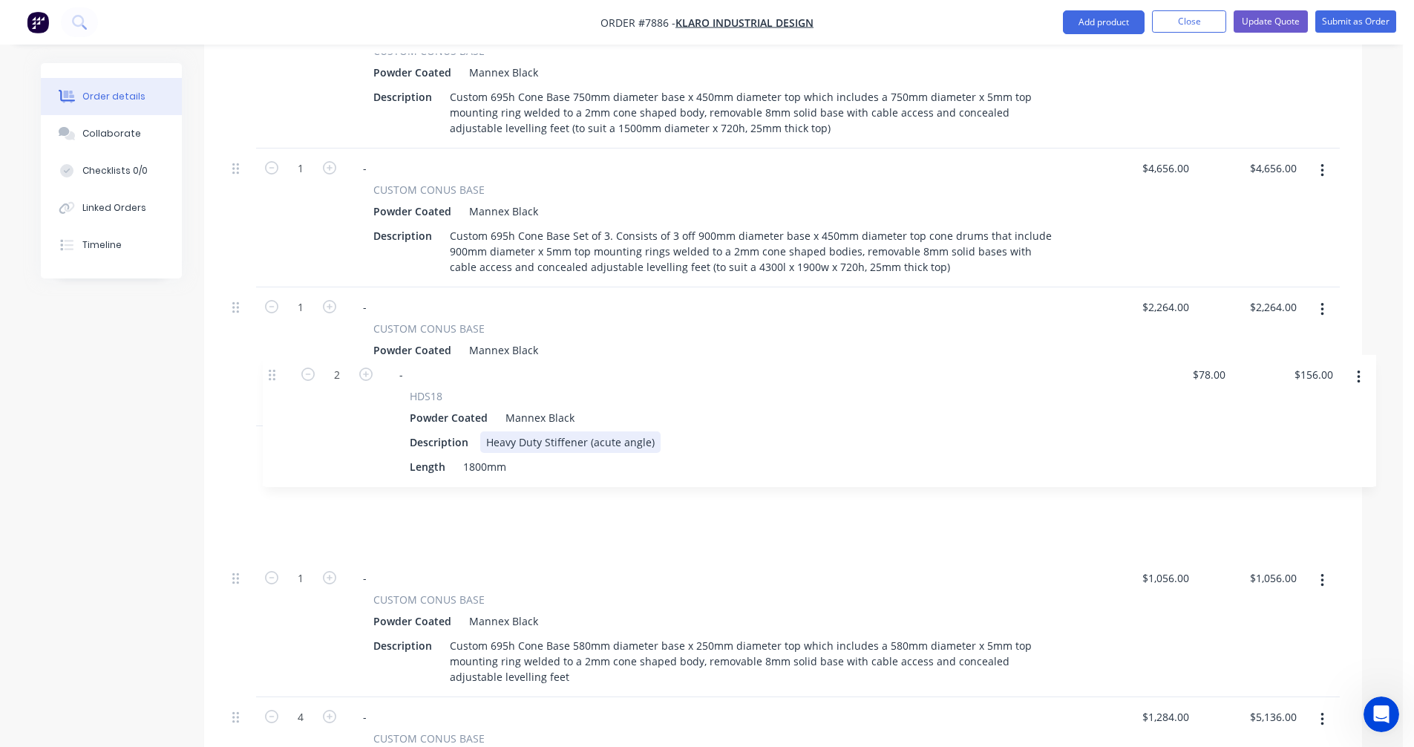
drag, startPoint x: 237, startPoint y: 573, endPoint x: 273, endPoint y: 373, distance: 203.6
click at [273, 373] on div "2 - CUSTOM CONUS BASE Powder Coated Mannex Black Description Custom 695h Cone B…" at bounding box center [782, 492] width 1113 height 965
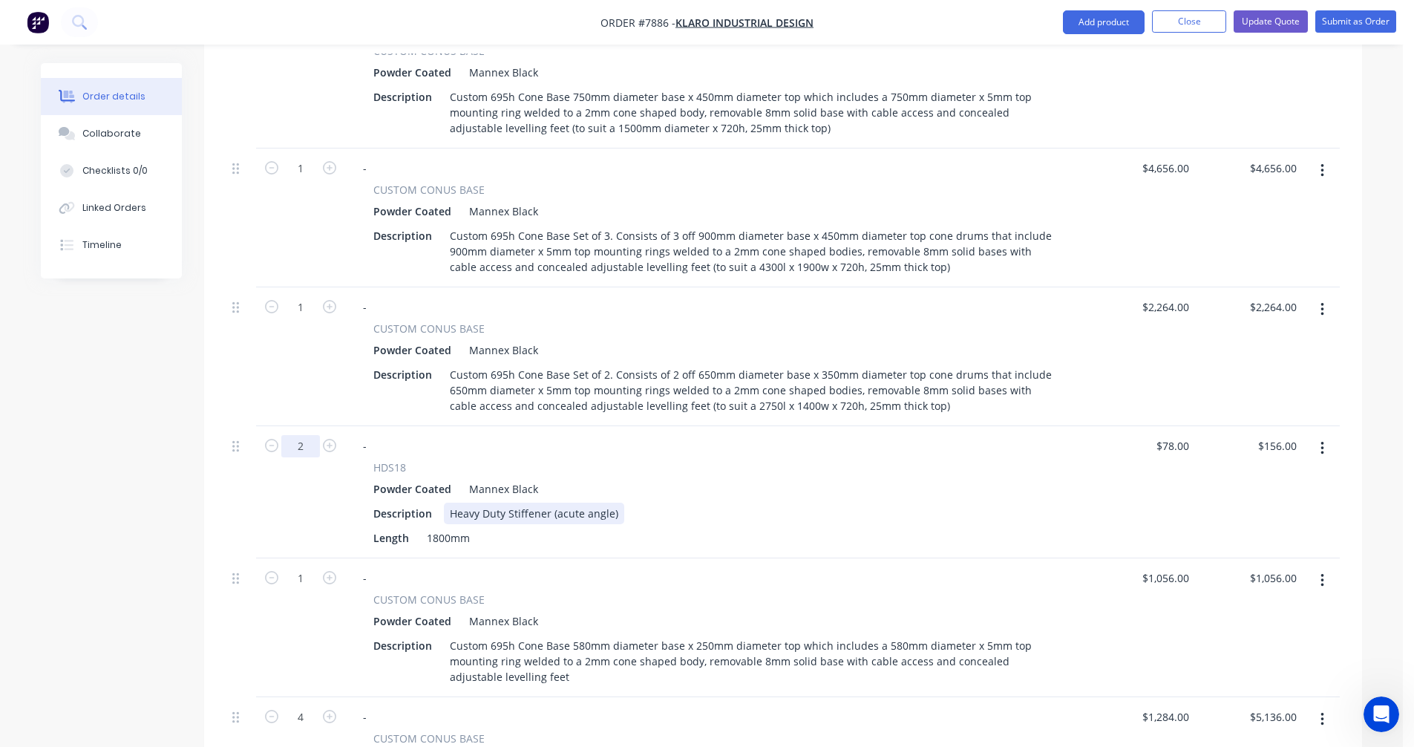
scroll to position [566, 0]
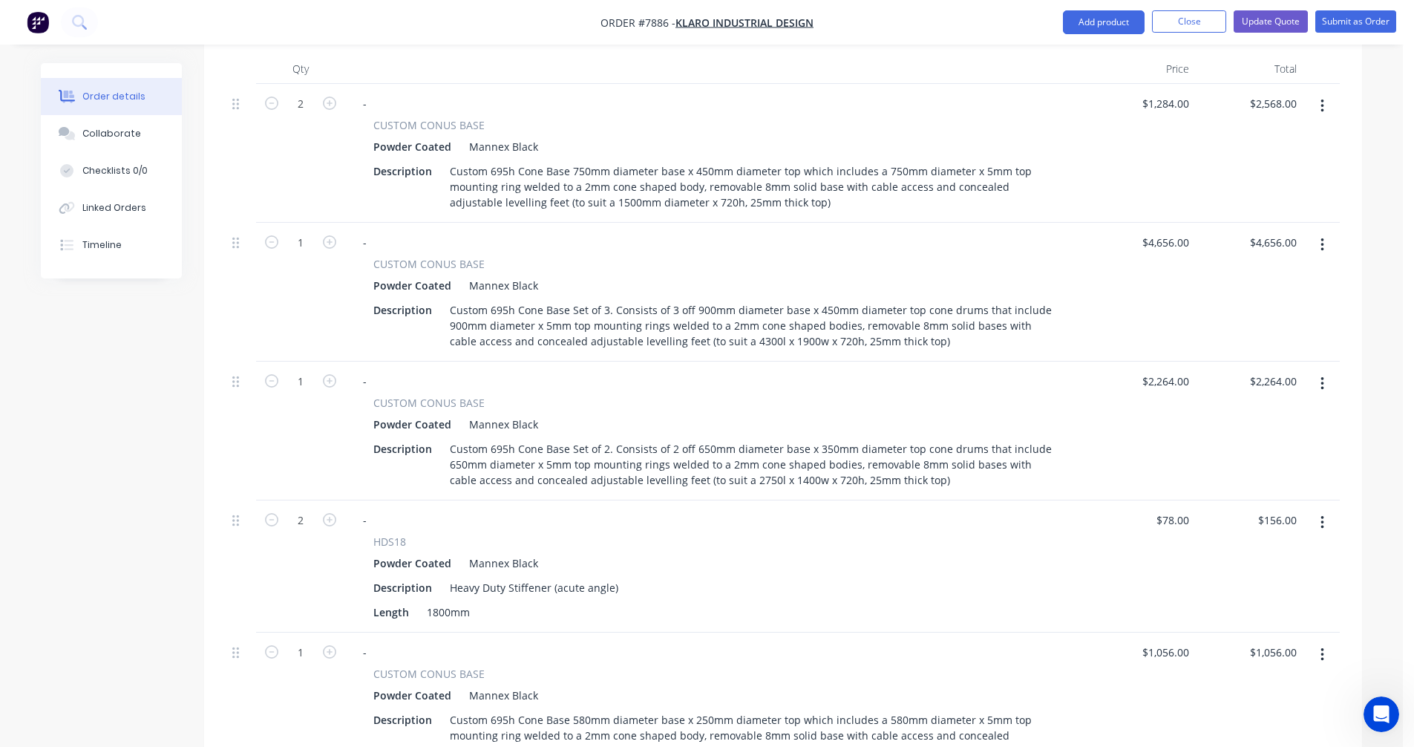
click at [1320, 514] on icon "button" at bounding box center [1322, 522] width 4 height 16
click at [1243, 551] on div "Edit" at bounding box center [1269, 562] width 114 height 22
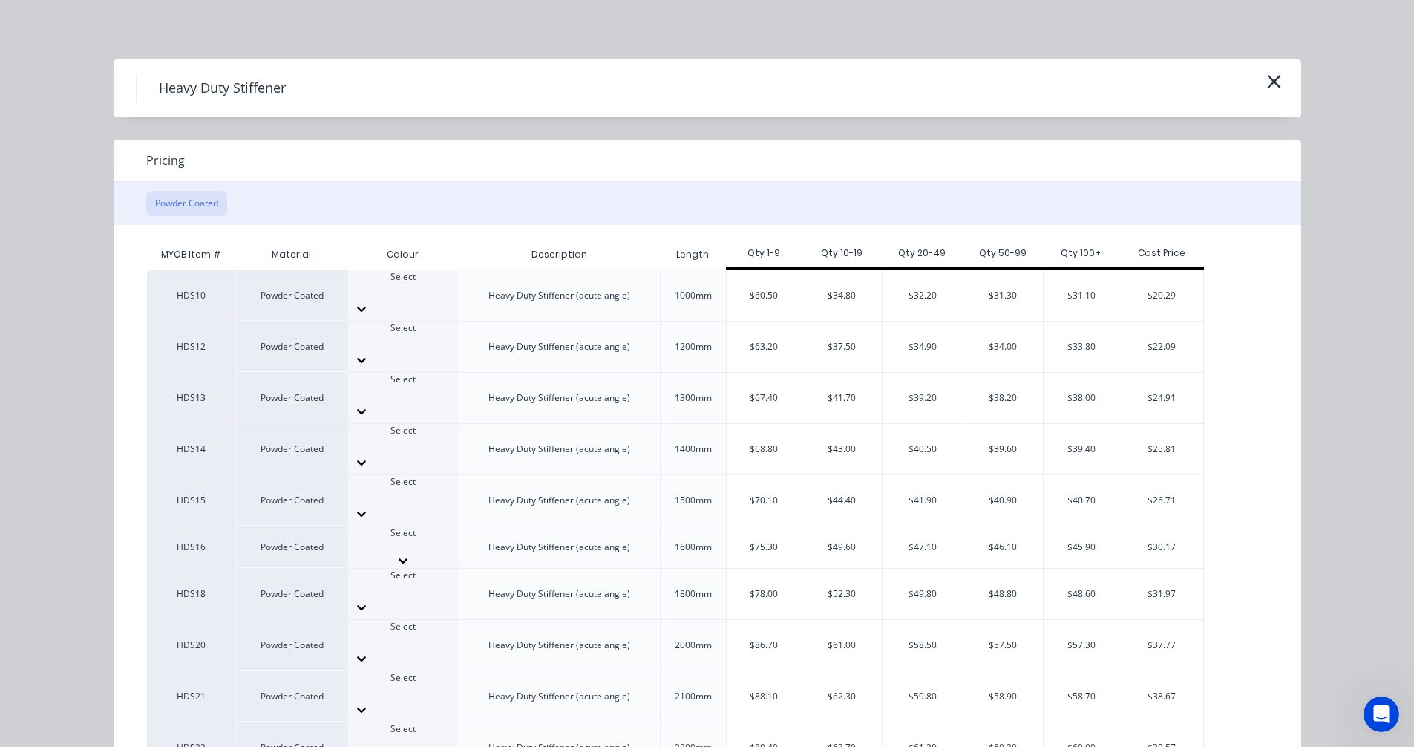
click at [430, 526] on div "Select" at bounding box center [403, 539] width 111 height 27
type input "[PERSON_NAME]"
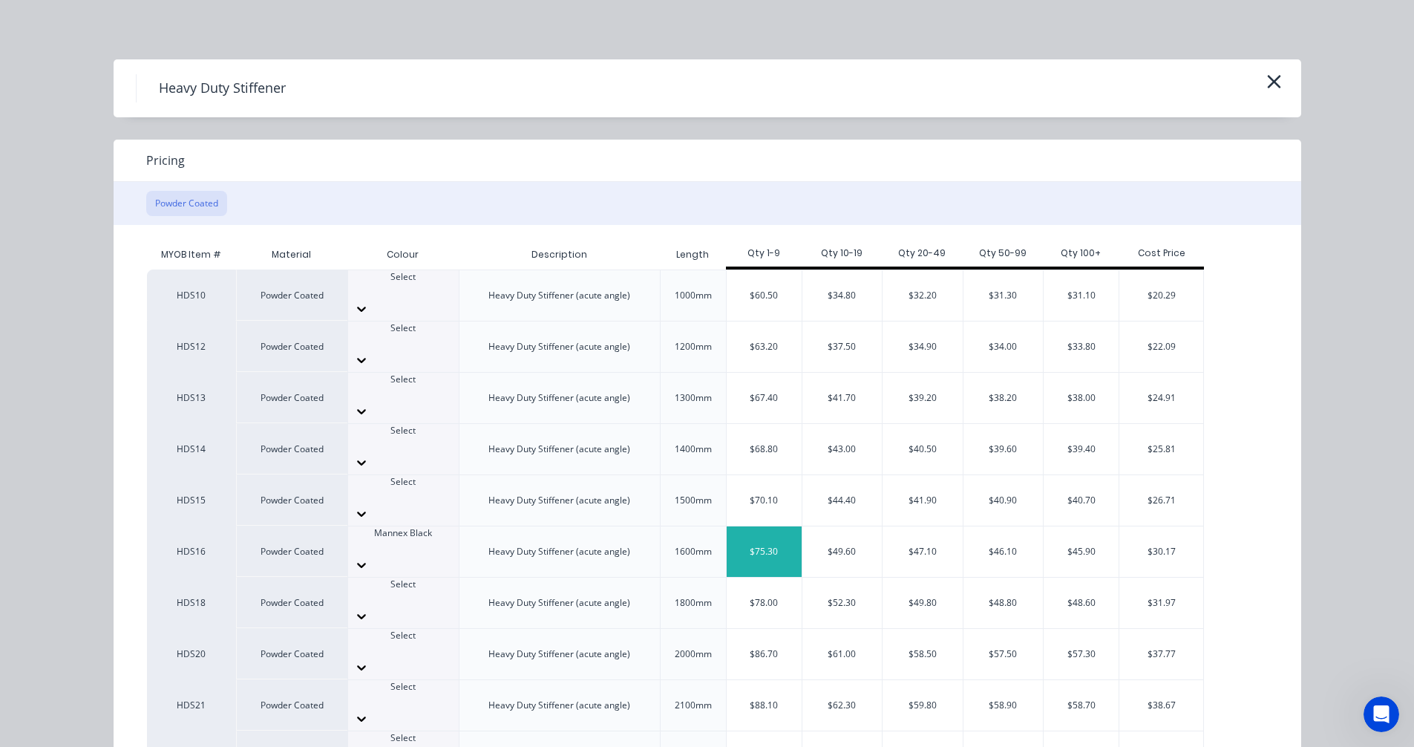
click at [776, 526] on div "$75.30" at bounding box center [764, 551] width 75 height 50
type input "$75.30"
type input "$150.60"
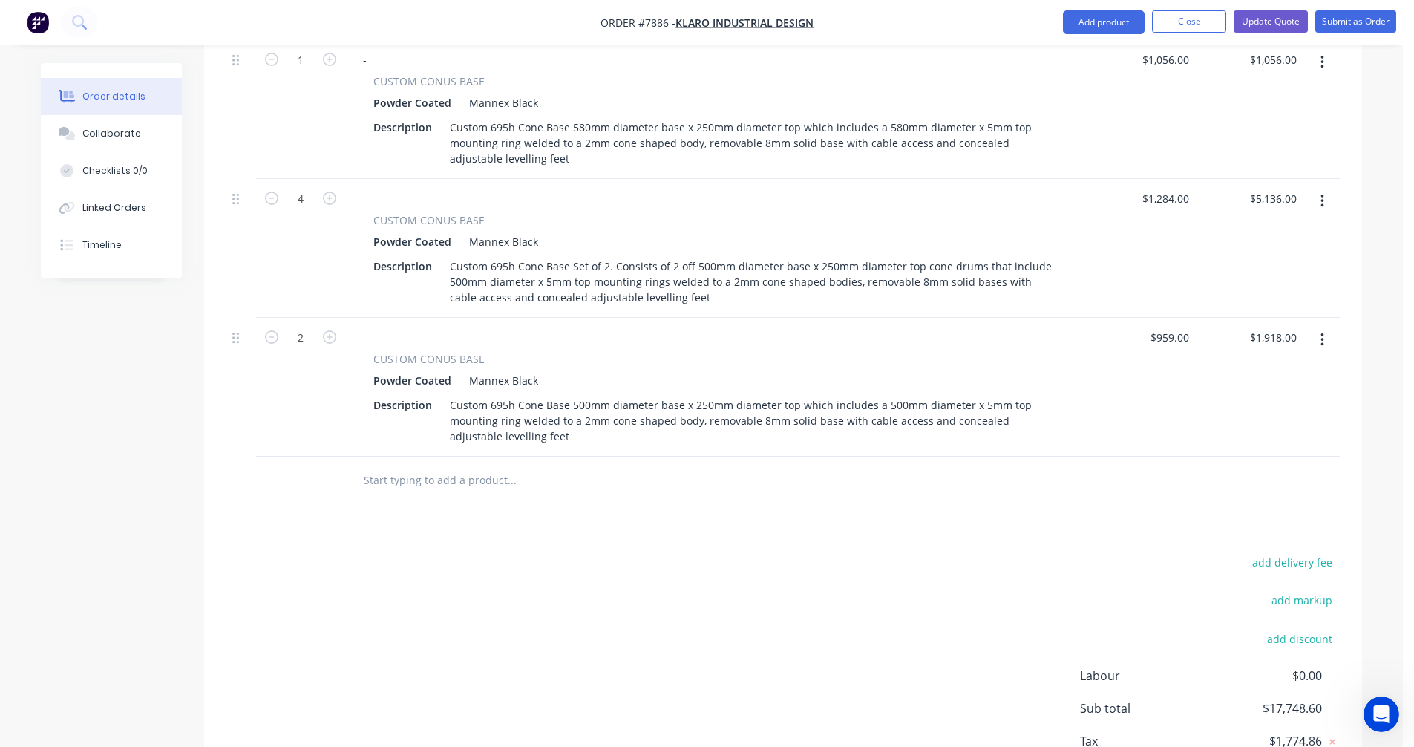
scroll to position [1160, 0]
click at [408, 464] on input "text" at bounding box center [511, 479] width 297 height 30
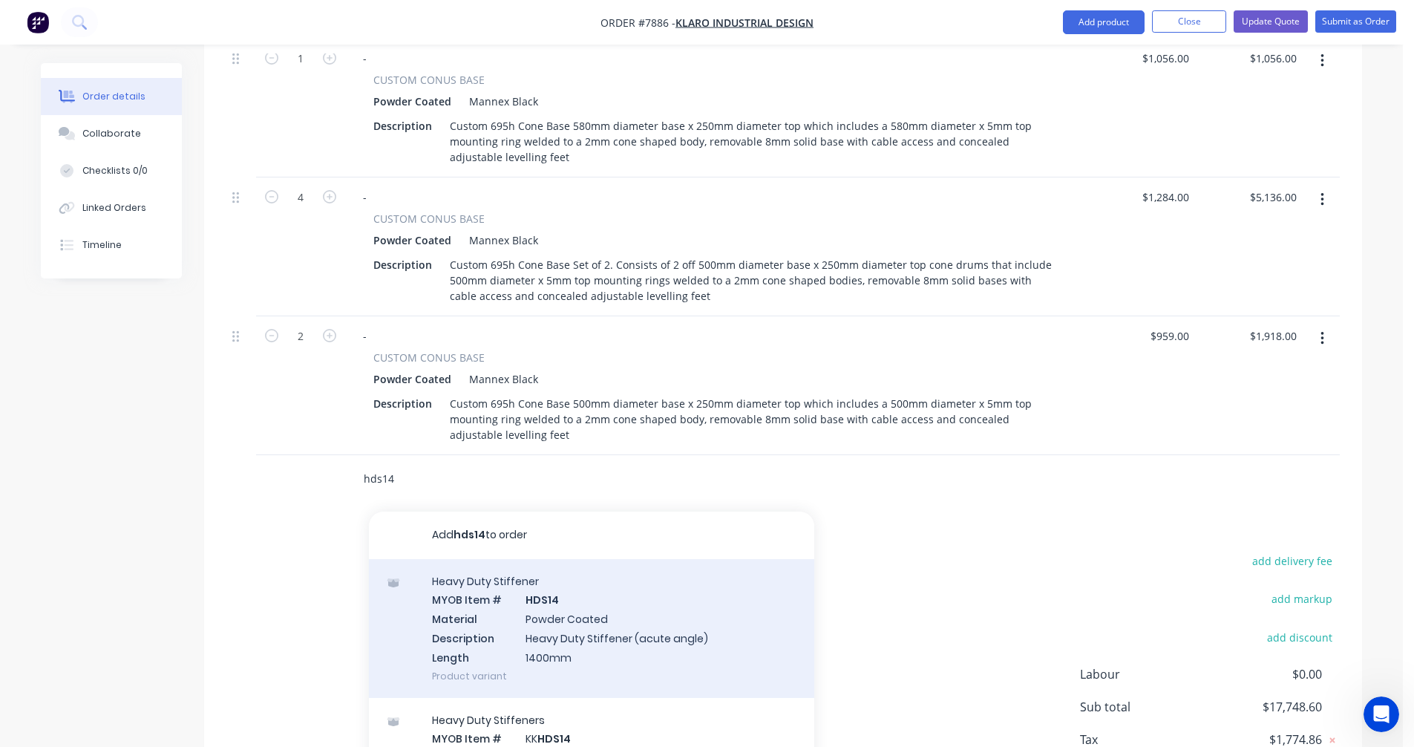
type input "hds14"
click at [560, 564] on div "Heavy Duty Stiffener MYOB Item # HDS14 Material Powder Coated Description Heavy…" at bounding box center [591, 628] width 445 height 139
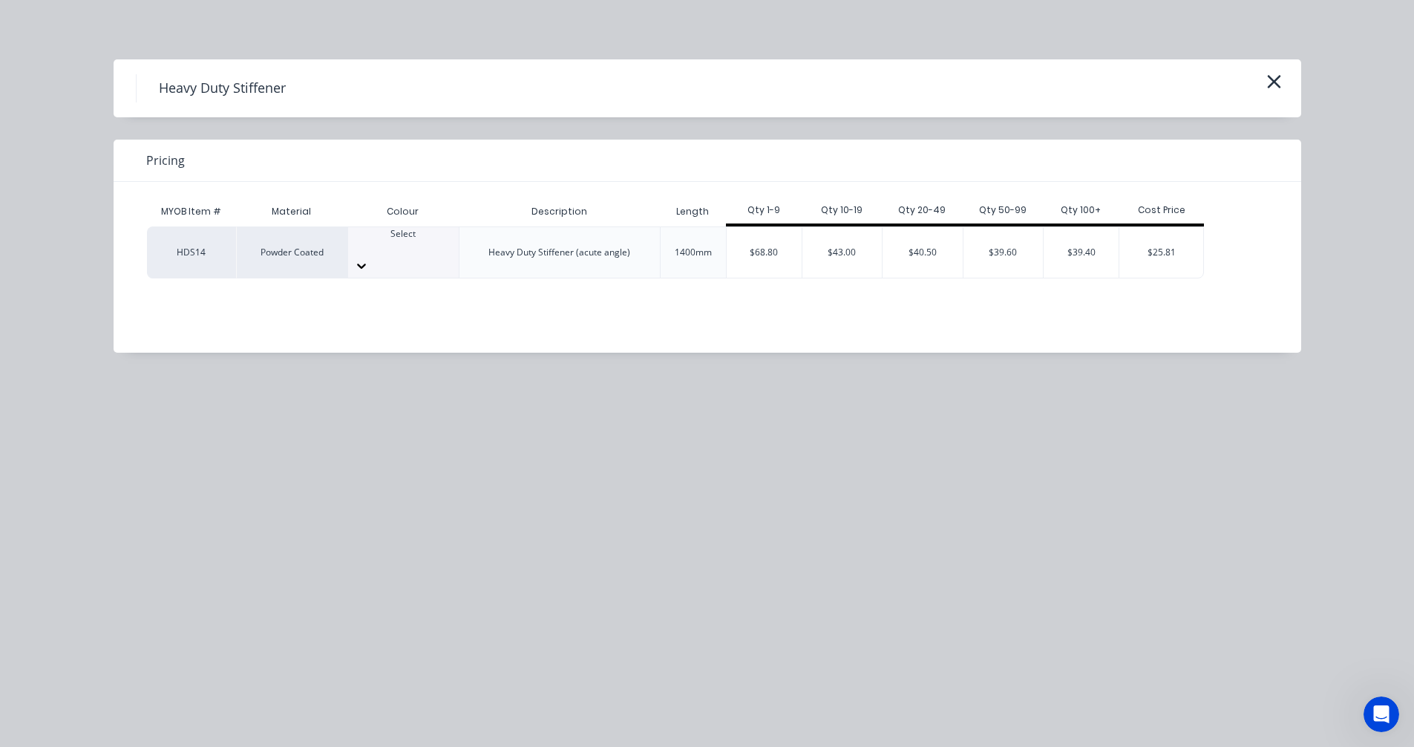
click at [405, 246] on div at bounding box center [403, 246] width 111 height 13
type input "[PERSON_NAME]"
click at [764, 252] on div "$68.80" at bounding box center [764, 252] width 75 height 50
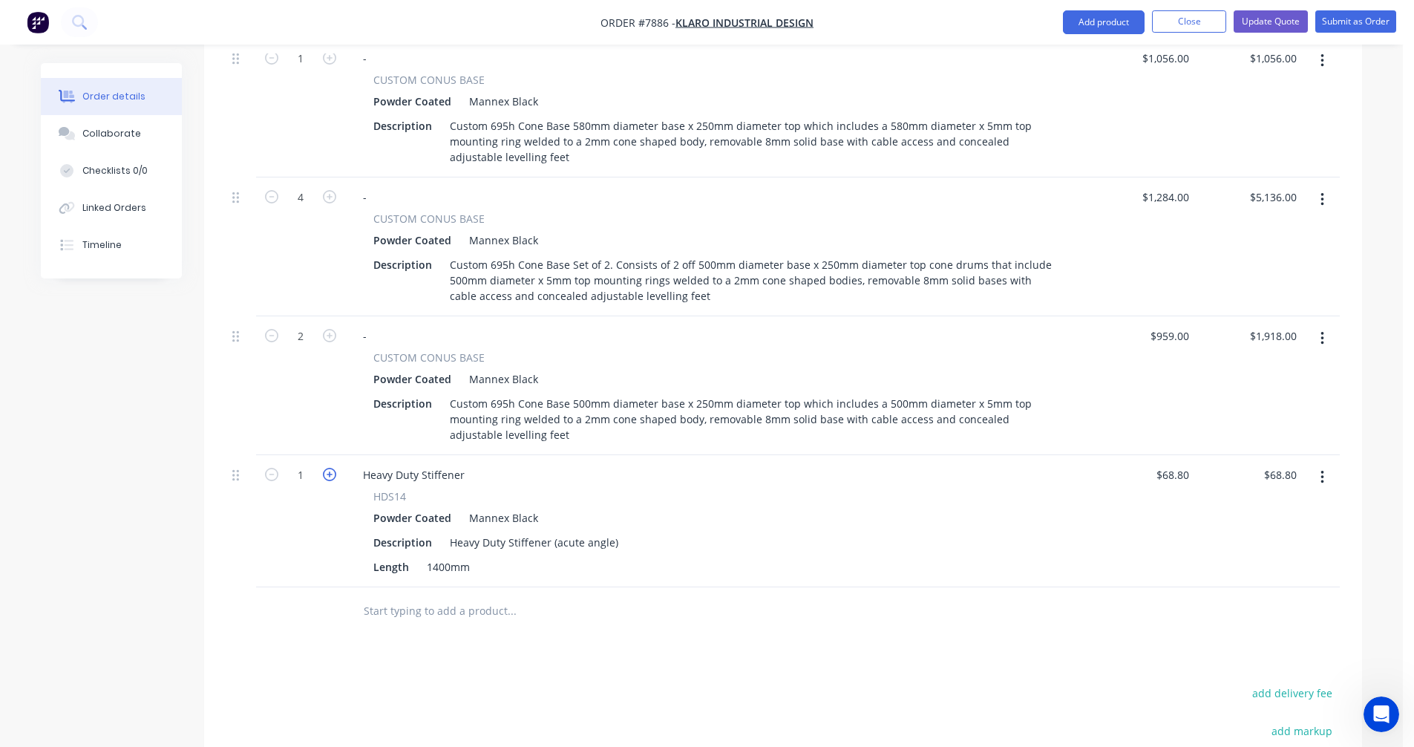
click at [328, 468] on icon "button" at bounding box center [329, 474] width 13 height 13
type input "2"
type input "$137.60"
click at [328, 468] on icon "button" at bounding box center [329, 474] width 13 height 13
type input "3"
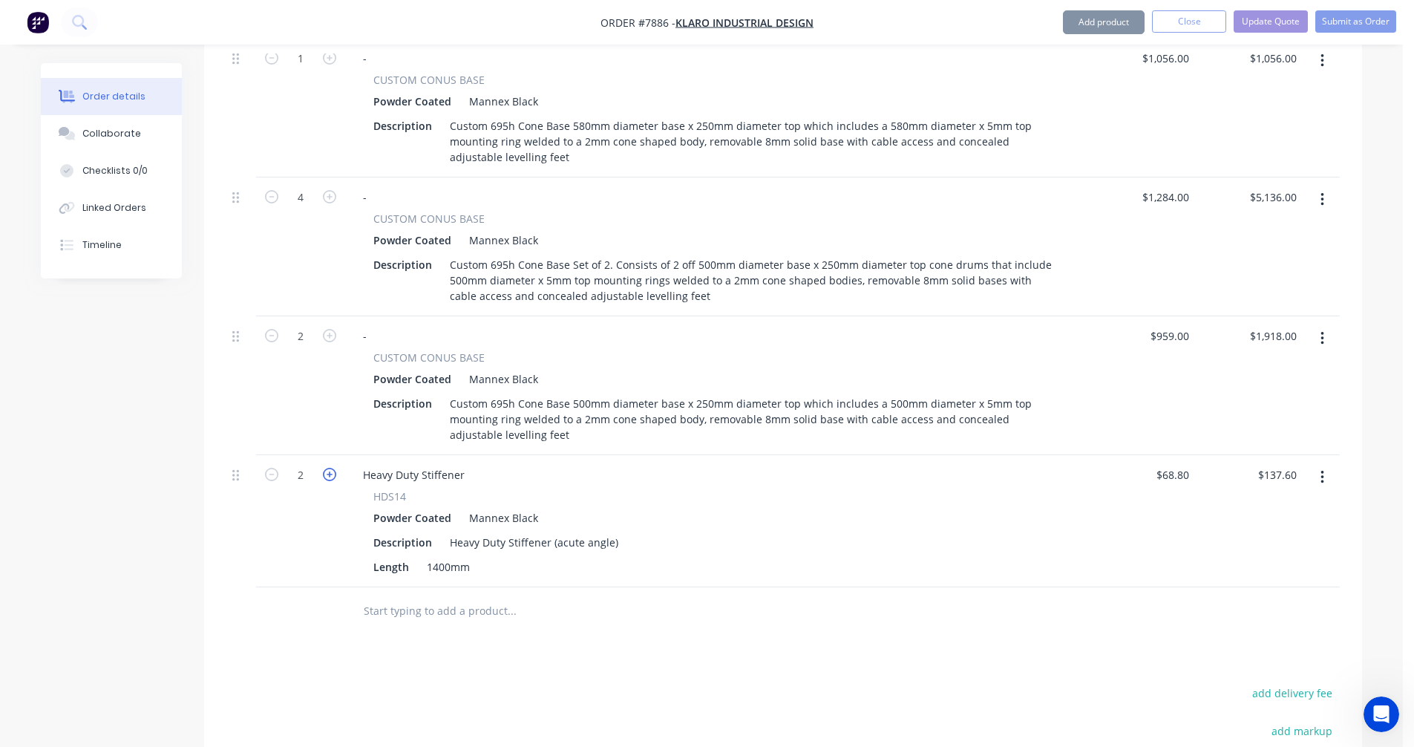
type input "$206.40"
click at [329, 468] on icon "button" at bounding box center [329, 474] width 13 height 13
type input "4"
type input "$275.20"
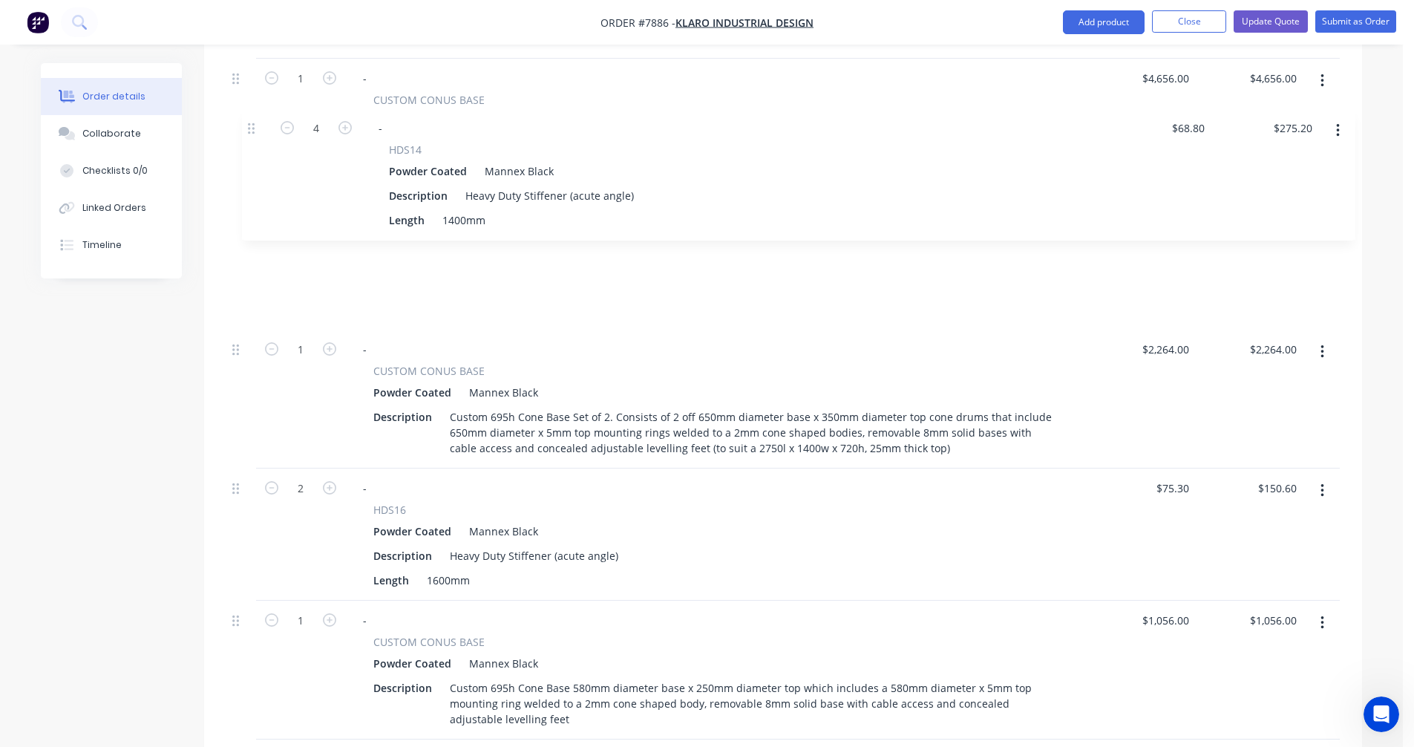
scroll to position [728, 0]
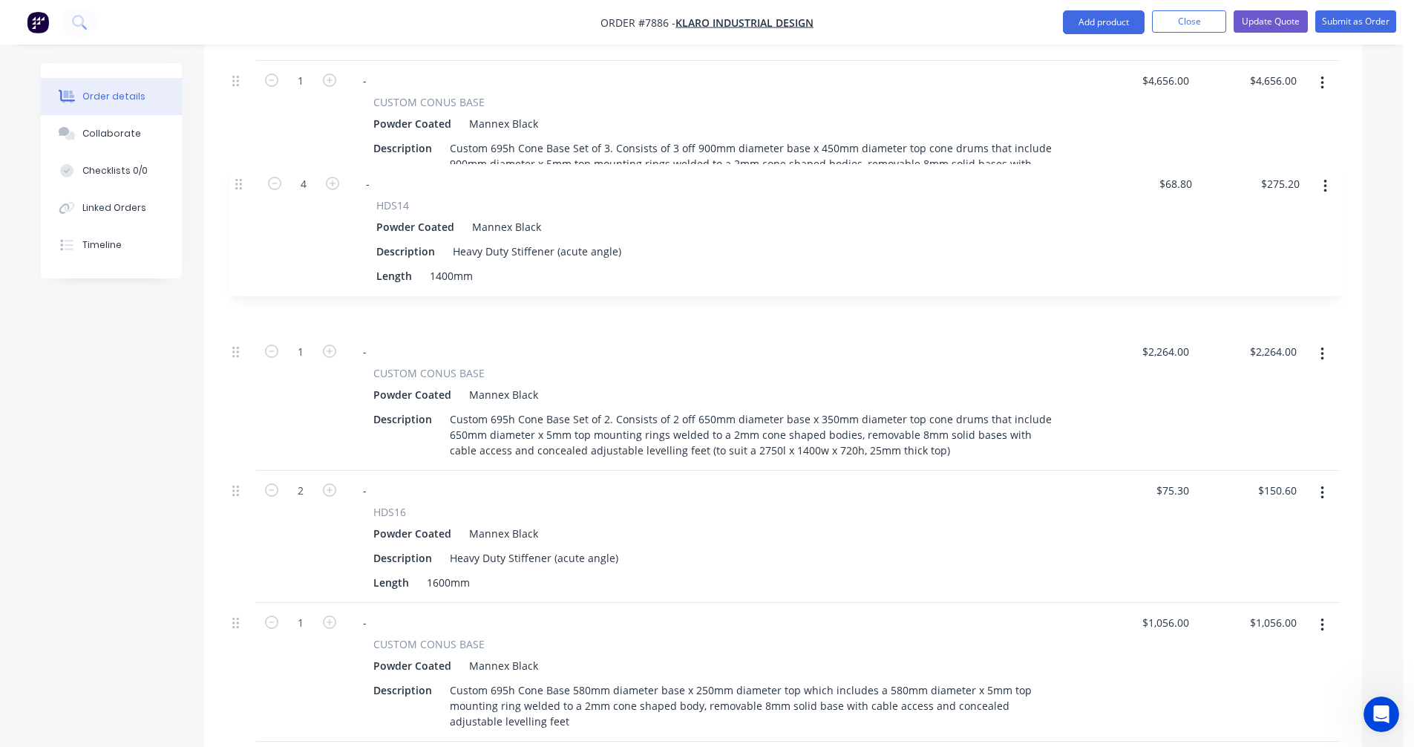
drag, startPoint x: 236, startPoint y: 436, endPoint x: 240, endPoint y: 182, distance: 254.6
click at [240, 182] on div "2 - CUSTOM CONUS BASE Powder Coated Mannex Black Description Custom 695h Cone B…" at bounding box center [782, 470] width 1113 height 1097
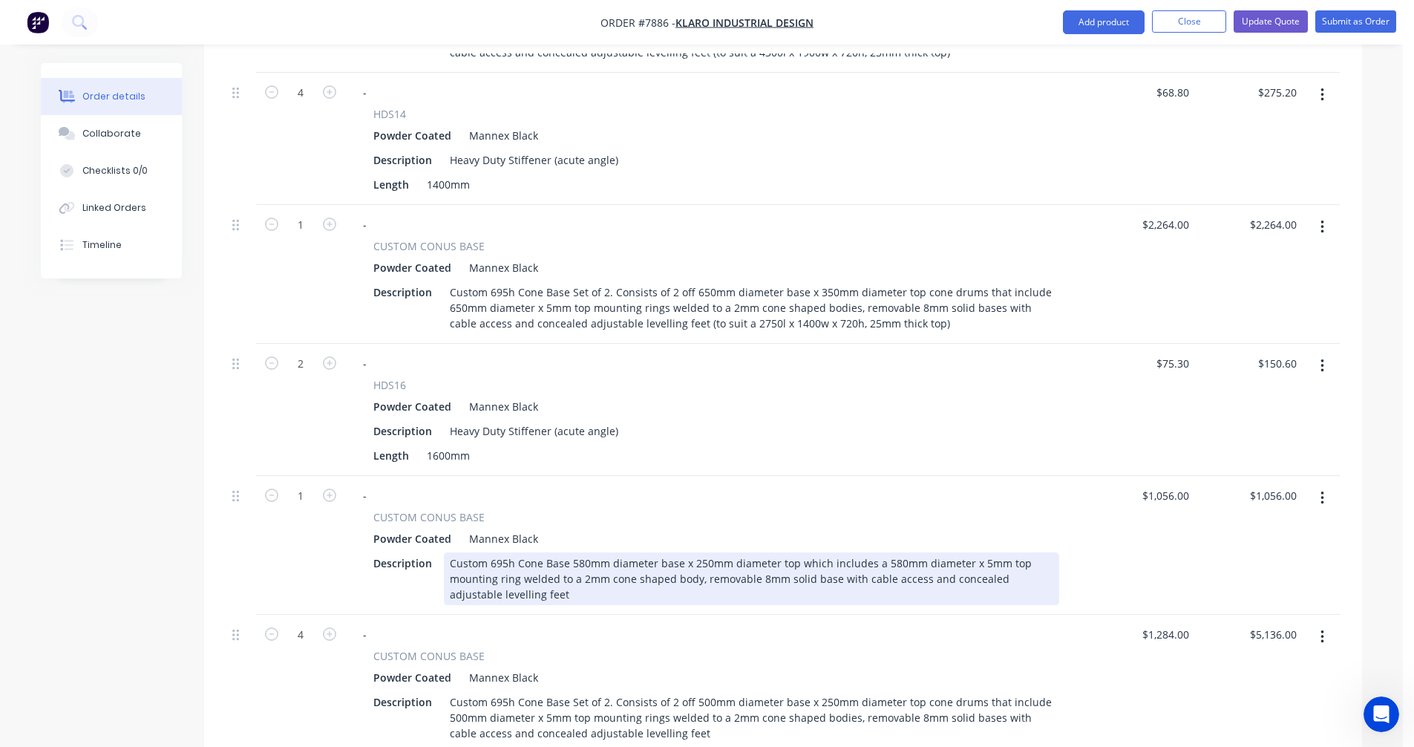
scroll to position [876, 0]
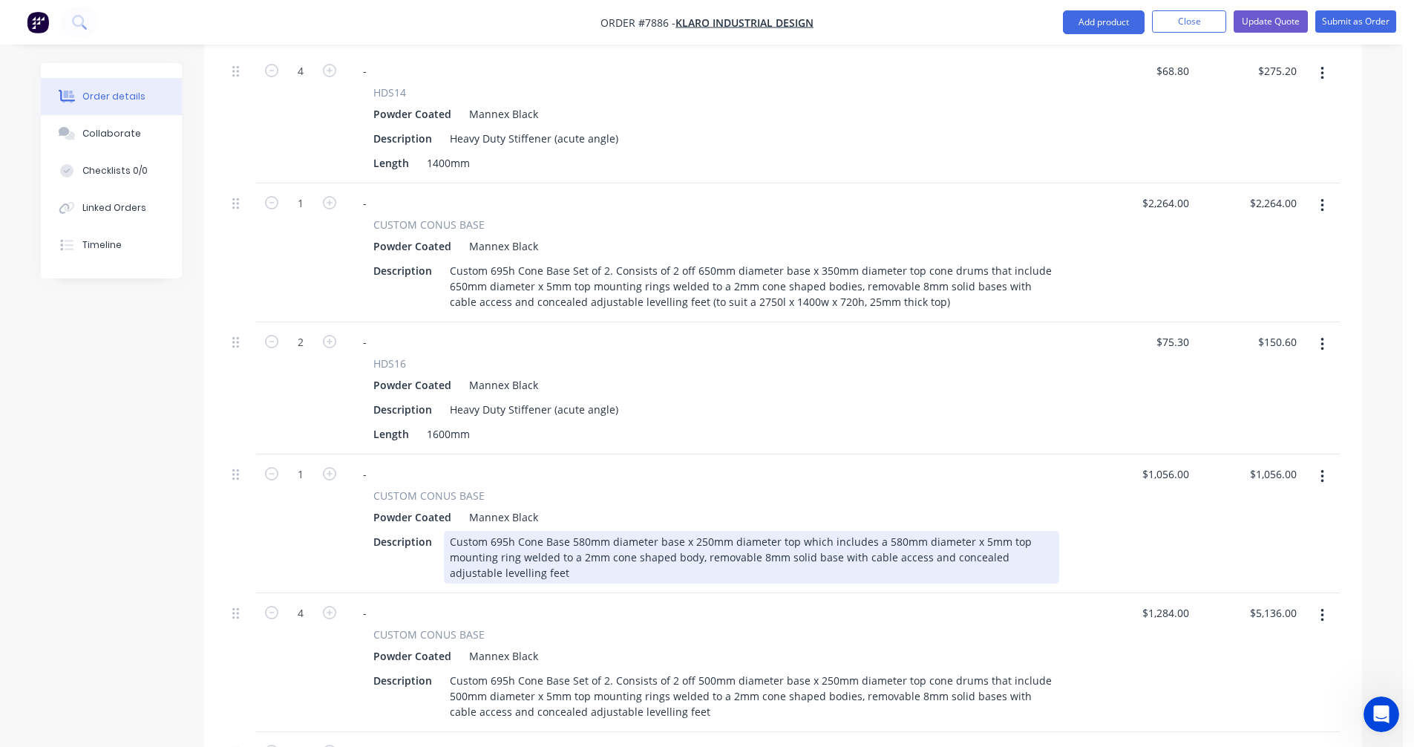
click at [530, 531] on div "Custom 695h Cone Base 580mm diameter base x 250mm diameter top which includes a…" at bounding box center [751, 557] width 615 height 53
drag, startPoint x: 581, startPoint y: 496, endPoint x: 610, endPoint y: 498, distance: 29.0
click at [584, 531] on div "Custom 695h Cone Base 580mm diameter base x 250mm diameter top which includes a…" at bounding box center [751, 557] width 615 height 53
click at [891, 531] on div "Custom 695h Cone Base 500mm diameter base x 250mm diameter top which includes a…" at bounding box center [751, 557] width 615 height 53
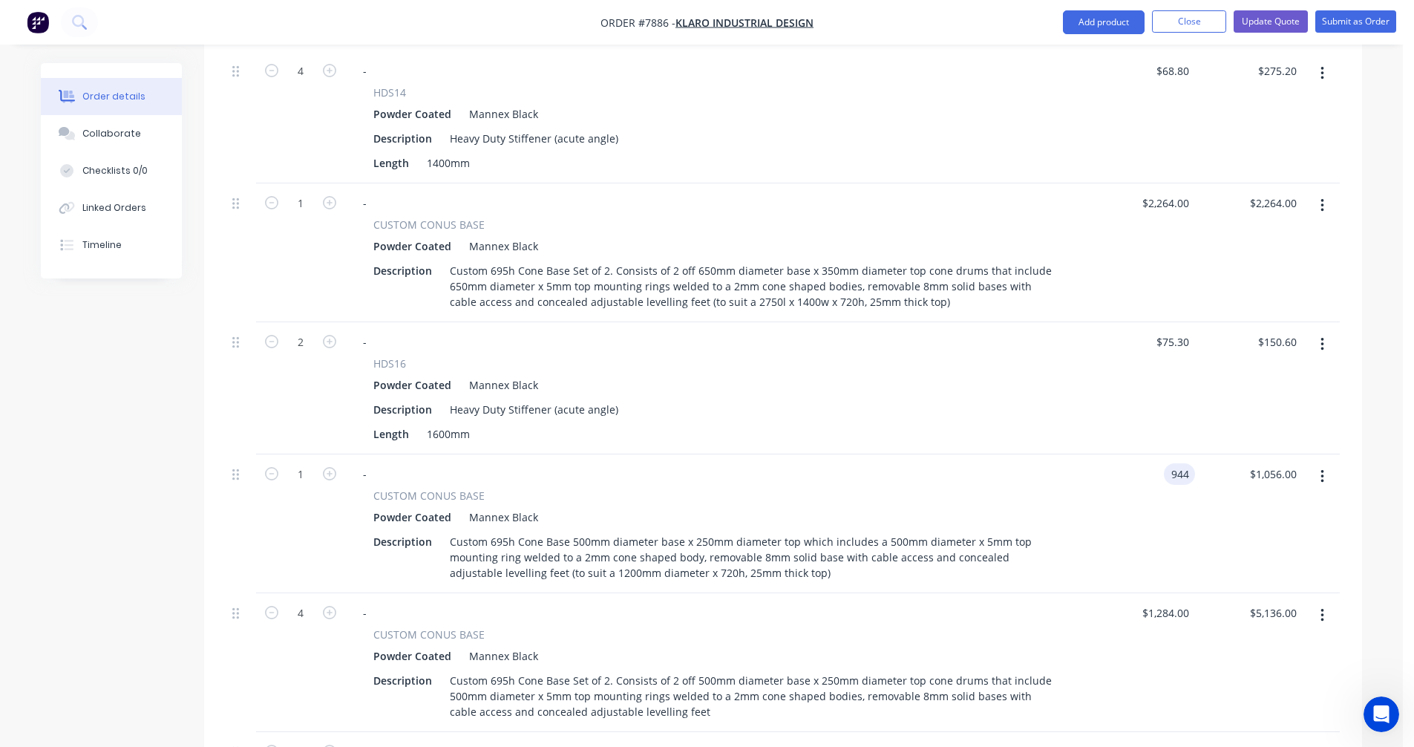
type input "$944.00"
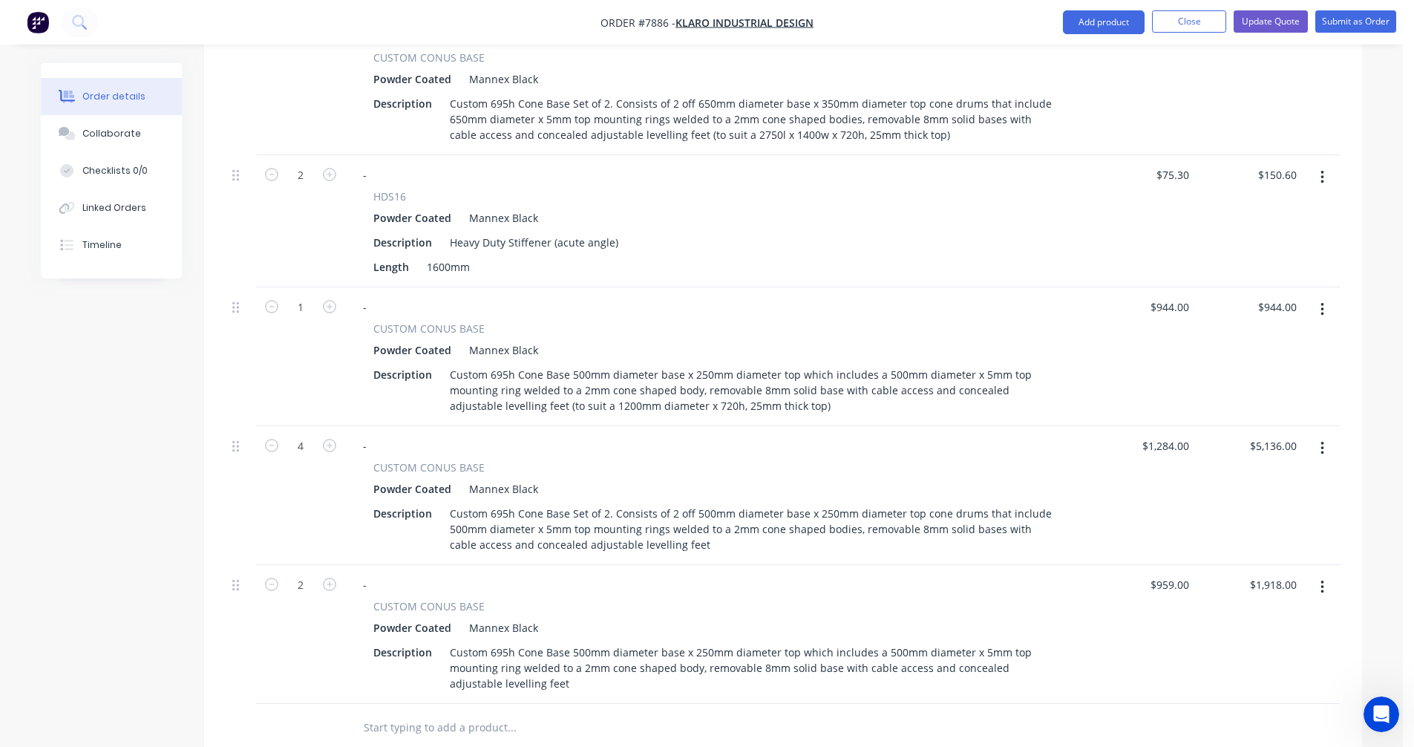
scroll to position [1099, 0]
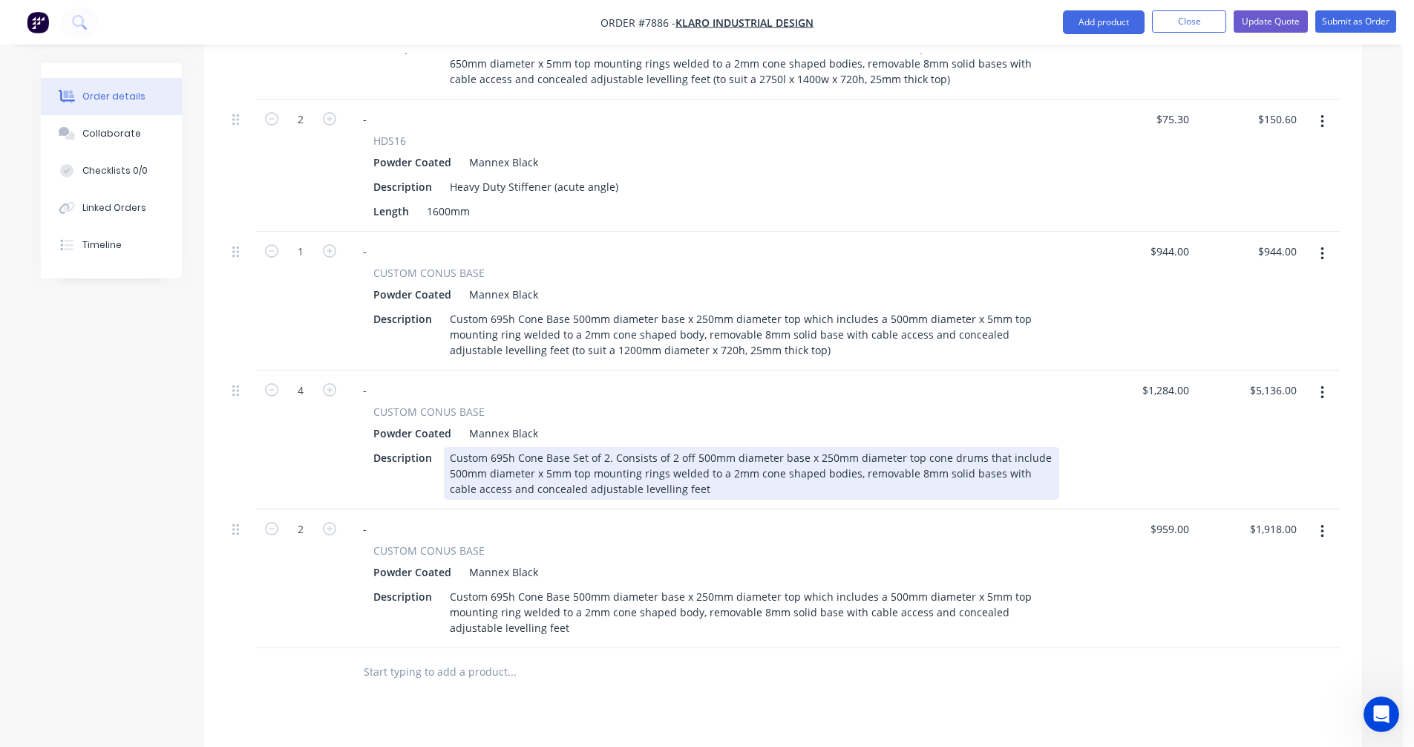
click at [688, 447] on div "Custom 695h Cone Base Set of 2. Consists of 2 off 500mm diameter base x 250mm d…" at bounding box center [751, 473] width 615 height 53
type input "$1,284.00"
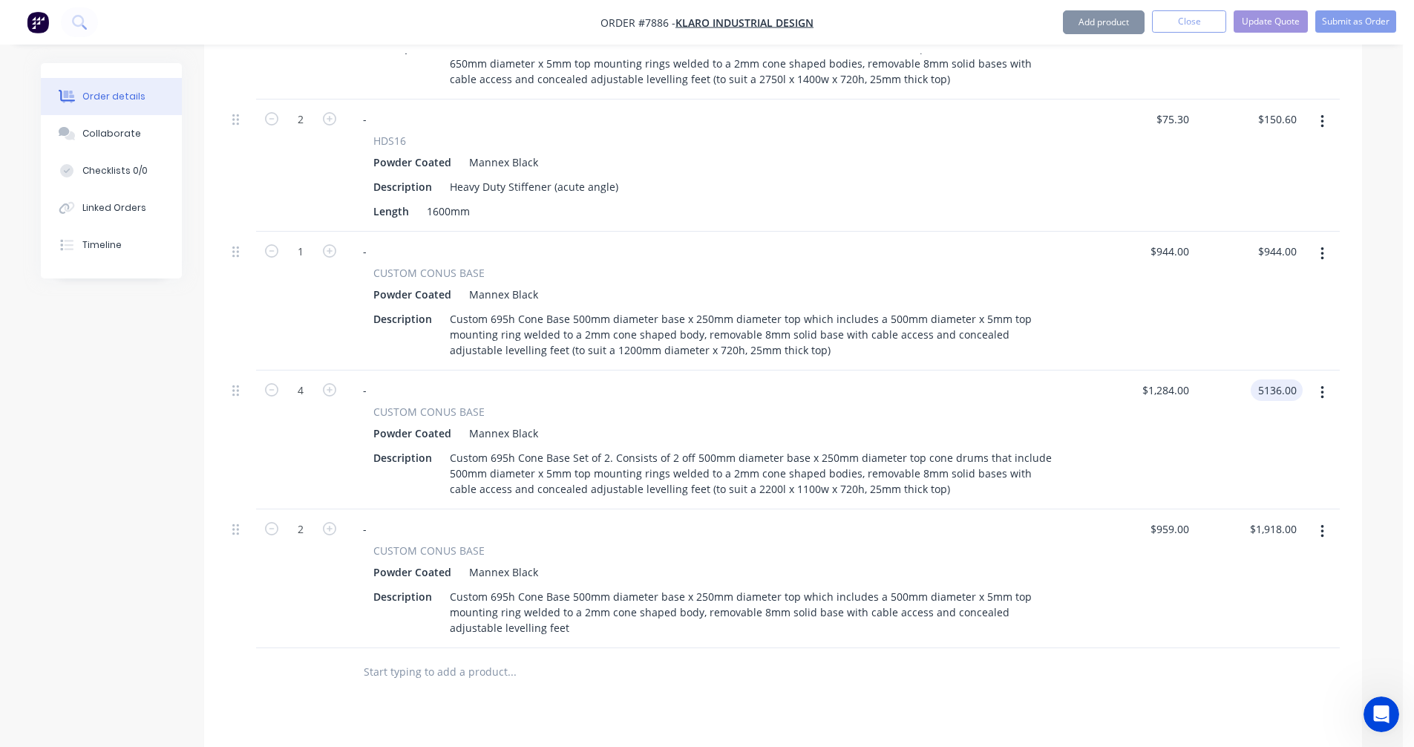
type input "$5,136.00"
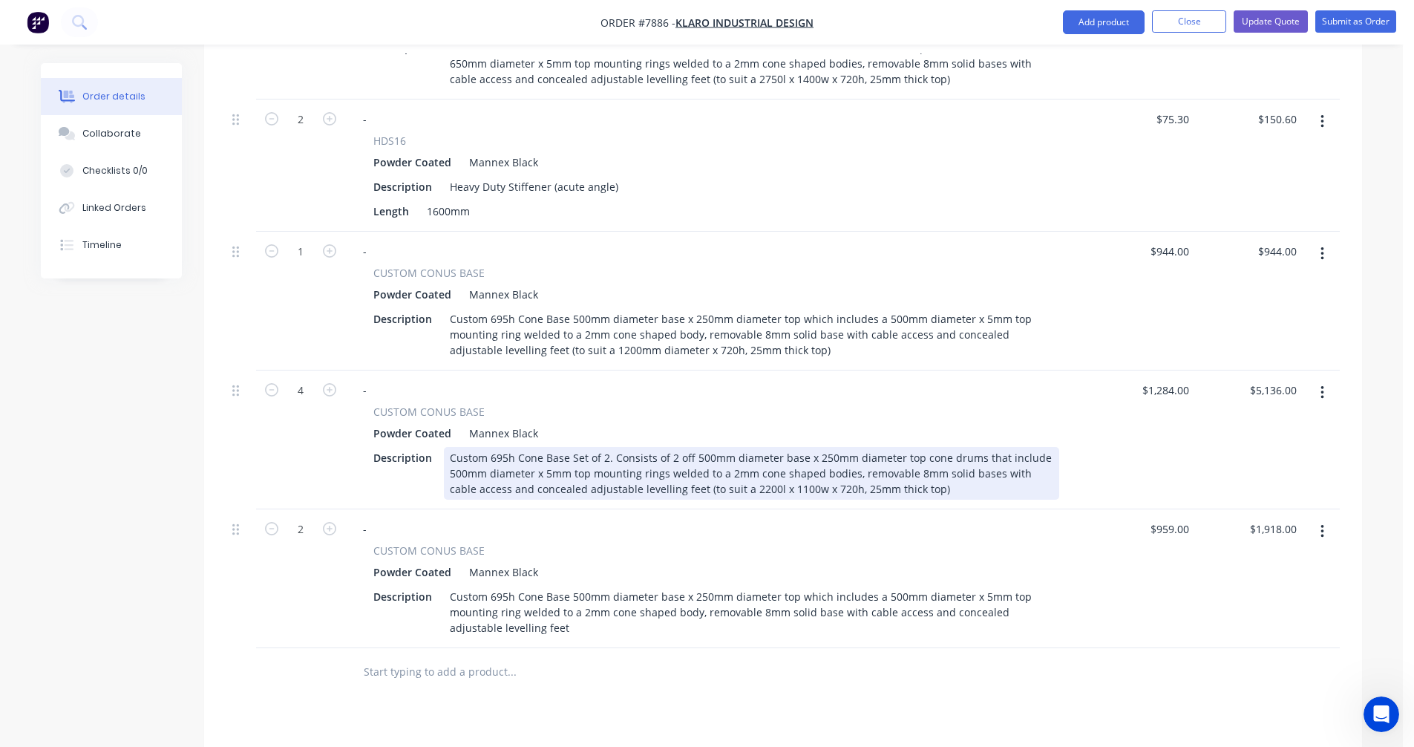
click at [718, 447] on div "Custom 695h Cone Base Set of 2. Consists of 2 off 500mm diameter base x 250mm d…" at bounding box center [751, 473] width 615 height 53
type input "$1,844.00"
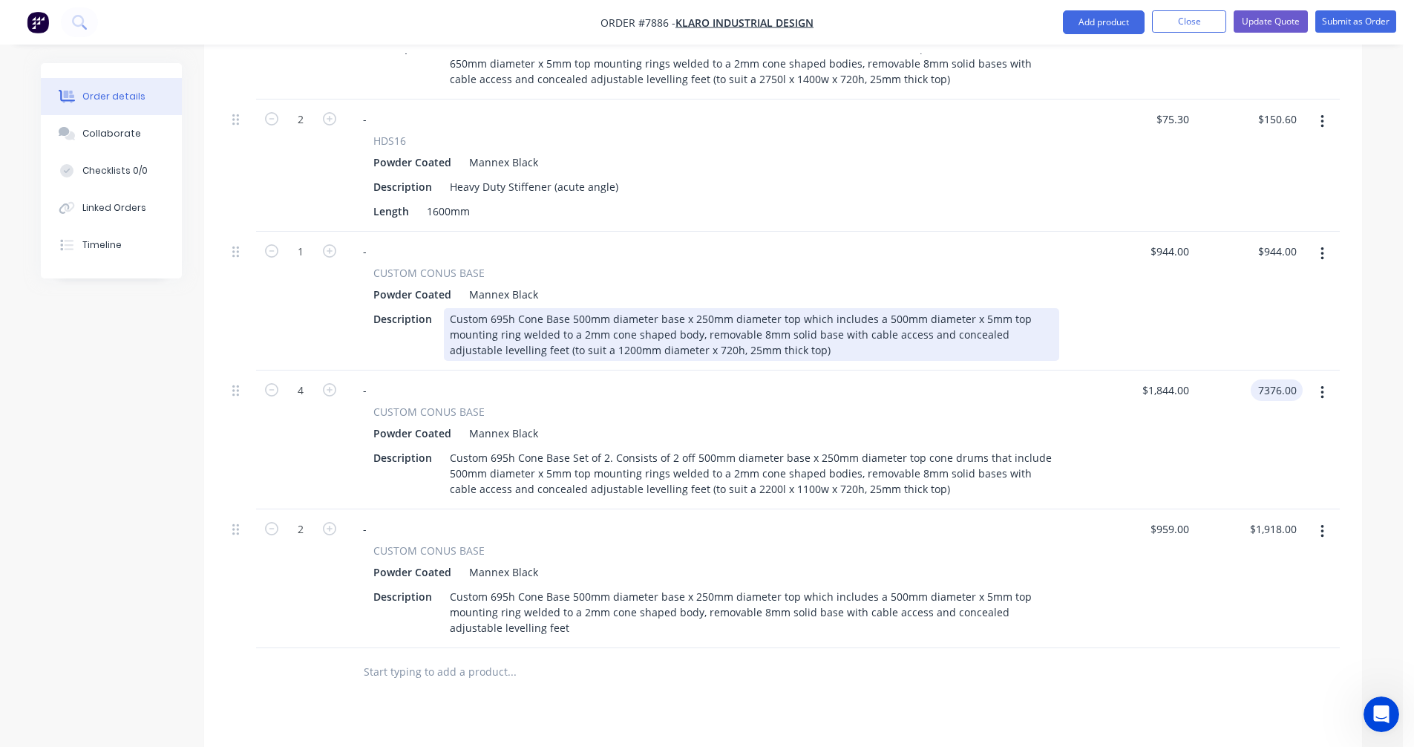
type input "$7,376.00"
click at [774, 308] on div "Custom 695h Cone Base 500mm diameter base x 250mm diameter top which includes a…" at bounding box center [751, 334] width 615 height 53
type input "$922.00"
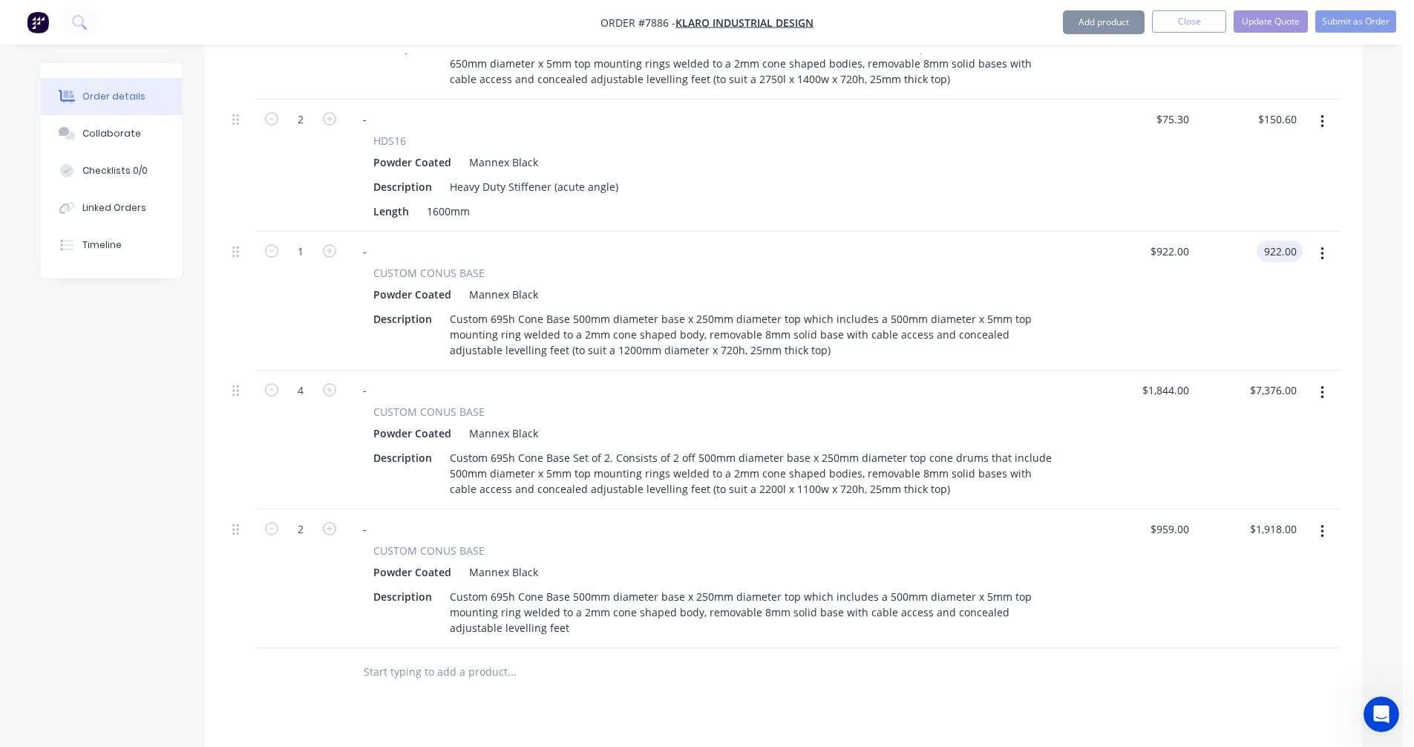
type input "$922.00"
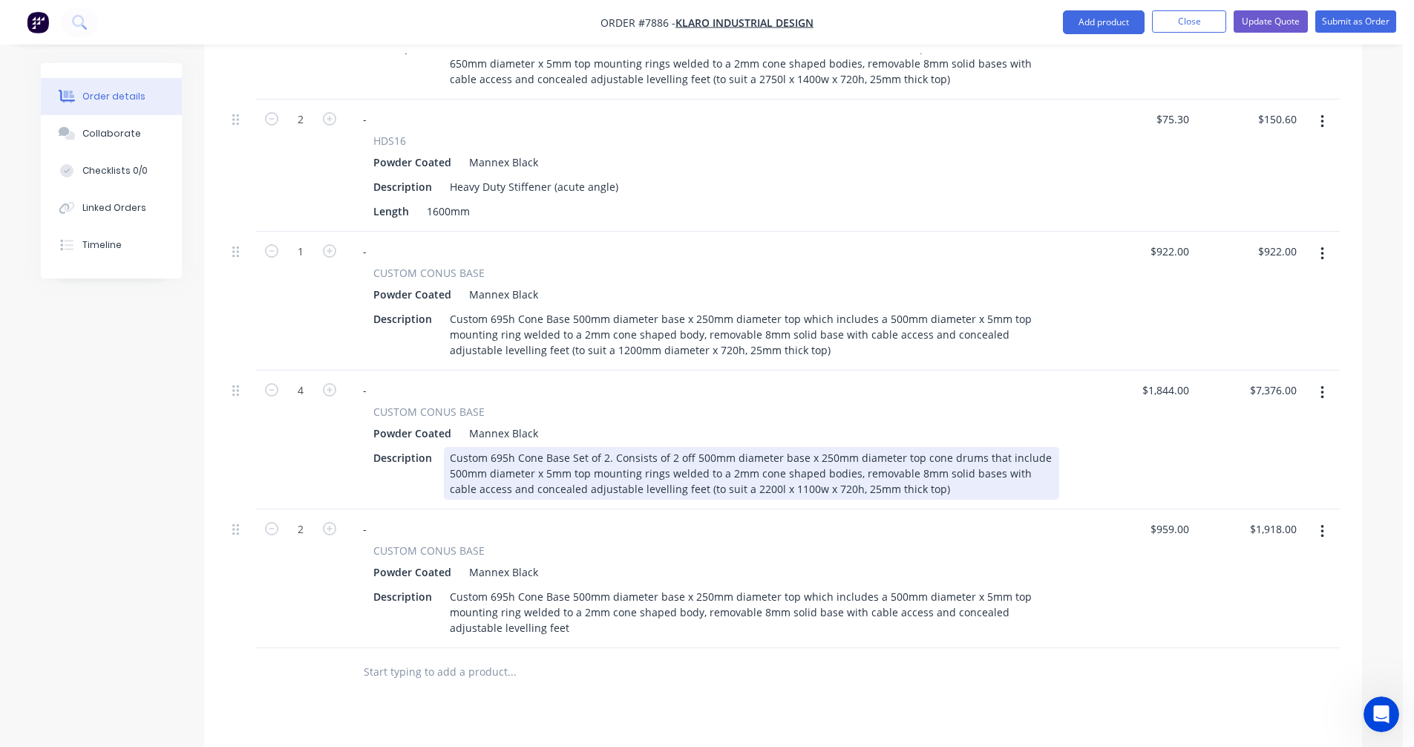
click at [753, 447] on div "Custom 695h Cone Base Set of 2. Consists of 2 off 500mm diameter base x 250mm d…" at bounding box center [751, 473] width 615 height 53
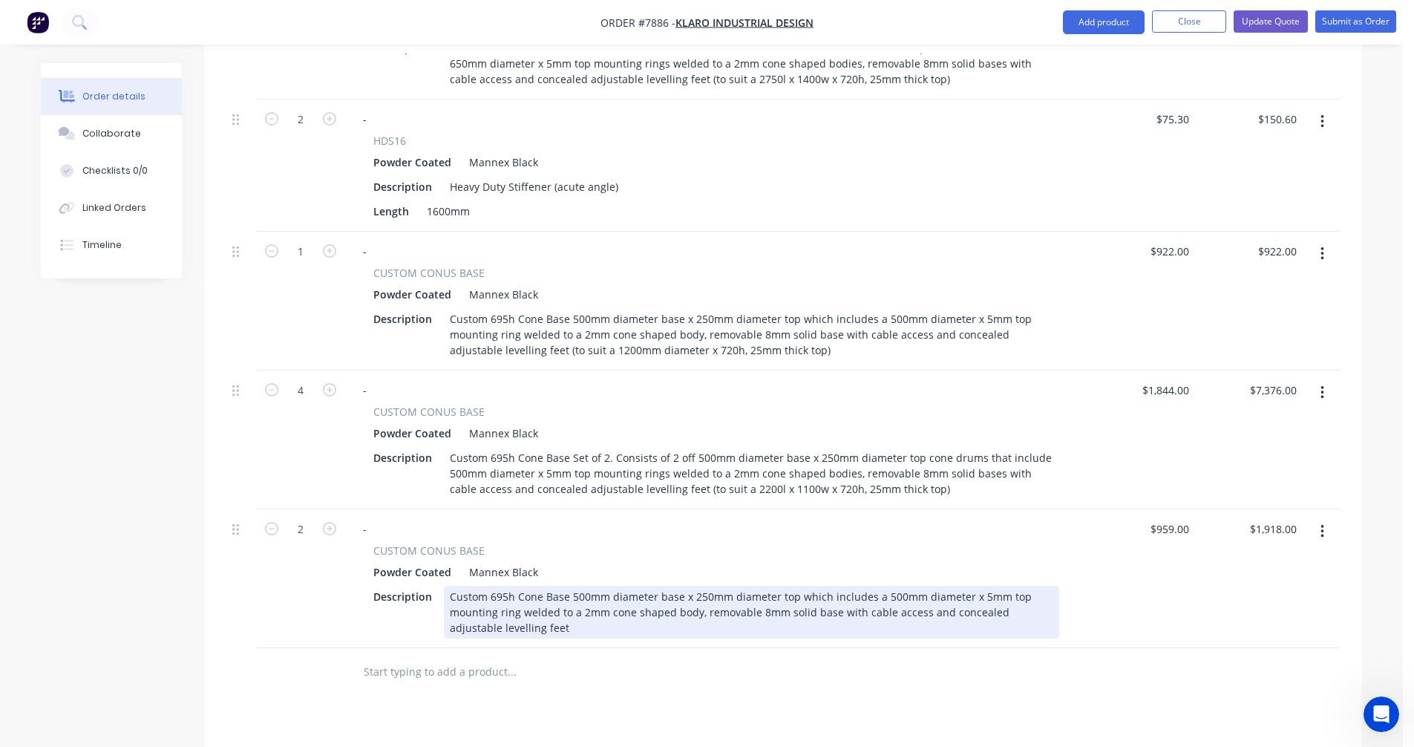
click at [536, 586] on div "Custom 695h Cone Base 500mm diameter base x 250mm diameter top which includes a…" at bounding box center [751, 612] width 615 height 53
type input "$959.00"
type input "$1,918.00"
click at [946, 586] on div "Custom 695h Cone Base 500mm diameter base x 250mm diameter top which includes a…" at bounding box center [751, 612] width 615 height 53
type input "$922.00"
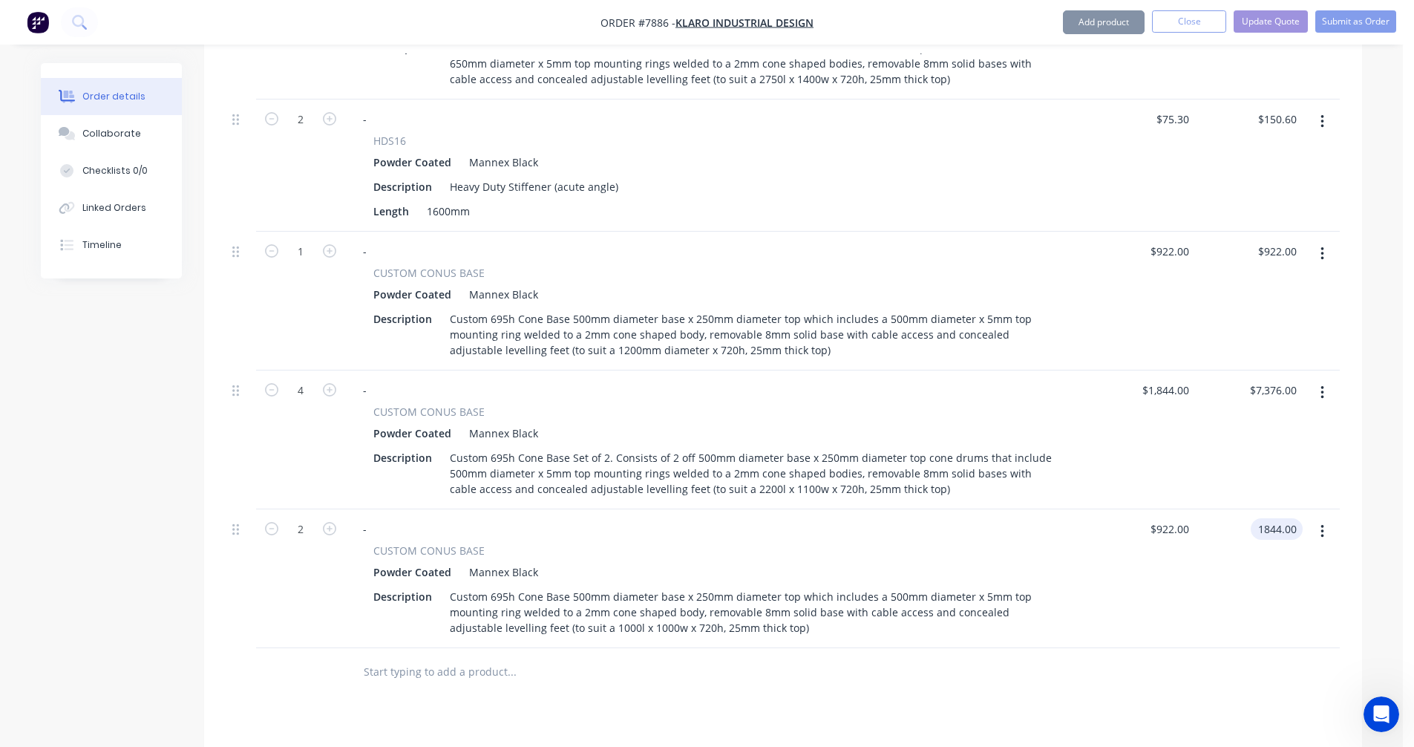
type input "$1,844.00"
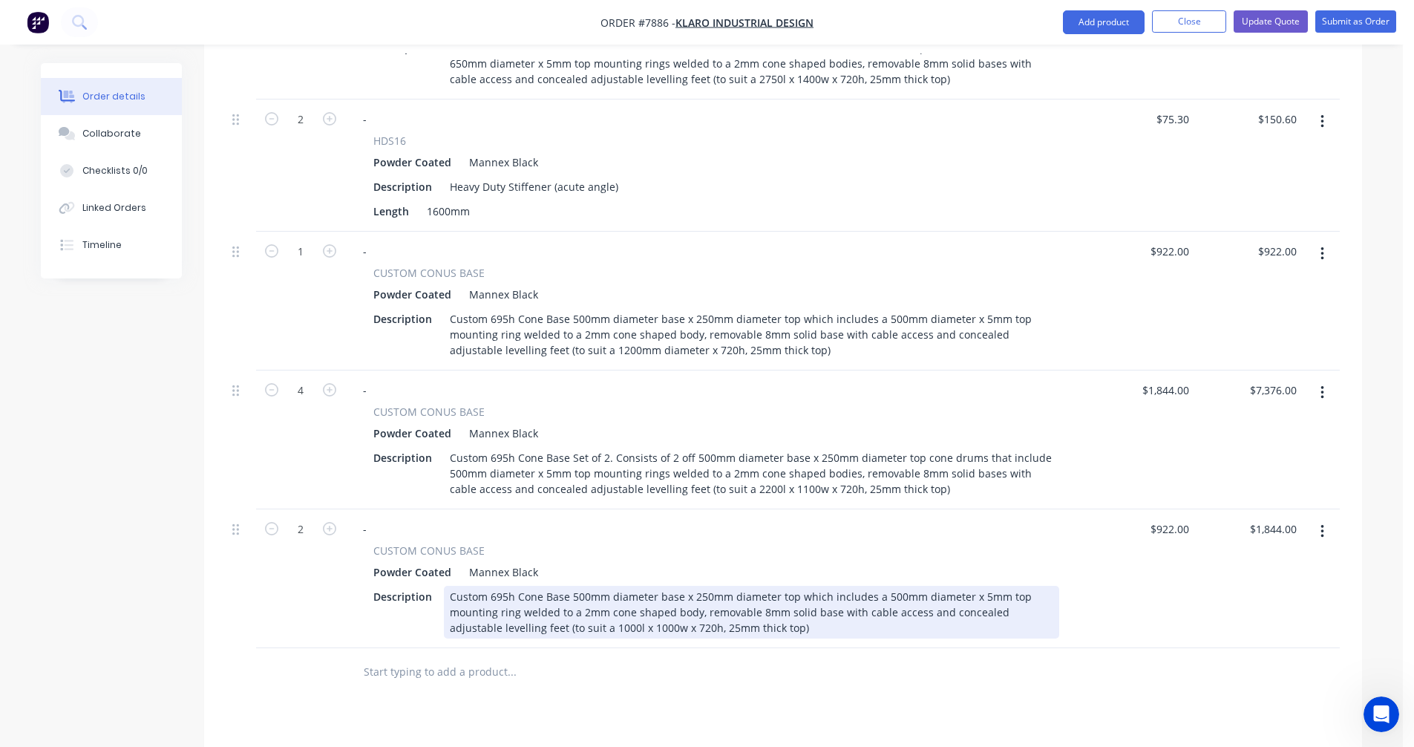
click at [826, 586] on div "Custom 695h Cone Base 500mm diameter base x 250mm diameter top which includes a…" at bounding box center [751, 612] width 615 height 53
type input "$914.00"
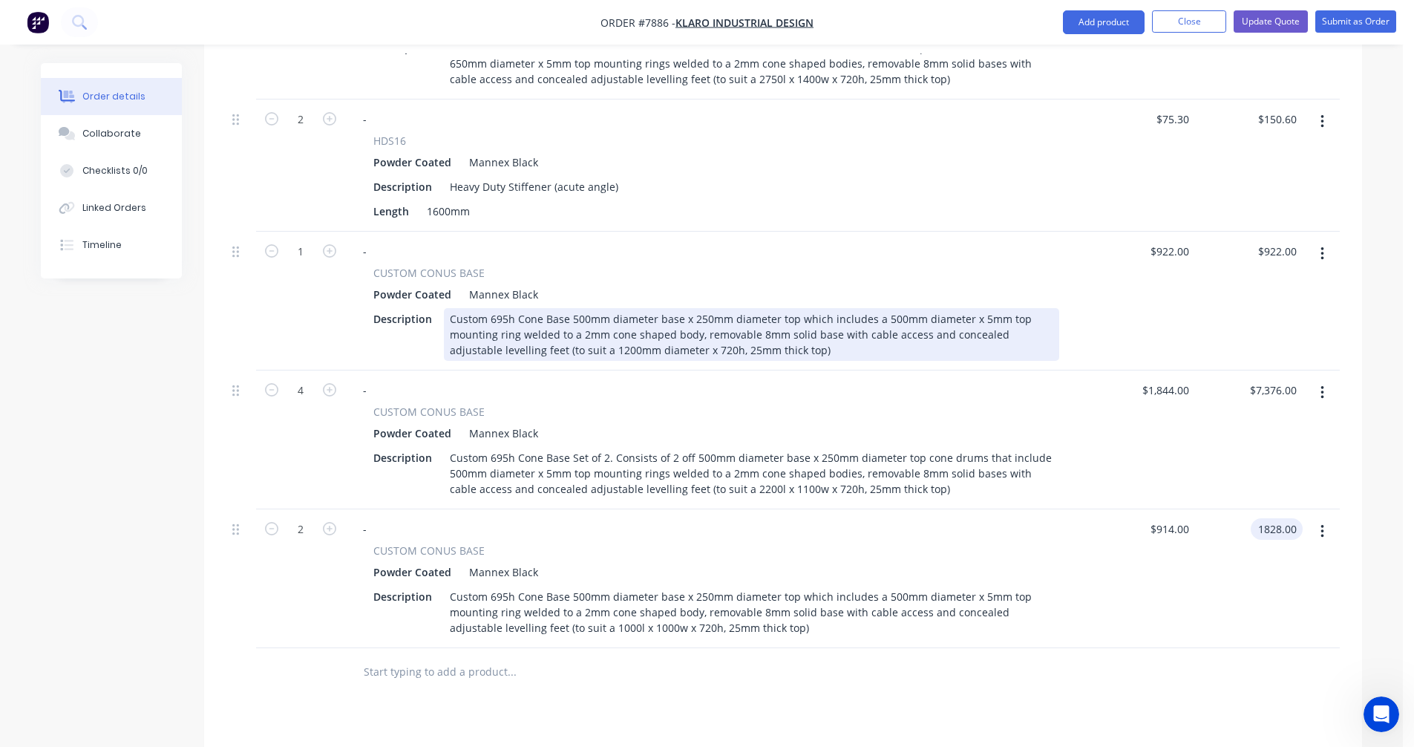
type input "$1,828.00"
click at [787, 308] on div "Custom 695h Cone Base 500mm diameter base x 250mm diameter top which includes a…" at bounding box center [751, 334] width 615 height 53
type input "$914.00"
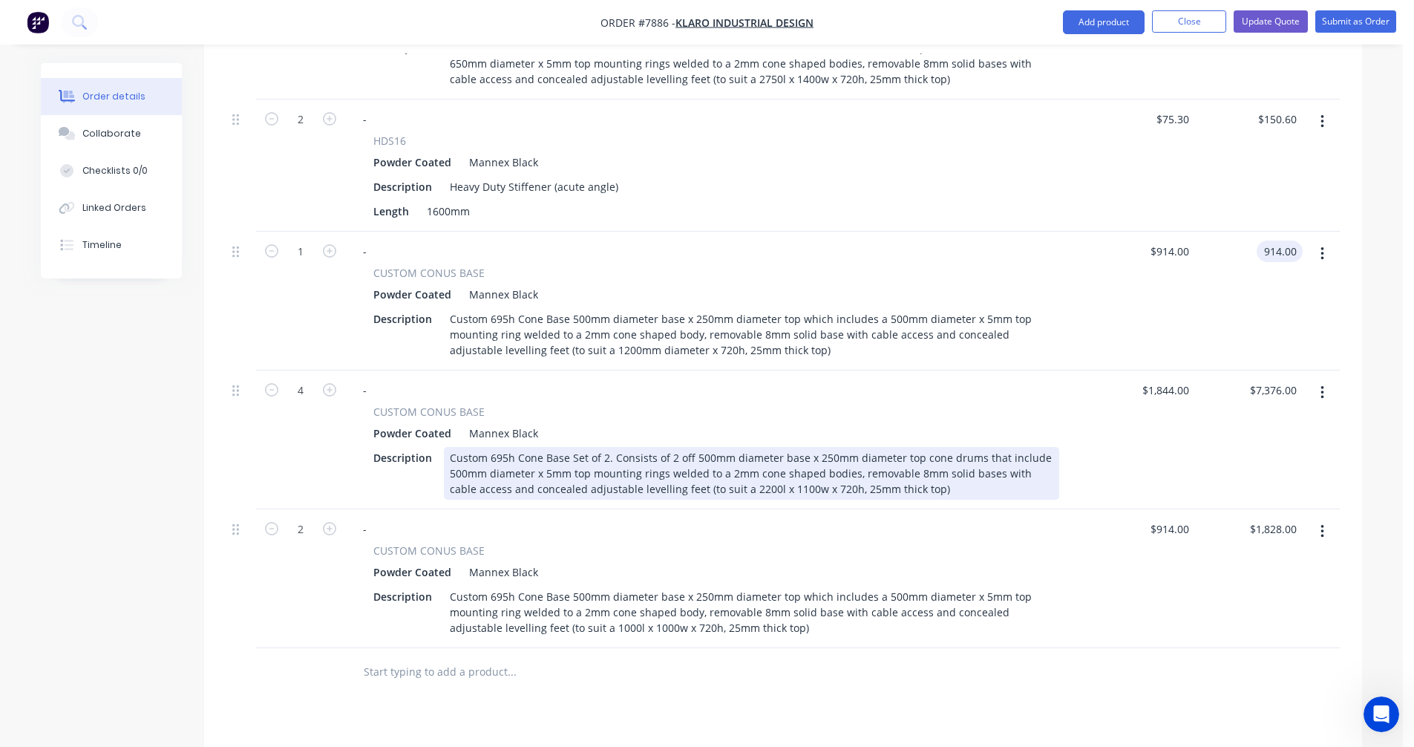
type input "$914.00"
click at [807, 447] on div "Custom 695h Cone Base Set of 2. Consists of 2 off 500mm diameter base x 250mm d…" at bounding box center [751, 473] width 615 height 53
type input "$1,828.00"
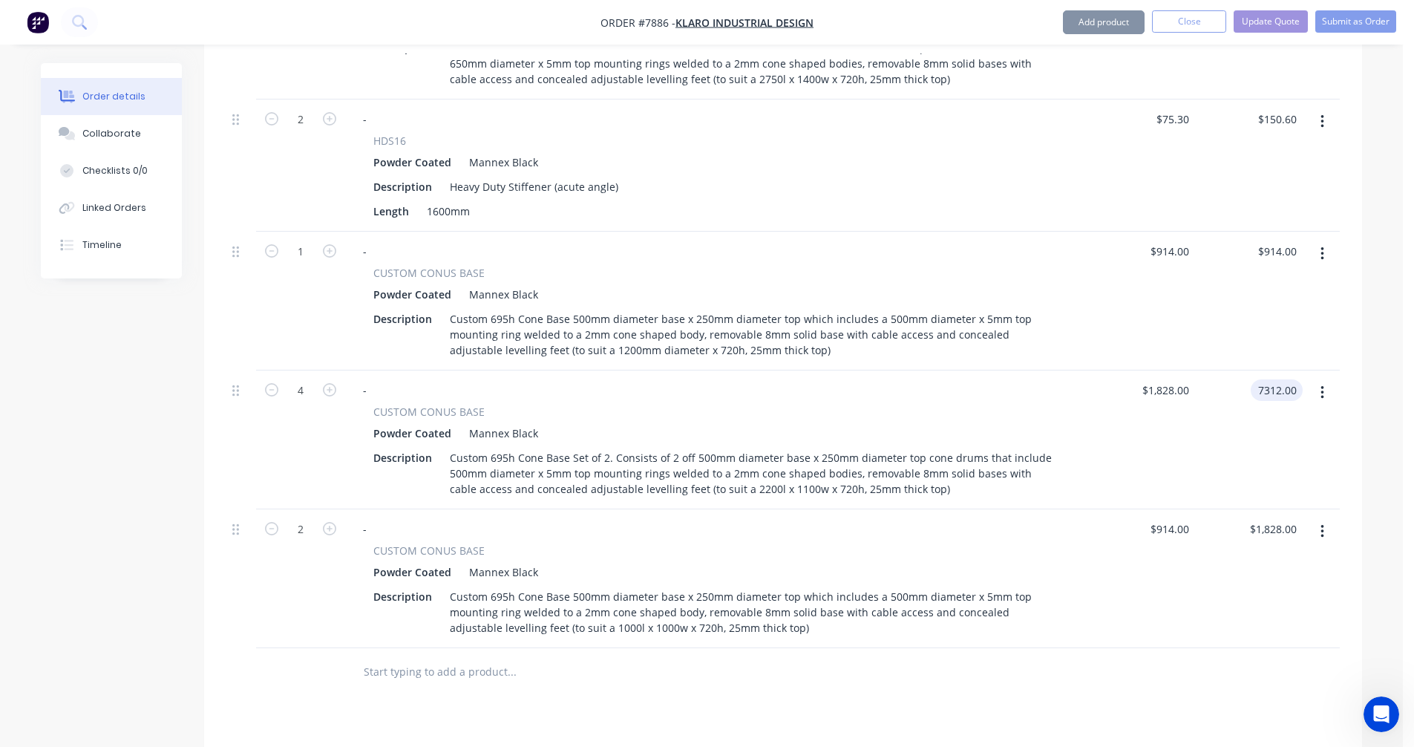
type input "$7,312.00"
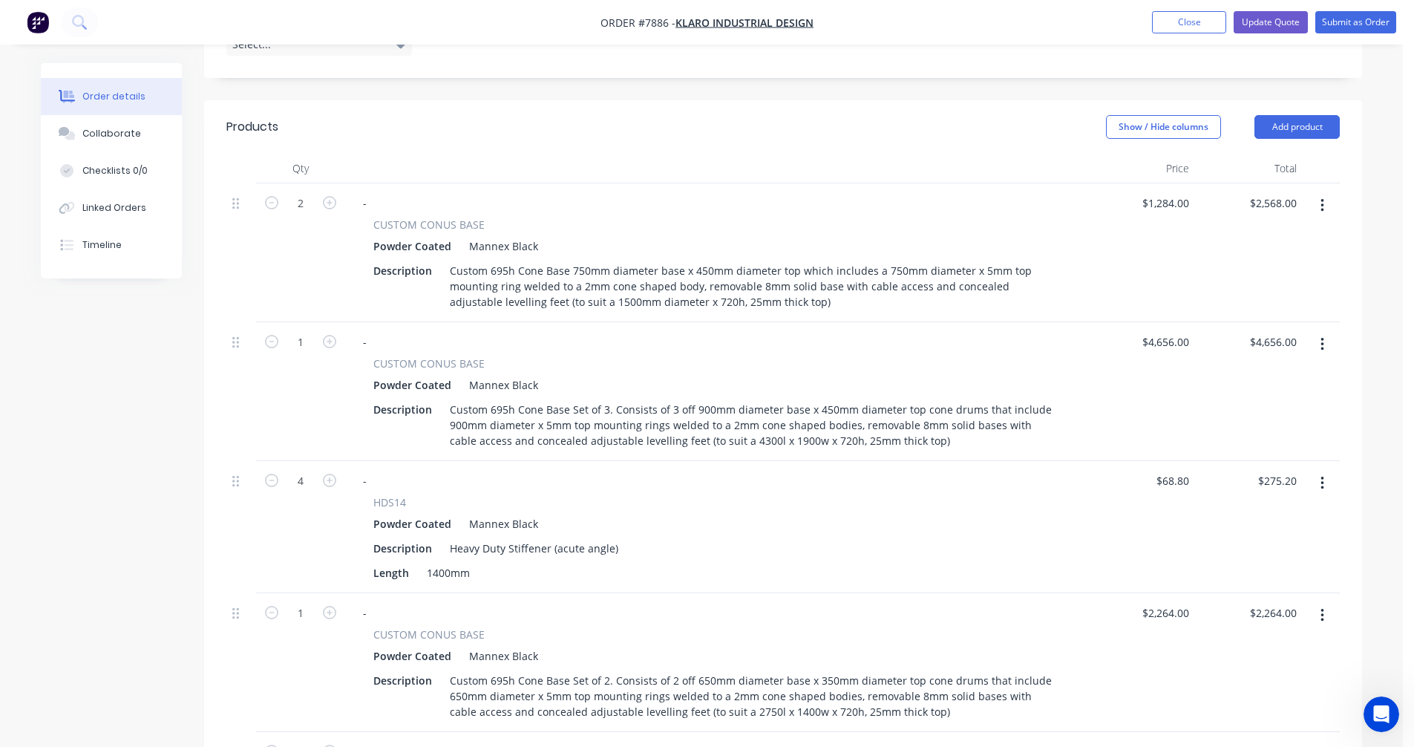
scroll to position [431, 0]
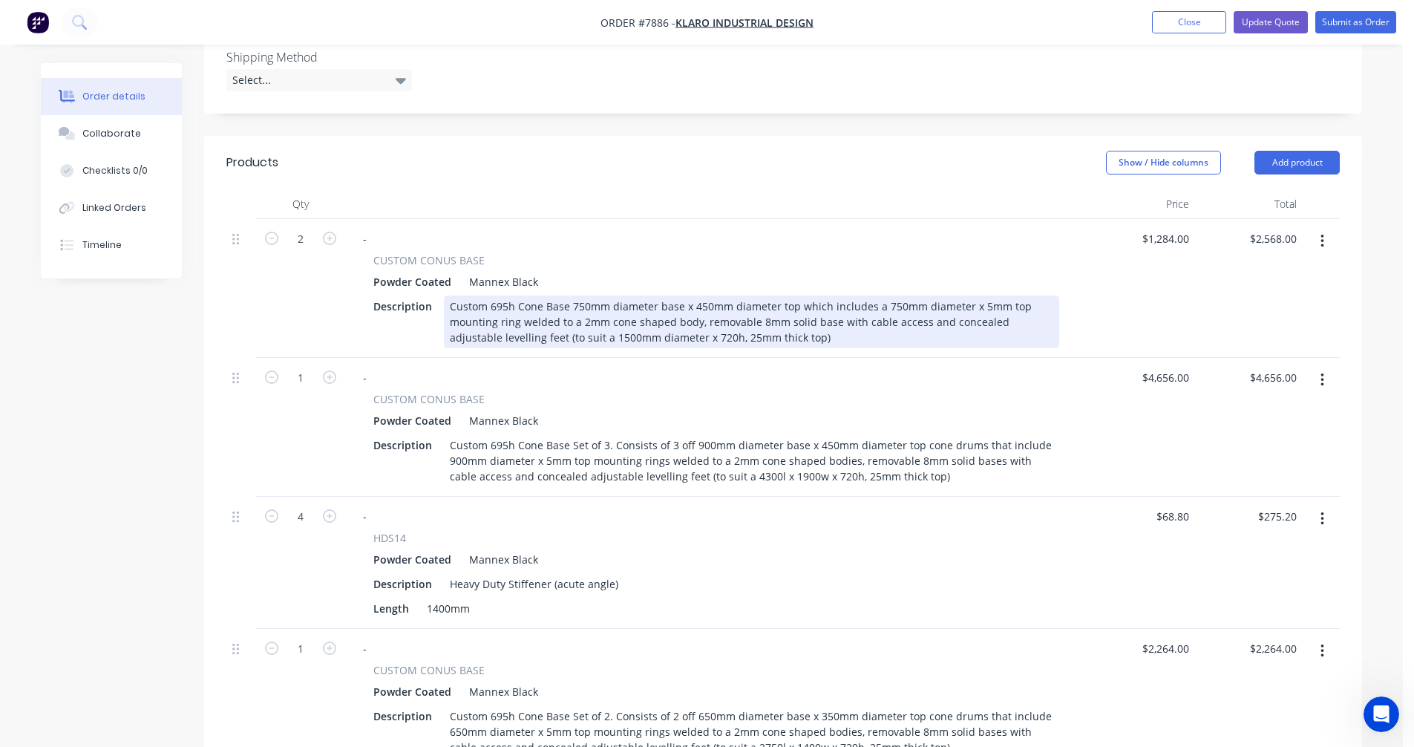
click at [582, 295] on div "Custom 695h Cone Base 750mm diameter base x 450mm diameter top which includes a…" at bounding box center [751, 321] width 615 height 53
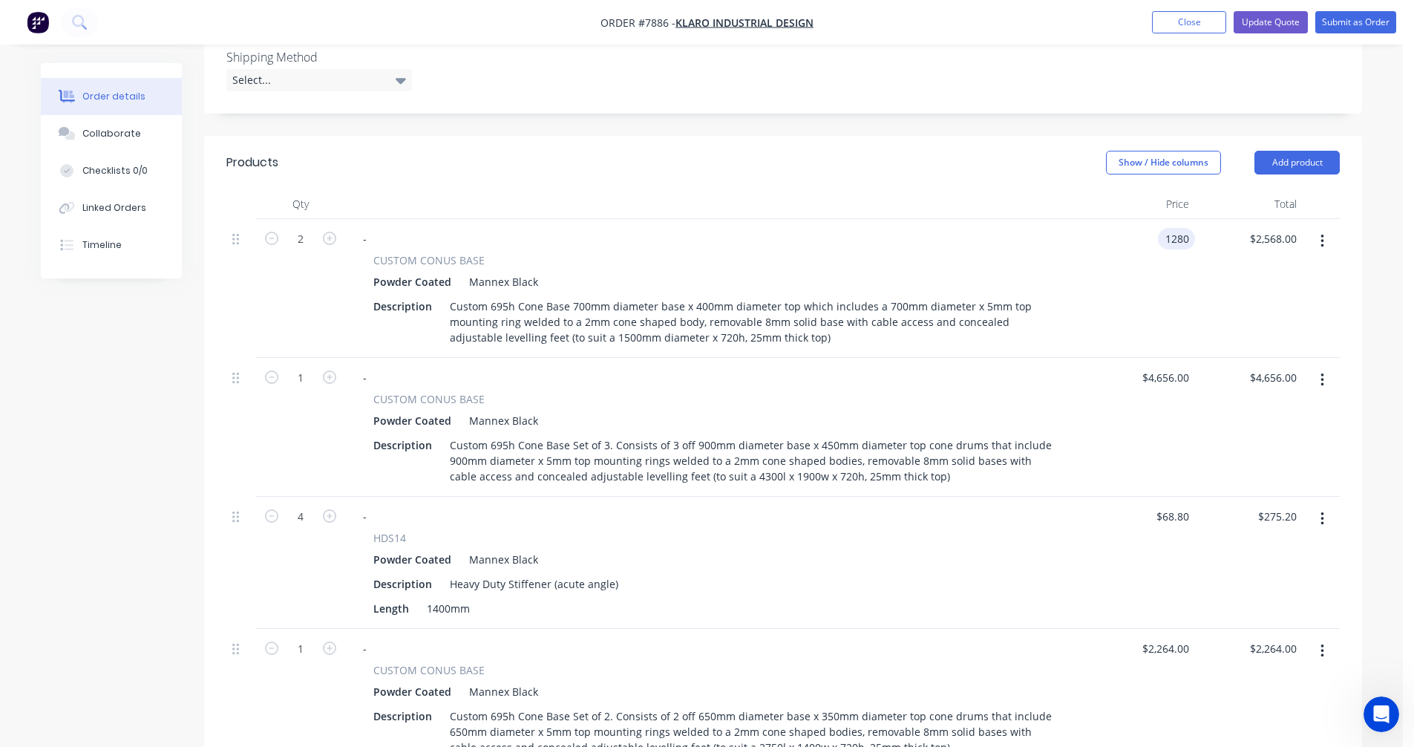
type input "$1,280.00"
type input "$2,560.00"
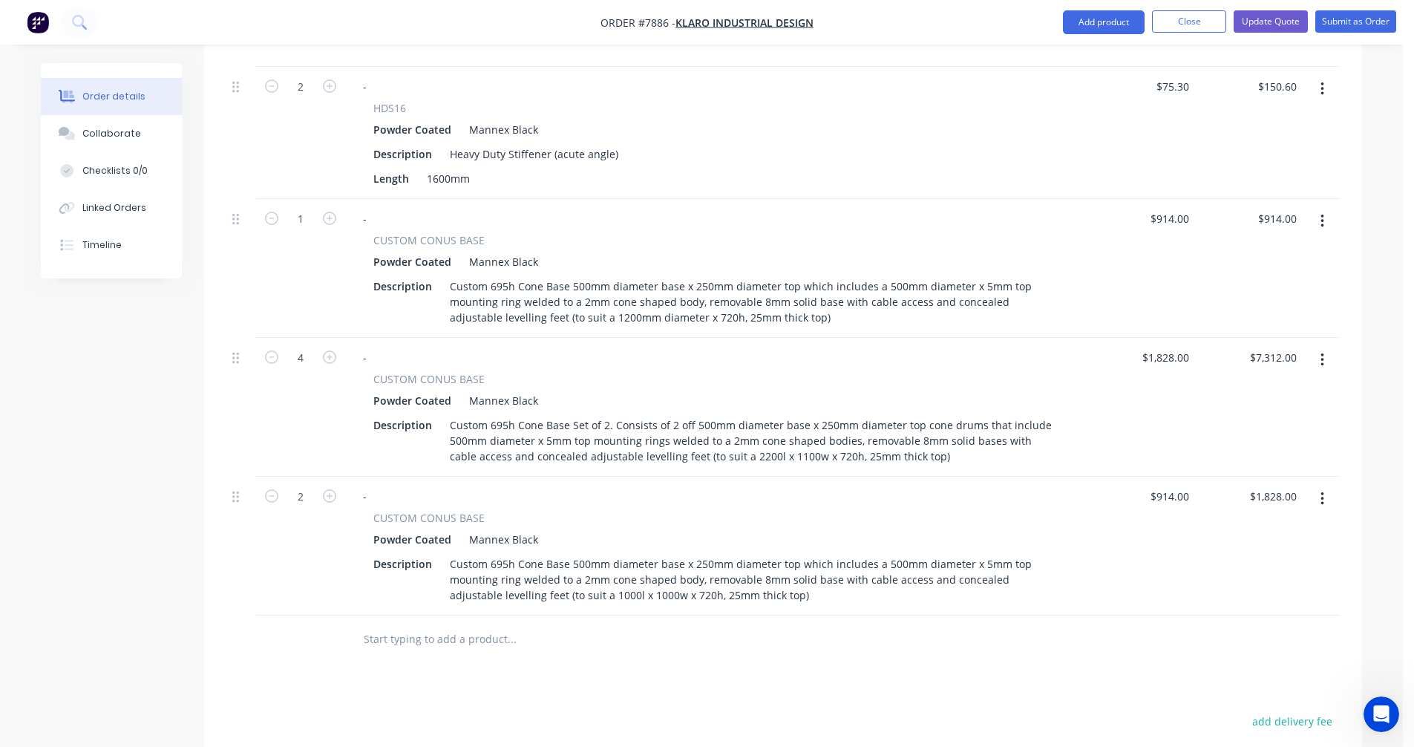
scroll to position [1173, 0]
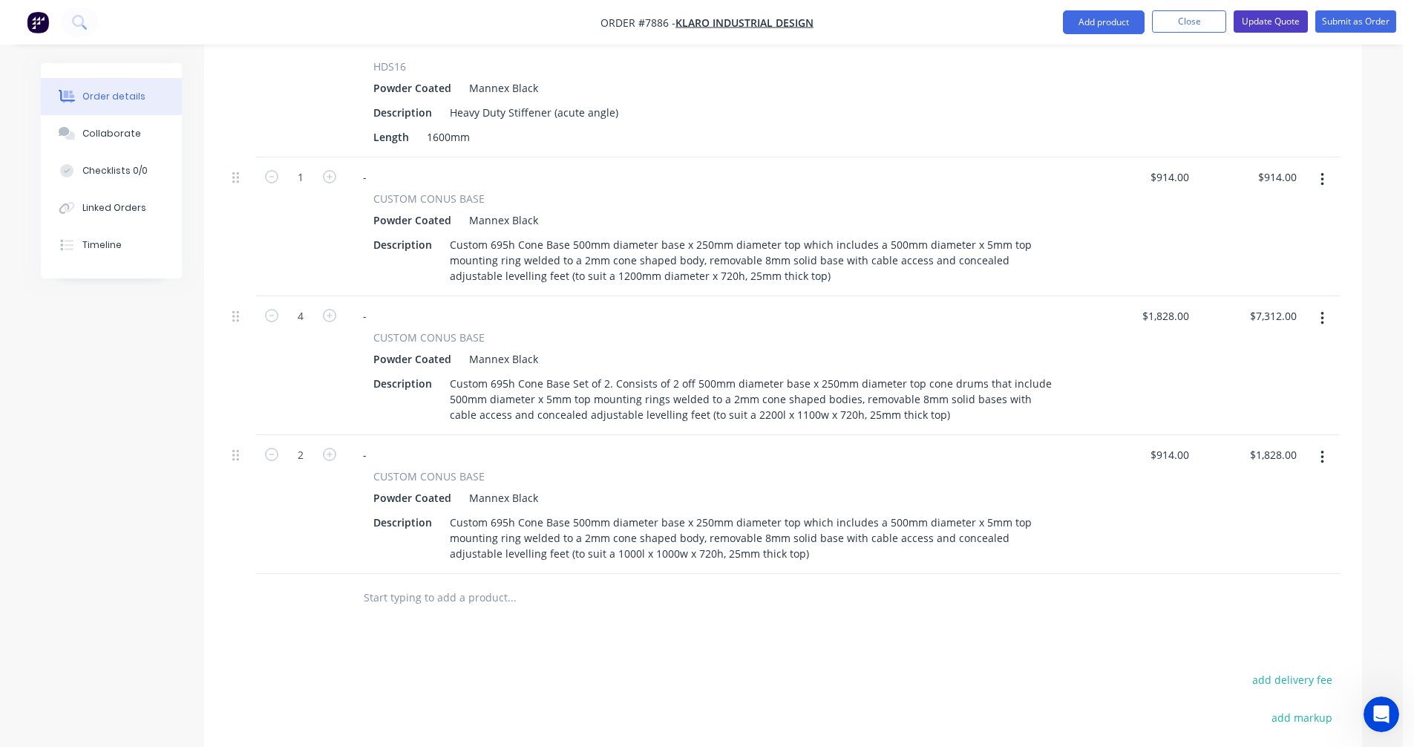
click at [1269, 23] on button "Update Quote" at bounding box center [1270, 21] width 74 height 22
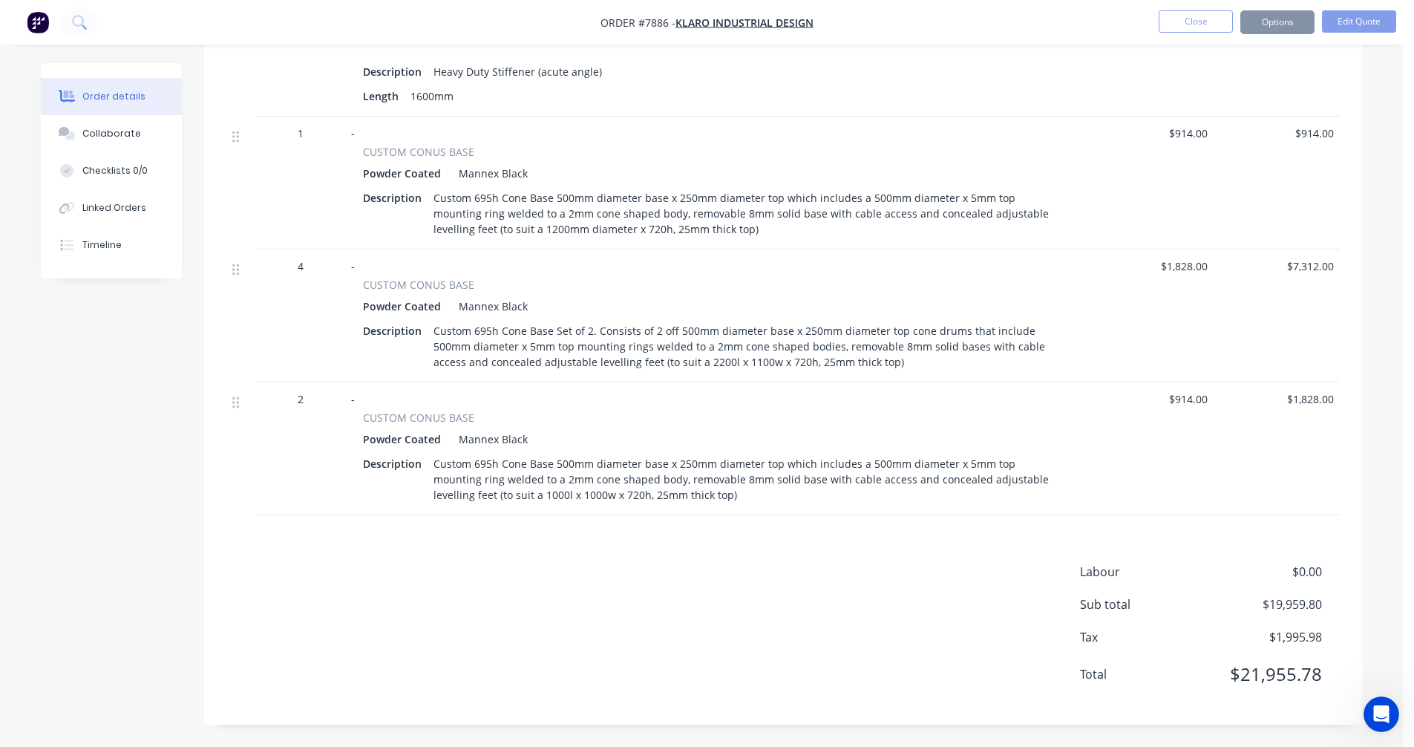
scroll to position [0, 0]
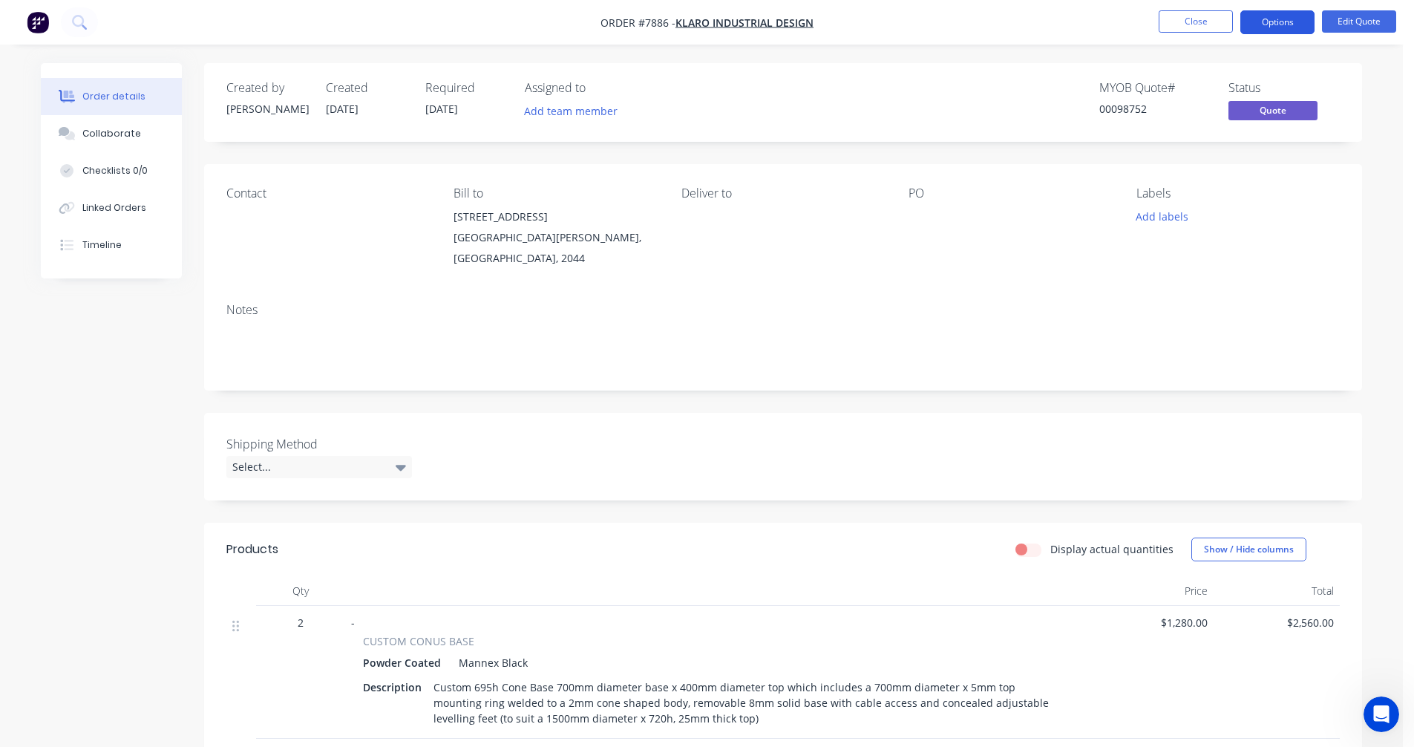
click at [1277, 15] on button "Options" at bounding box center [1277, 22] width 74 height 24
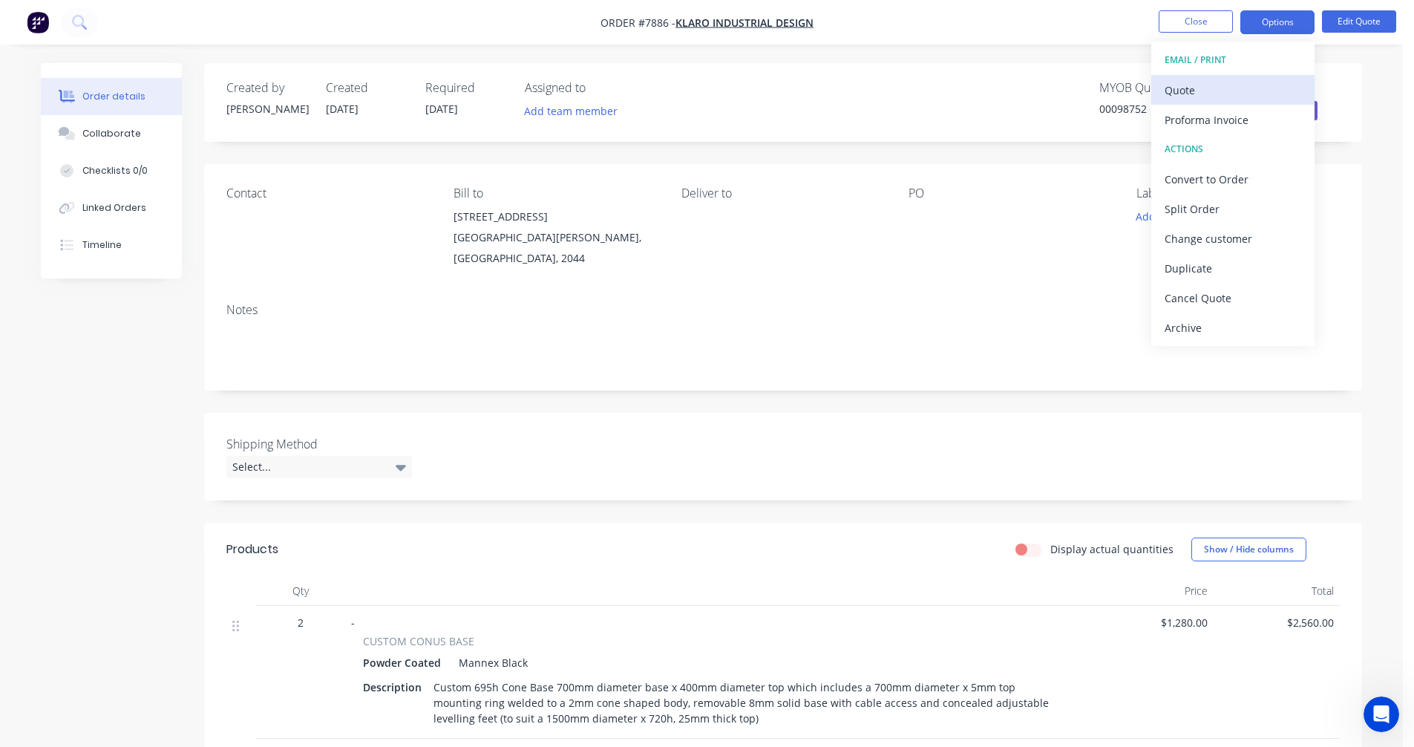
click at [1226, 84] on div "Quote" at bounding box center [1232, 90] width 137 height 22
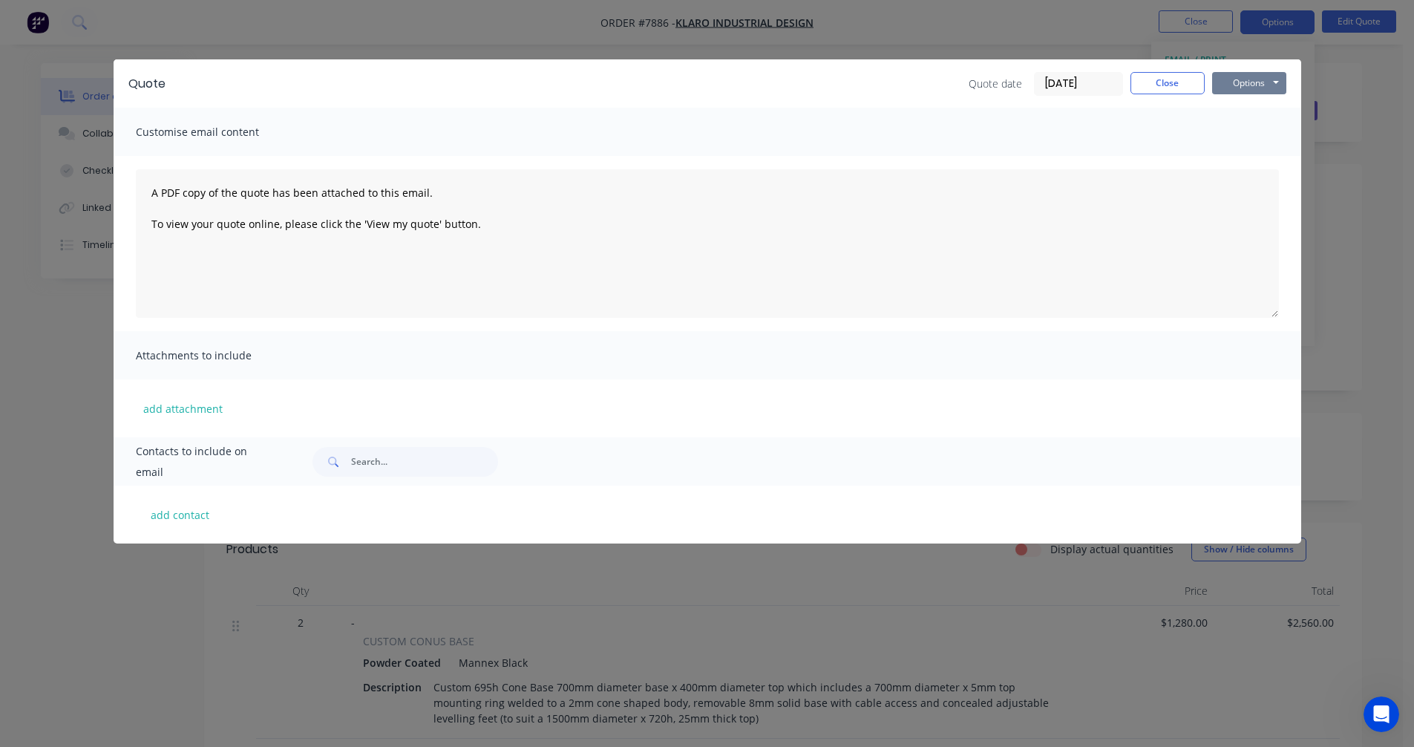
click at [1249, 76] on button "Options" at bounding box center [1249, 83] width 74 height 22
click at [1259, 109] on button "Preview" at bounding box center [1259, 109] width 95 height 24
